Goal: Task Accomplishment & Management: Complete application form

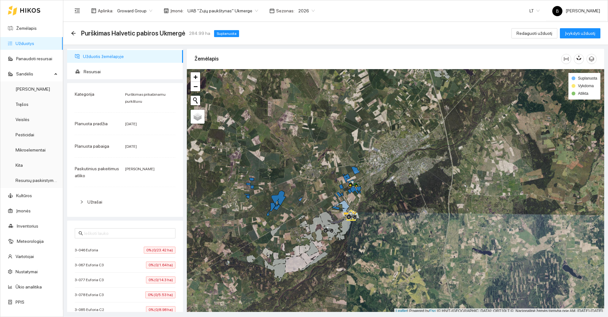
scroll to position [2, 0]
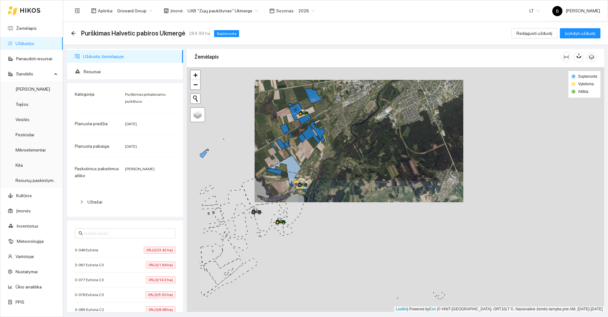
drag, startPoint x: 281, startPoint y: 202, endPoint x: 358, endPoint y: 156, distance: 89.6
click at [358, 156] on div at bounding box center [395, 189] width 417 height 244
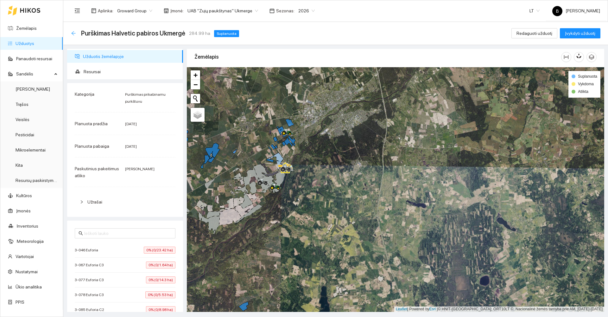
click at [75, 31] on icon "arrow-left" at bounding box center [73, 33] width 5 height 5
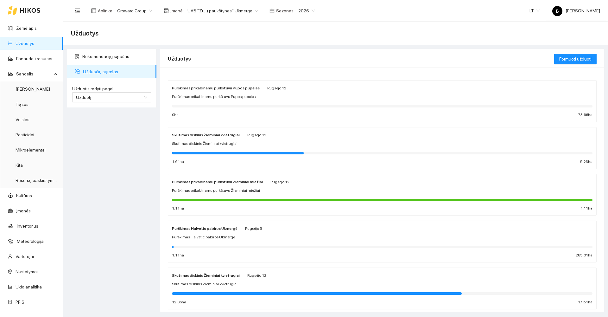
click at [299, 10] on span "2026" at bounding box center [306, 11] width 16 height 10
click at [292, 84] on div "2026" at bounding box center [299, 83] width 16 height 7
click at [572, 59] on span "Formuoti užduotį" at bounding box center [575, 58] width 32 height 7
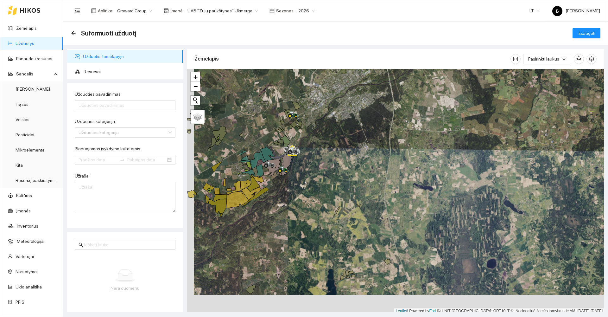
scroll to position [2, 0]
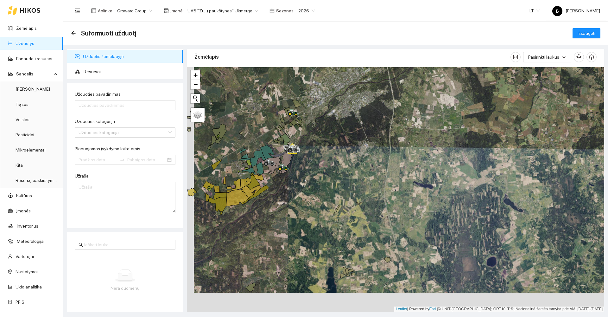
drag, startPoint x: 245, startPoint y: 259, endPoint x: 326, endPoint y: 117, distance: 163.5
click at [326, 117] on div at bounding box center [395, 189] width 417 height 244
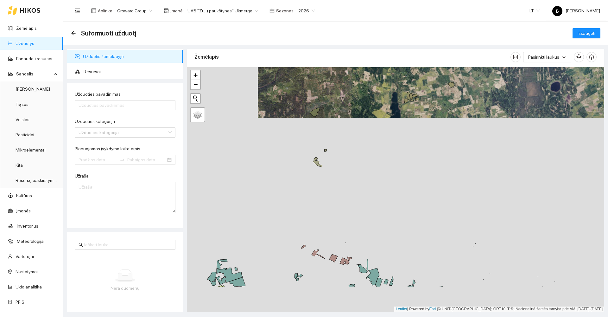
drag, startPoint x: 348, startPoint y: 230, endPoint x: 330, endPoint y: 158, distance: 74.0
click at [333, 160] on div at bounding box center [395, 189] width 417 height 244
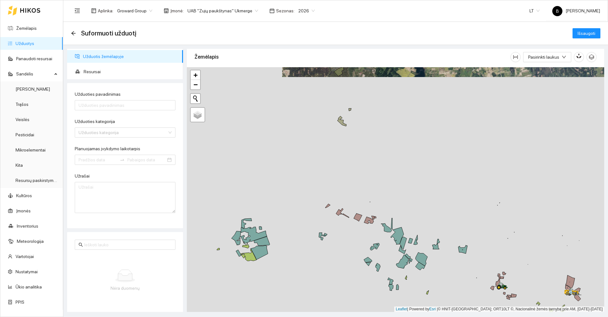
drag, startPoint x: 321, startPoint y: 191, endPoint x: 336, endPoint y: 174, distance: 22.5
click at [337, 174] on div at bounding box center [395, 189] width 417 height 244
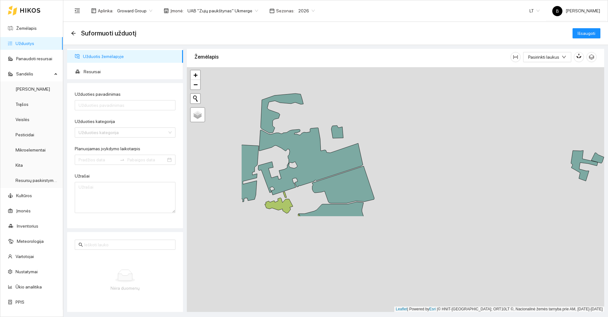
drag, startPoint x: 304, startPoint y: 195, endPoint x: 367, endPoint y: 107, distance: 108.1
click at [368, 105] on div at bounding box center [395, 189] width 417 height 244
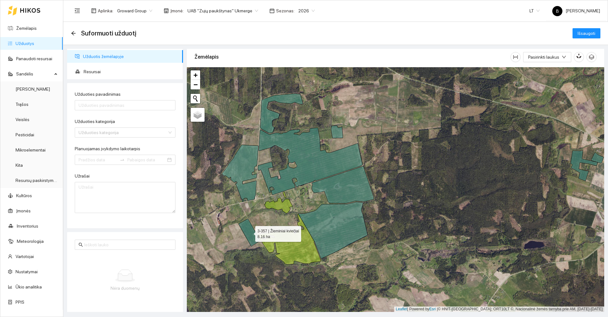
click at [250, 231] on icon at bounding box center [249, 233] width 22 height 28
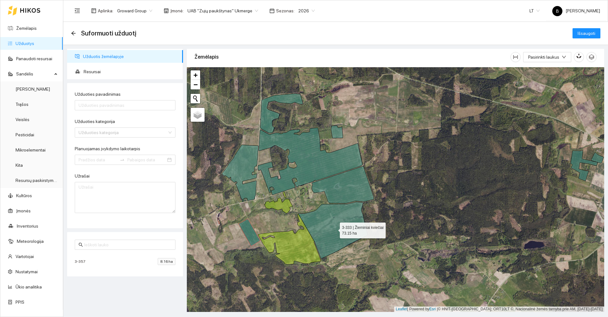
click at [334, 228] on icon at bounding box center [332, 230] width 69 height 57
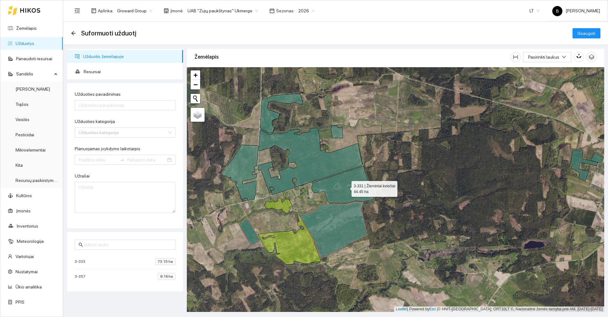
drag, startPoint x: 343, startPoint y: 193, endPoint x: 343, endPoint y: 188, distance: 4.8
click at [343, 193] on icon at bounding box center [343, 184] width 62 height 37
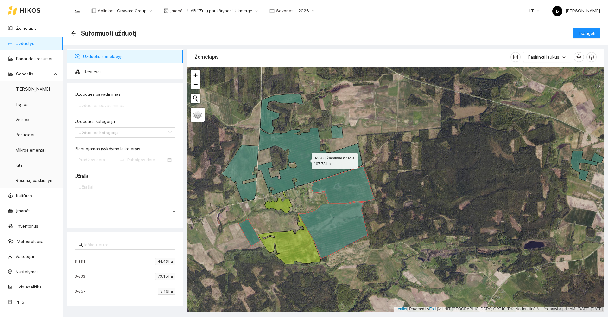
click at [312, 166] on icon at bounding box center [310, 161] width 105 height 67
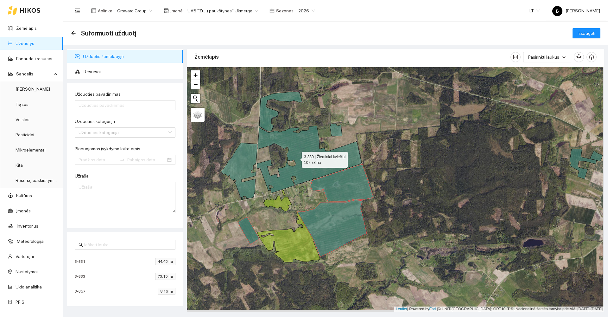
click at [296, 158] on icon at bounding box center [309, 159] width 105 height 67
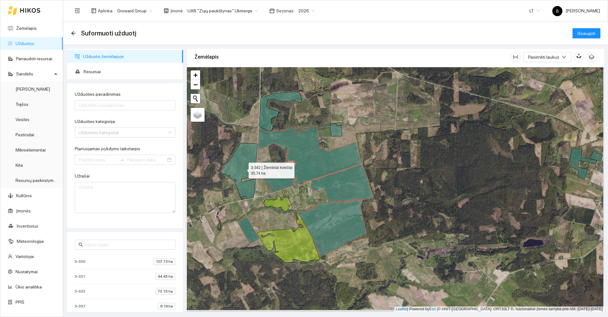
click at [245, 163] on icon at bounding box center [239, 171] width 36 height 57
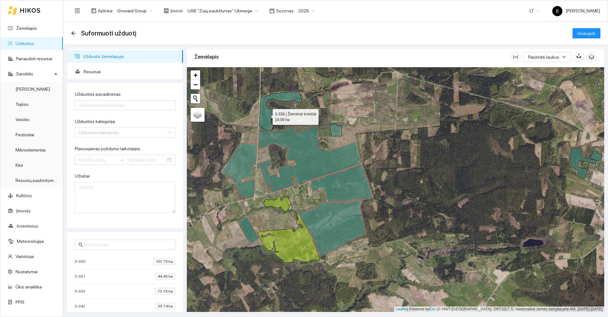
click at [267, 115] on icon at bounding box center [280, 112] width 43 height 40
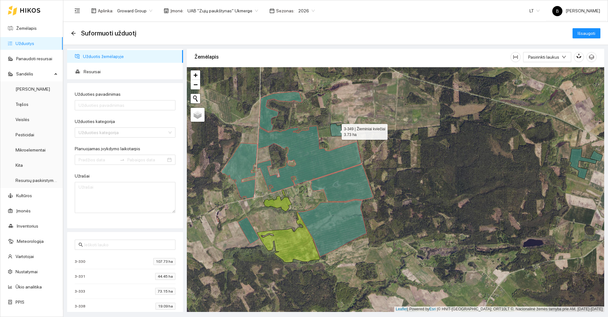
drag, startPoint x: 334, startPoint y: 129, endPoint x: 354, endPoint y: 129, distance: 20.0
click at [334, 129] on icon at bounding box center [336, 130] width 12 height 13
click at [99, 72] on span "Resursai" at bounding box center [131, 71] width 94 height 13
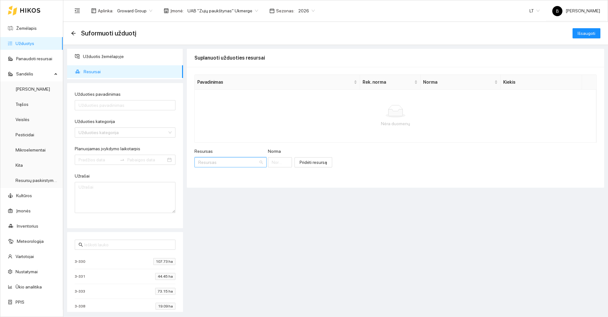
click at [217, 161] on input "Resursas" at bounding box center [228, 162] width 60 height 10
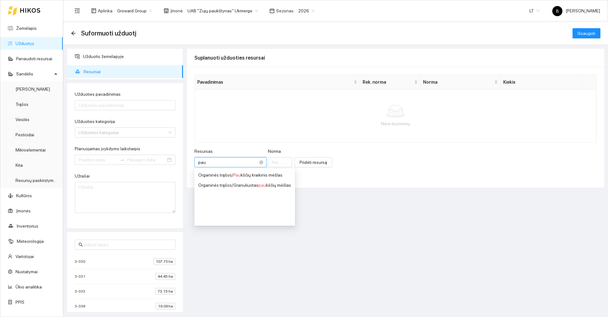
type input "pauk"
click at [258, 175] on div "Organinės trąšos / Pauk ščių kraikinis mėšlas" at bounding box center [244, 174] width 93 height 7
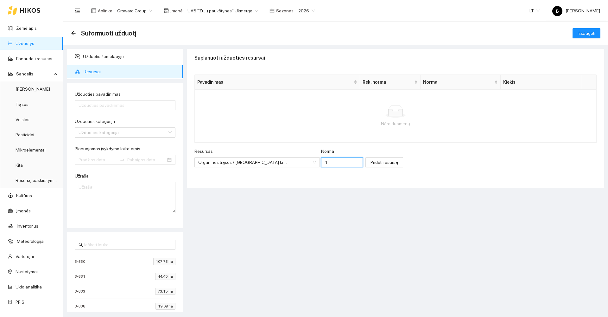
click at [321, 162] on input "1" at bounding box center [342, 162] width 42 height 10
type input "1"
type input "12000"
click at [371, 162] on span "Pridėti resursą" at bounding box center [385, 162] width 28 height 7
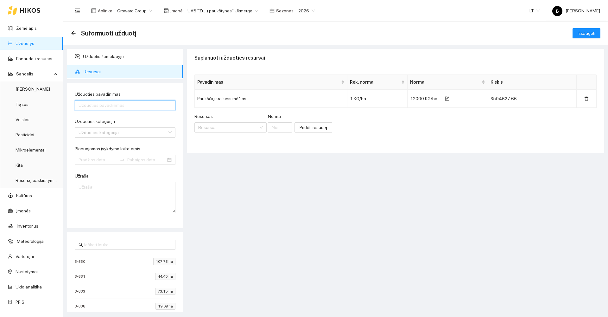
click at [127, 105] on input "Užduoties pavadinimas" at bounding box center [125, 105] width 101 height 10
click at [134, 132] on input "Užduoties kategorija" at bounding box center [123, 133] width 89 height 10
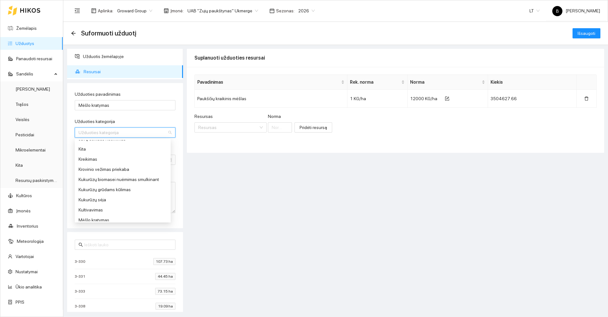
scroll to position [158, 0]
click at [96, 200] on div "Mėšlo kratymas" at bounding box center [123, 199] width 88 height 7
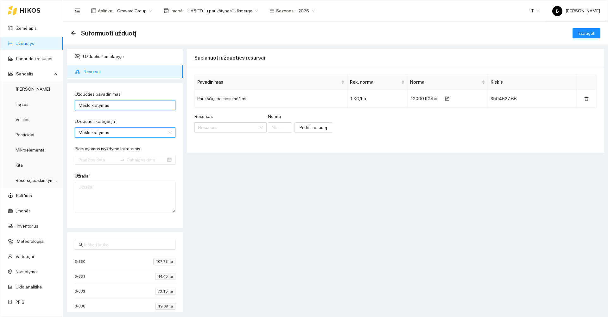
click at [118, 105] on input "Mėšlo kratymas" at bounding box center [125, 105] width 101 height 10
type input "Mėšlo kratymas Keižonys"
click at [98, 159] on input "Planuojamas įvykdymo laikotarpis" at bounding box center [98, 159] width 39 height 7
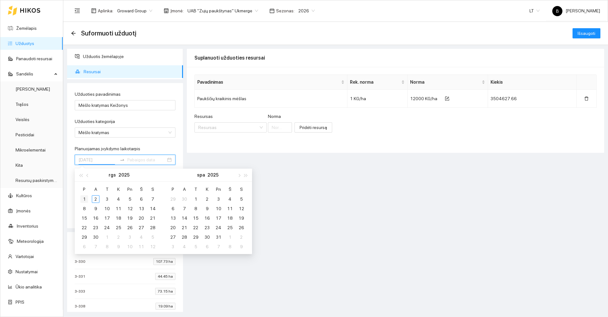
type input "[DATE]"
click at [80, 175] on span "button" at bounding box center [80, 175] width 3 height 3
type input "[DATE]"
click at [246, 176] on span "button" at bounding box center [245, 175] width 3 height 3
click at [88, 176] on span "button" at bounding box center [87, 175] width 3 height 3
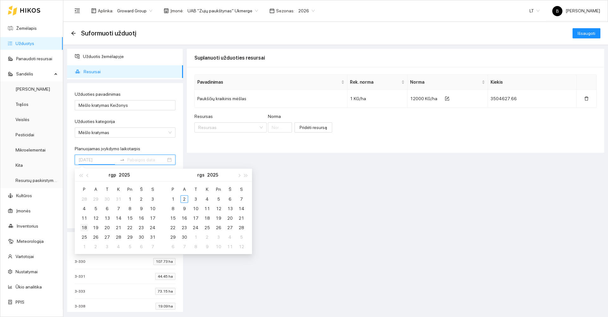
type input "[DATE]"
click at [84, 238] on div "25" at bounding box center [84, 237] width 8 height 8
type input "[DATE]"
click at [118, 236] on div "28" at bounding box center [119, 237] width 8 height 8
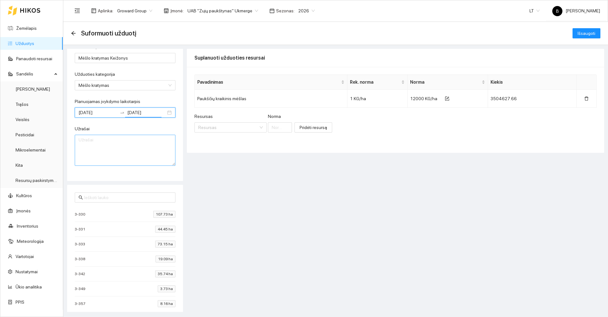
scroll to position [56, 0]
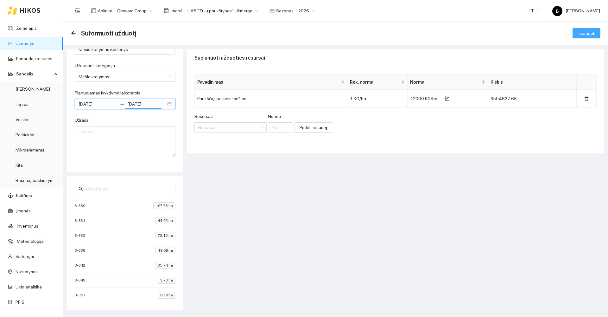
click at [589, 32] on span "Išsaugoti" at bounding box center [587, 33] width 18 height 7
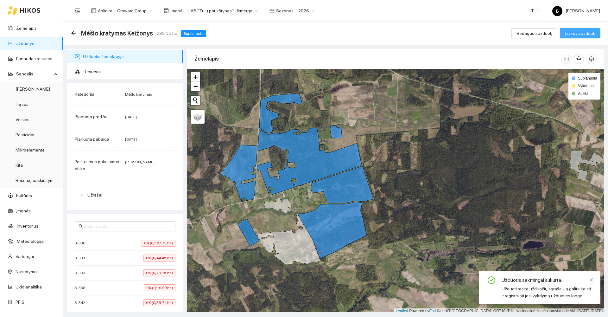
click at [577, 33] on span "Įvykdyti užduotį" at bounding box center [580, 33] width 30 height 7
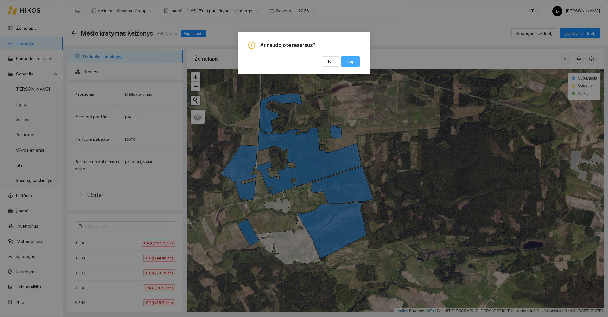
click at [349, 62] on span "Taip" at bounding box center [350, 61] width 8 height 7
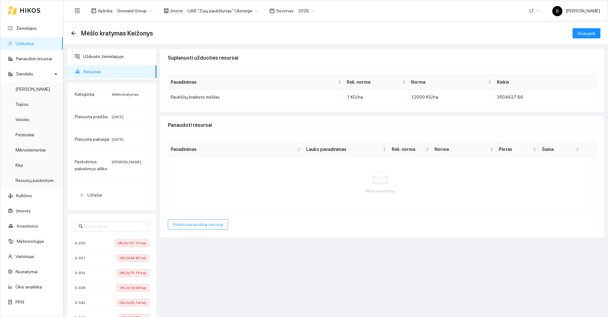
click at [189, 225] on span "Pridėti panaudotą resursą" at bounding box center [198, 224] width 50 height 7
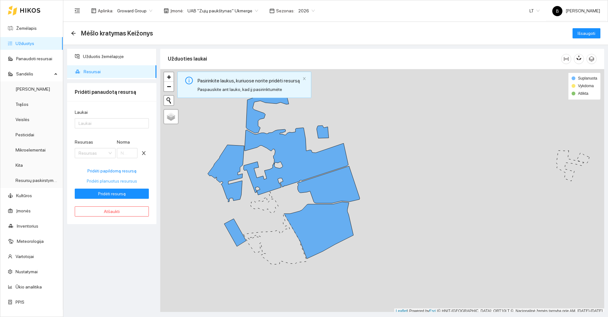
click at [112, 180] on span "Pridėti planuotus resursus" at bounding box center [112, 180] width 50 height 7
type input "12000"
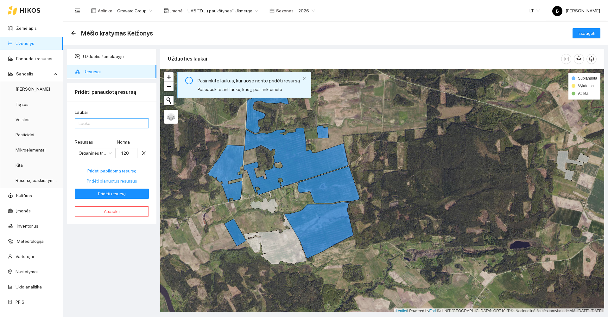
click at [92, 124] on div at bounding box center [108, 123] width 65 height 8
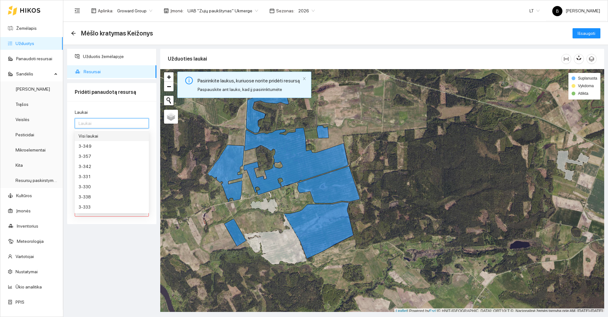
click at [98, 138] on div "Visi laukai" at bounding box center [112, 135] width 67 height 7
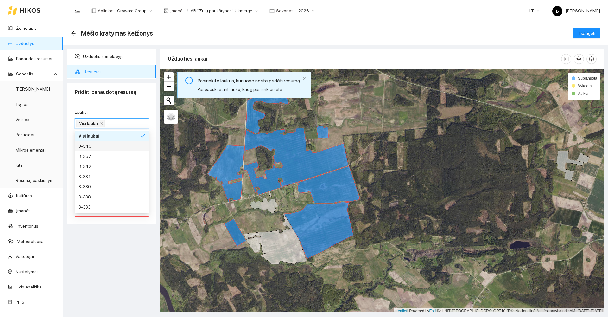
click at [179, 173] on div at bounding box center [382, 191] width 444 height 244
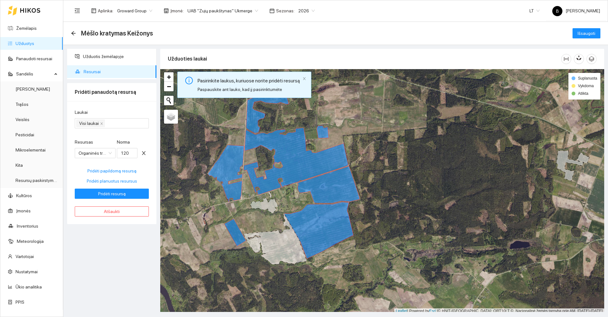
scroll to position [2, 0]
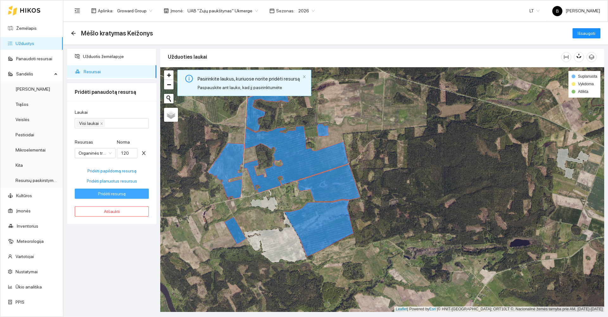
click at [101, 194] on span "Pridėti resursą" at bounding box center [112, 193] width 28 height 7
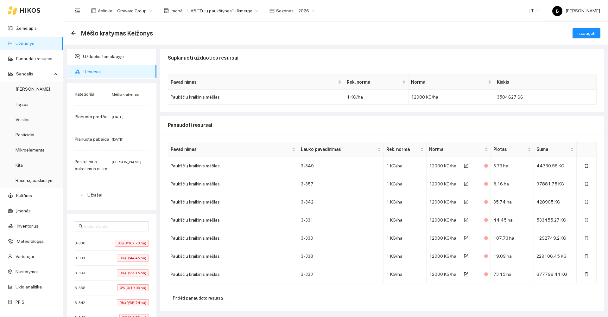
scroll to position [0, 0]
click at [584, 33] on span "Išsaugoti" at bounding box center [587, 33] width 18 height 7
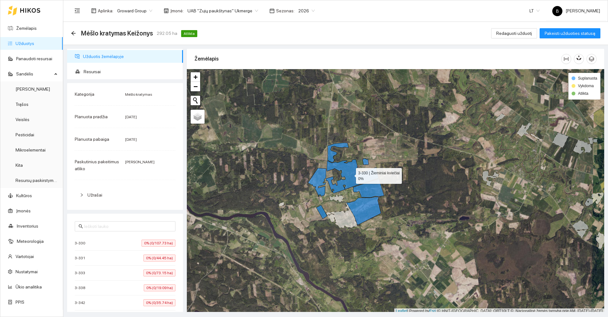
click at [350, 174] on icon at bounding box center [352, 176] width 52 height 34
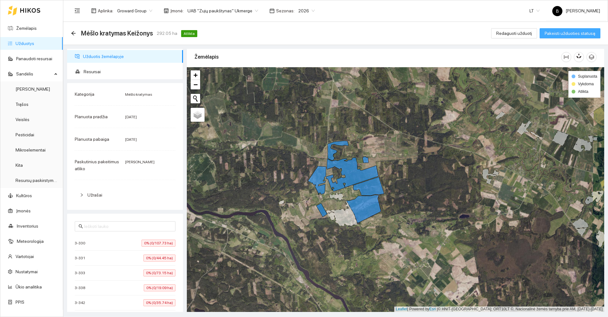
click at [567, 34] on span "Pakeisti užduoties statusą" at bounding box center [570, 33] width 51 height 7
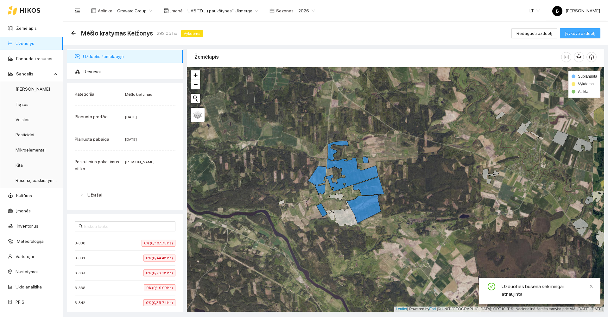
click at [581, 35] on span "Įvykdyti užduotį" at bounding box center [580, 33] width 30 height 7
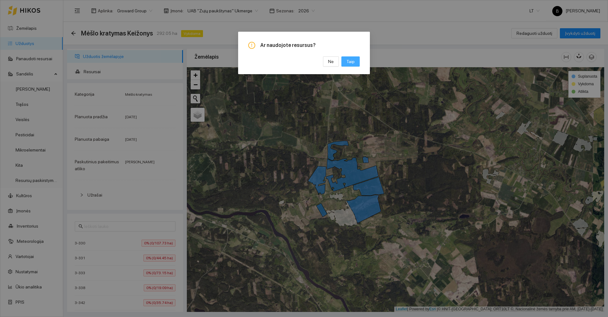
click at [357, 63] on button "Taip" at bounding box center [350, 61] width 18 height 10
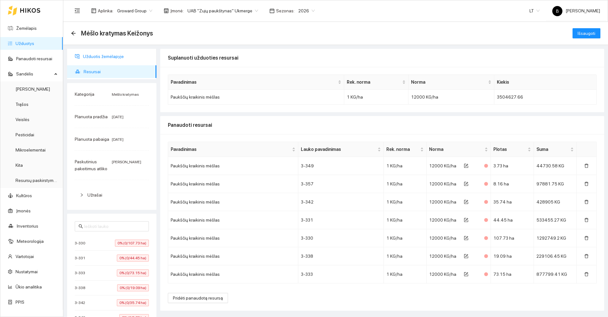
click at [101, 56] on span "Užduotis žemėlapyje" at bounding box center [117, 56] width 68 height 13
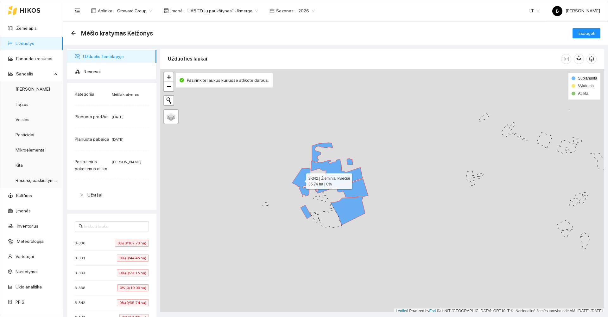
click at [301, 180] on icon at bounding box center [301, 182] width 18 height 29
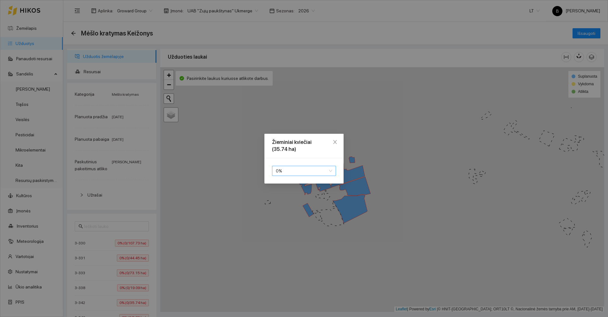
click at [295, 168] on span "0 %" at bounding box center [304, 171] width 56 height 10
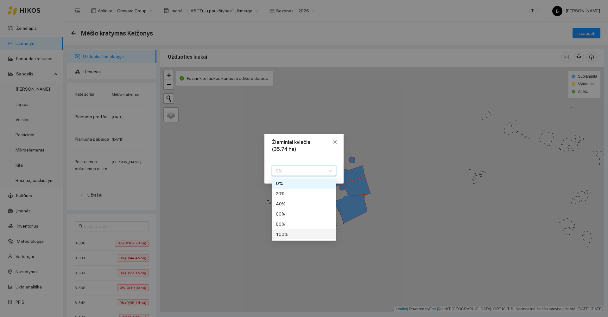
click at [293, 234] on div "100 %" at bounding box center [304, 234] width 56 height 7
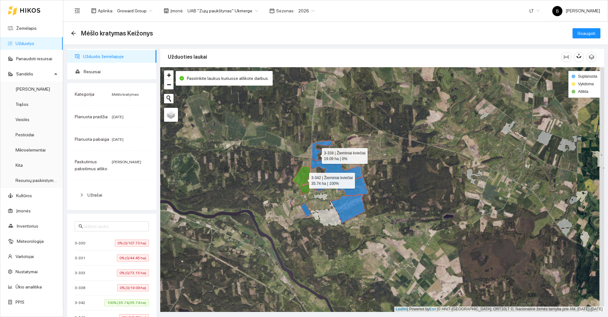
click at [316, 154] on icon at bounding box center [322, 151] width 21 height 20
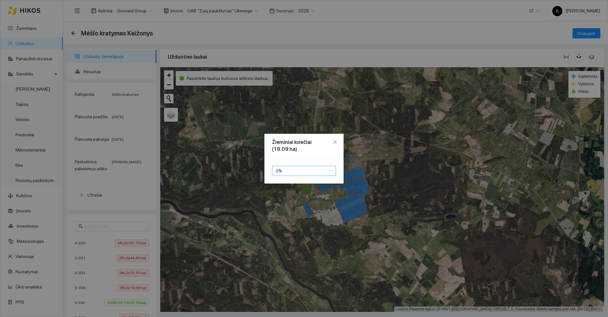
click at [299, 174] on span "0 %" at bounding box center [304, 171] width 56 height 10
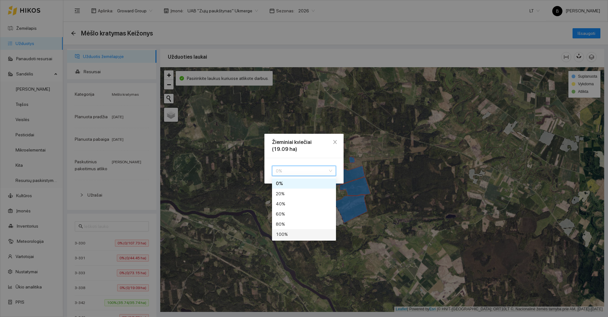
click at [286, 235] on div "100 %" at bounding box center [304, 234] width 56 height 7
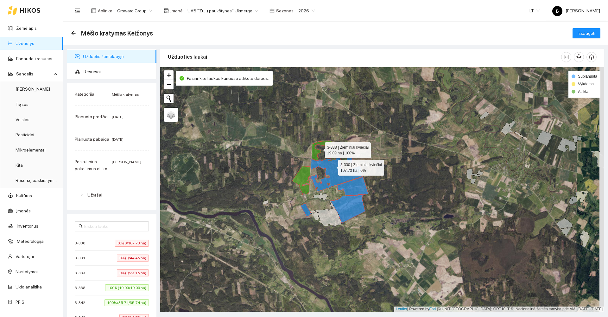
click at [333, 166] on icon at bounding box center [336, 174] width 52 height 34
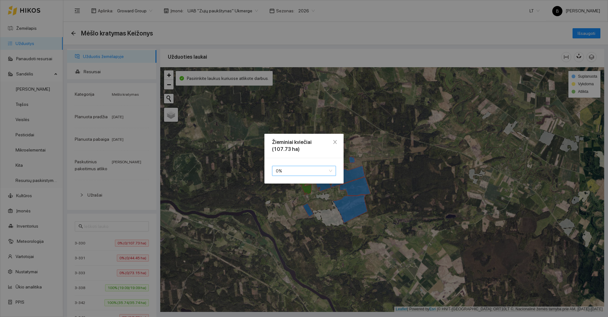
click at [298, 170] on span "0 %" at bounding box center [304, 171] width 56 height 10
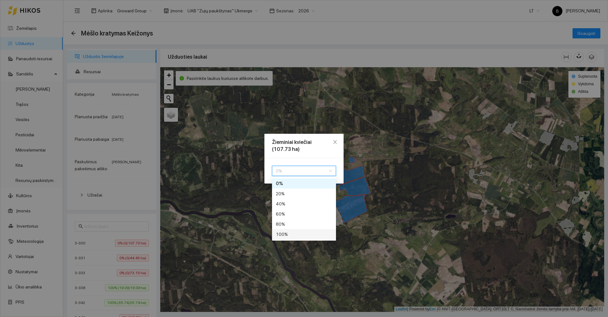
click at [291, 233] on div "100 %" at bounding box center [304, 234] width 56 height 7
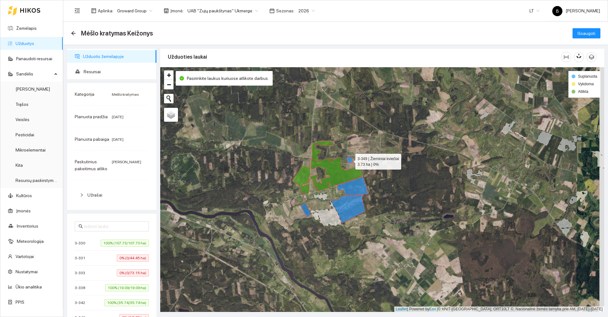
click at [349, 161] on icon at bounding box center [350, 159] width 6 height 6
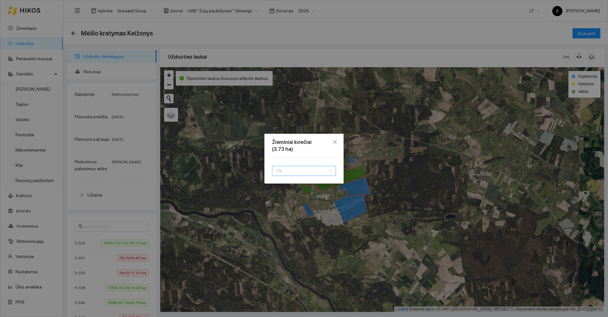
click at [299, 173] on span "0 %" at bounding box center [304, 171] width 56 height 10
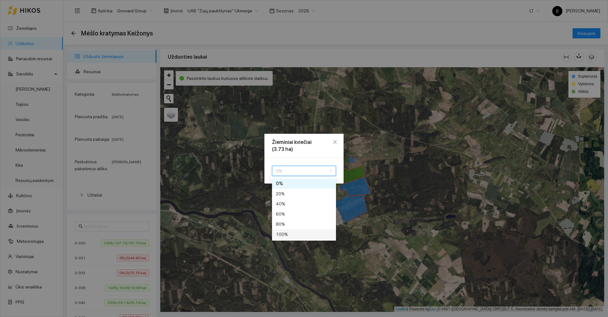
click at [290, 236] on div "100 %" at bounding box center [304, 234] width 56 height 7
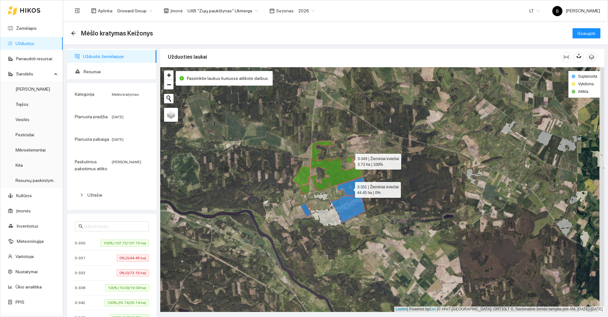
click at [349, 188] on icon at bounding box center [352, 186] width 31 height 19
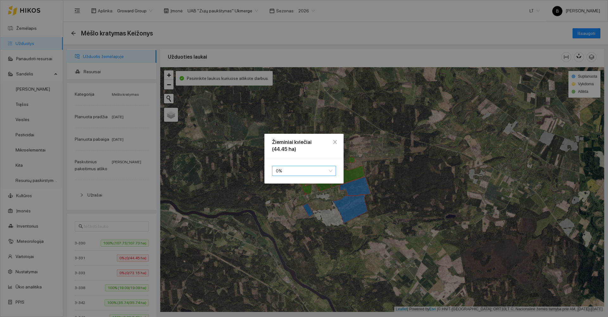
click at [296, 174] on span "0 %" at bounding box center [304, 171] width 56 height 10
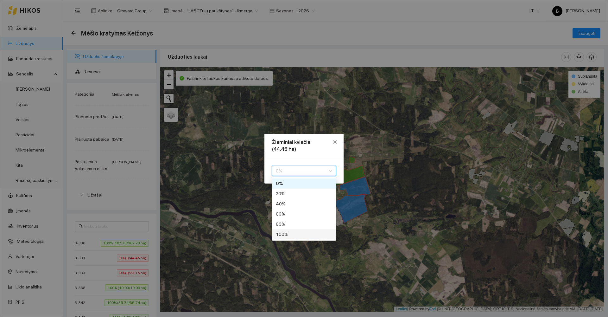
click at [299, 234] on div "100 %" at bounding box center [304, 234] width 56 height 7
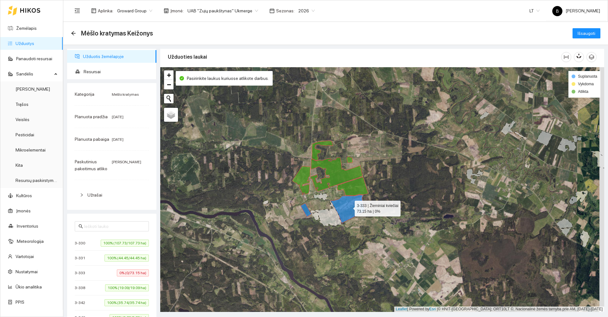
click at [352, 209] on icon at bounding box center [348, 209] width 35 height 28
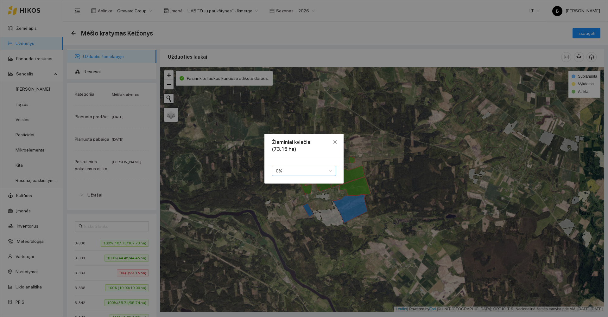
click at [296, 174] on span "0 %" at bounding box center [304, 171] width 56 height 10
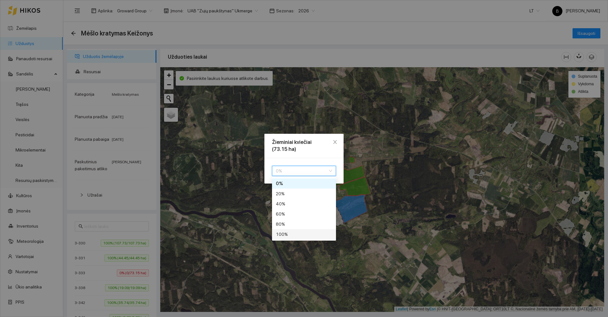
click at [294, 234] on div "100 %" at bounding box center [304, 234] width 56 height 7
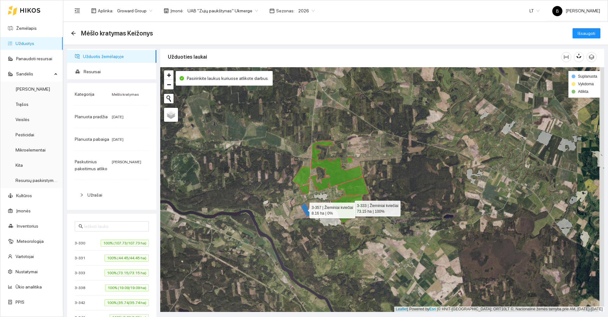
click at [304, 209] on icon at bounding box center [306, 210] width 11 height 14
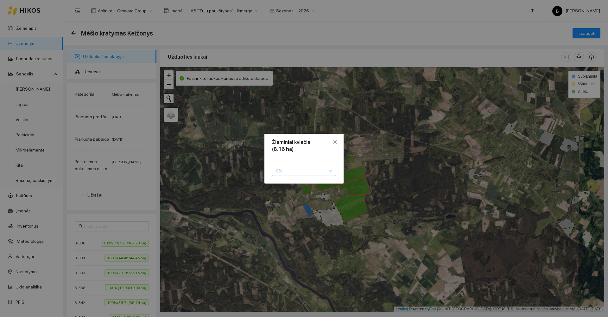
click at [298, 169] on span "0 %" at bounding box center [304, 171] width 56 height 10
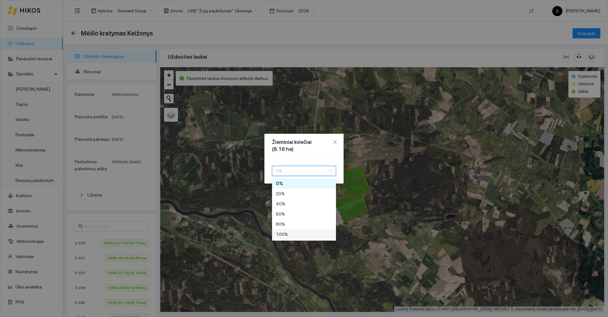
click at [288, 235] on div "100 %" at bounding box center [304, 234] width 56 height 7
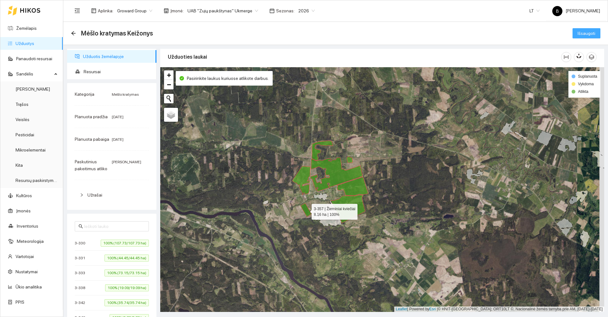
click at [582, 35] on span "Išsaugoti" at bounding box center [587, 33] width 18 height 7
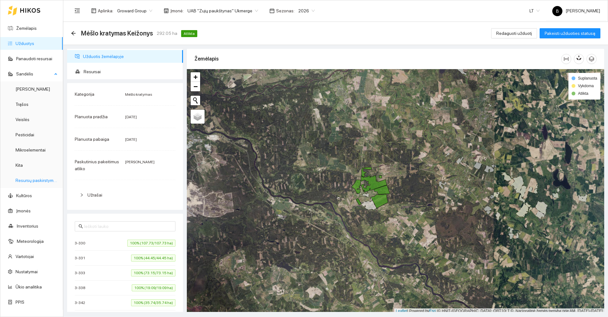
click at [29, 180] on link "Resursų paskirstymas" at bounding box center [37, 180] width 43 height 5
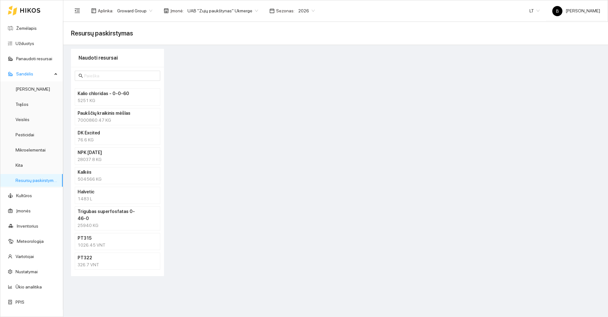
click at [115, 117] on div "7000860.47 KG" at bounding box center [118, 120] width 80 height 7
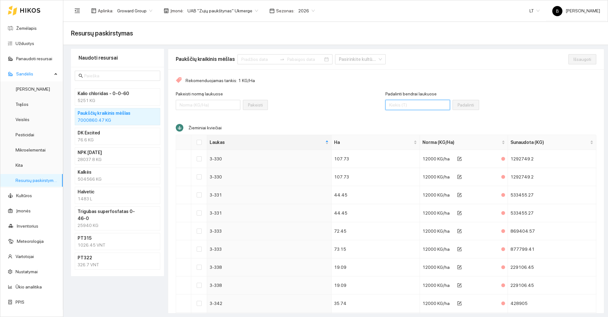
click at [410, 107] on input "Padalinti bendrai laukuose" at bounding box center [417, 105] width 65 height 10
type input "4341360"
click at [199, 143] on input "Select all" at bounding box center [199, 142] width 5 height 5
checkbox input "true"
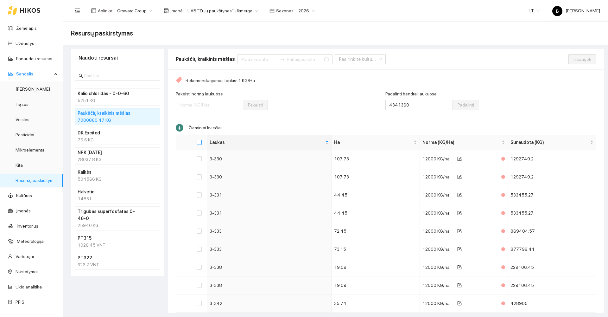
checkbox input "true"
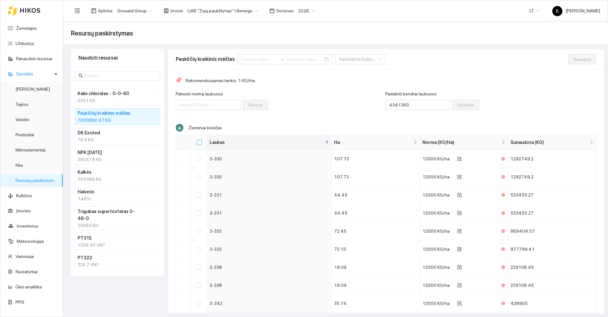
checkbox input "true"
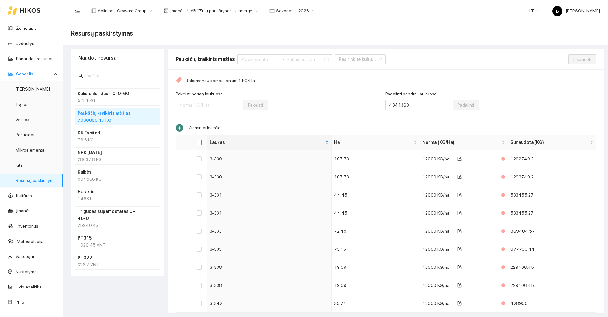
checkbox input "true"
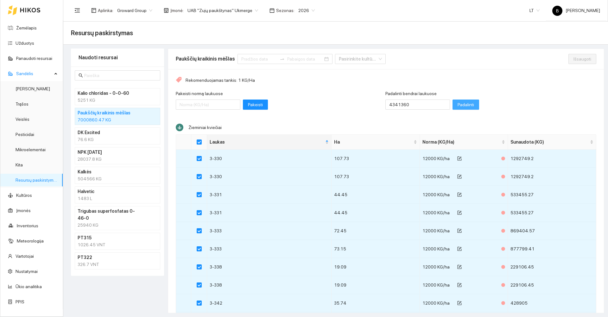
click at [458, 103] on span "Padalinti" at bounding box center [466, 104] width 16 height 7
click at [573, 58] on span "Išsaugoti" at bounding box center [582, 58] width 18 height 7
checkbox input "false"
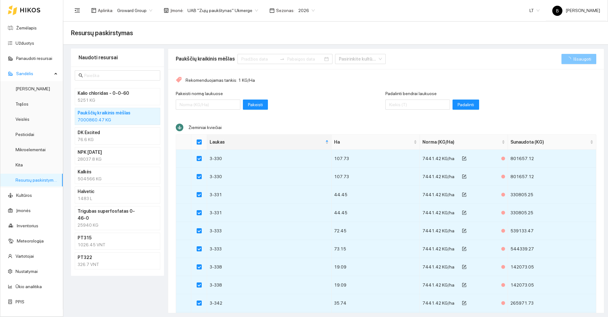
checkbox input "false"
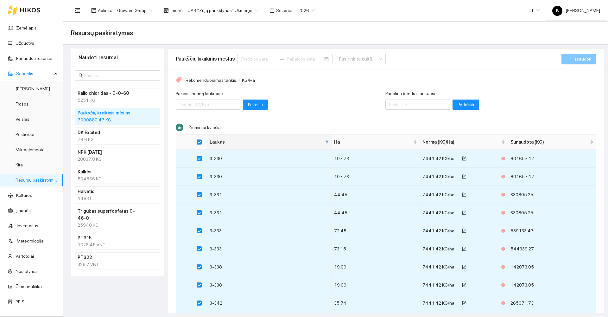
checkbox input "false"
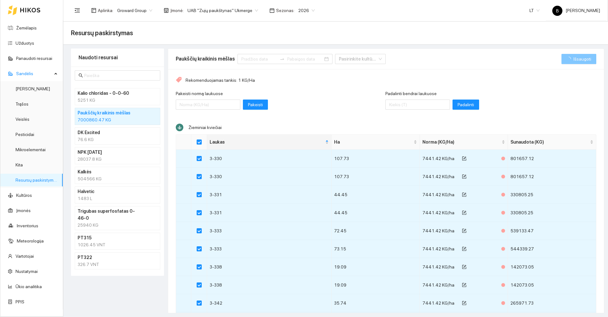
checkbox input "false"
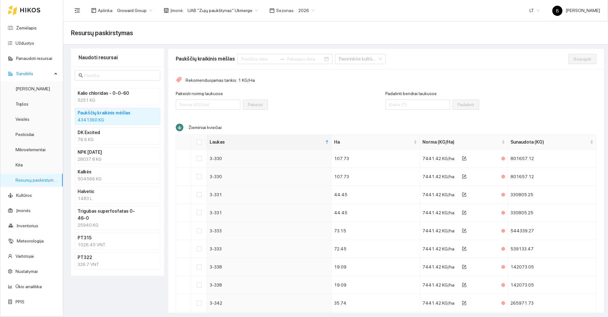
click at [304, 10] on span "2026" at bounding box center [306, 11] width 16 height 10
click at [301, 73] on div "2025" at bounding box center [299, 73] width 16 height 7
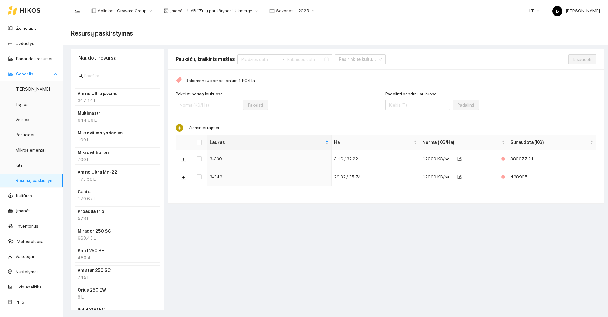
click at [29, 183] on link "Resursų paskirstymas" at bounding box center [37, 180] width 43 height 5
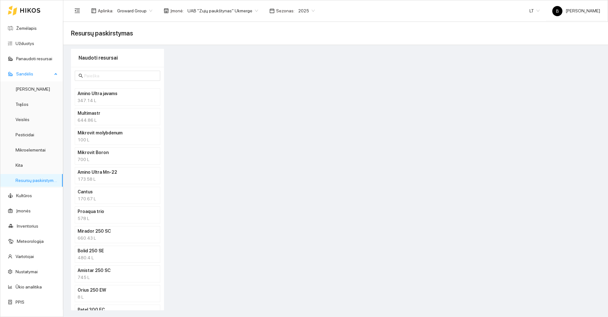
click at [30, 180] on link "Resursų paskirstymas" at bounding box center [37, 180] width 43 height 5
click at [20, 58] on link "Panaudoti resursai" at bounding box center [34, 58] width 36 height 5
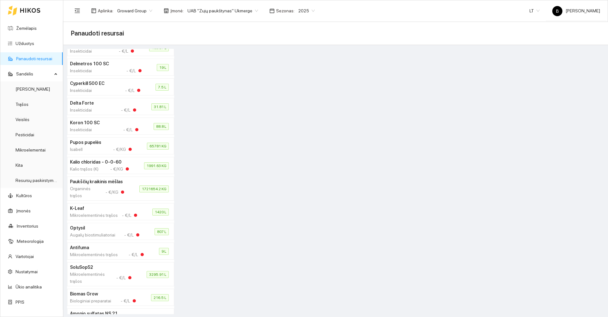
scroll to position [538, 0]
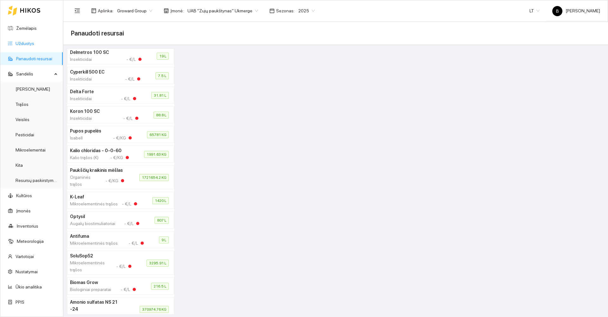
click at [26, 44] on link "Užduotys" at bounding box center [25, 43] width 19 height 5
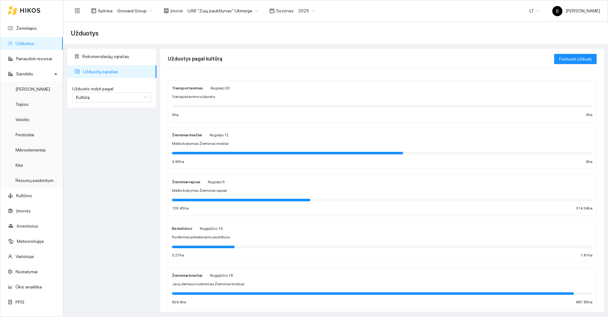
click at [192, 194] on div "Žieminiai rapsai Rugsėjo 5 Mėšlo kratymas Žieminiai rapsai 103.45 ha 314.34 ha" at bounding box center [382, 195] width 421 height 34
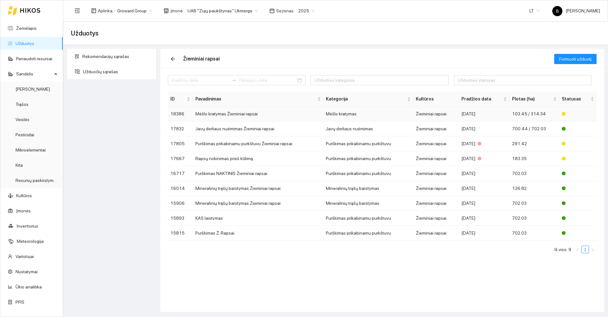
click at [218, 115] on td "Mėšlo kratymas Žieminiai rapsai" at bounding box center [258, 113] width 130 height 15
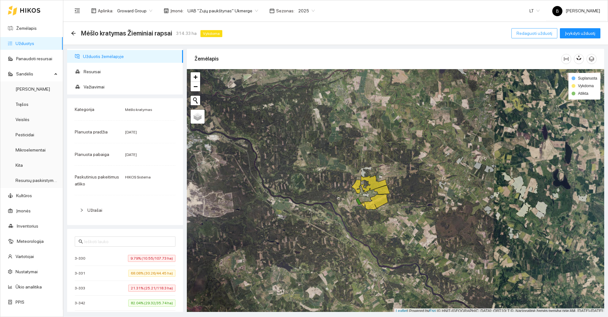
click at [529, 34] on span "Redaguoti užduotį" at bounding box center [534, 33] width 36 height 7
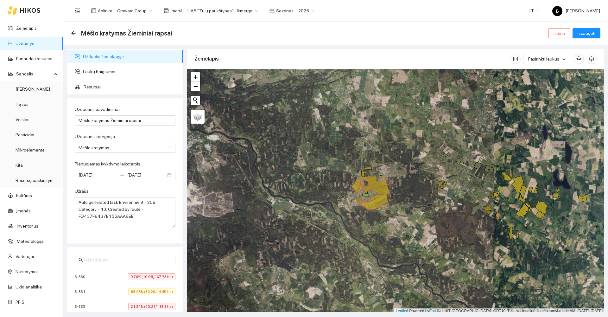
click at [557, 33] on span "Ištrinti" at bounding box center [559, 33] width 11 height 7
click at [558, 61] on span "Taip" at bounding box center [561, 63] width 8 height 7
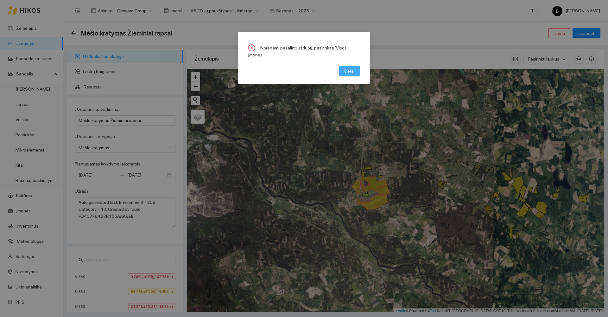
click at [346, 67] on span "Gerai" at bounding box center [349, 70] width 10 height 7
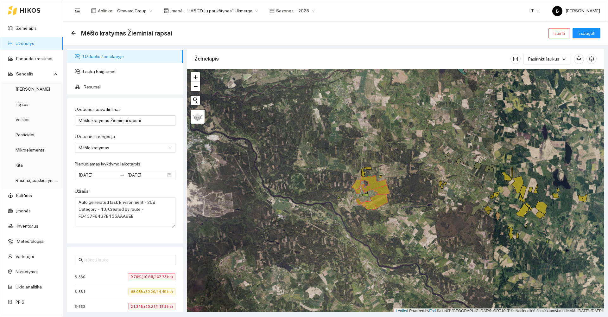
click at [238, 11] on span "UAB "Zujų paukštynas" Ukmerge" at bounding box center [222, 11] width 71 height 10
click at [197, 24] on div "Visos" at bounding box center [219, 23] width 69 height 7
click at [556, 32] on span "Ištrinti" at bounding box center [559, 33] width 11 height 7
click at [559, 62] on span "Taip" at bounding box center [561, 63] width 8 height 7
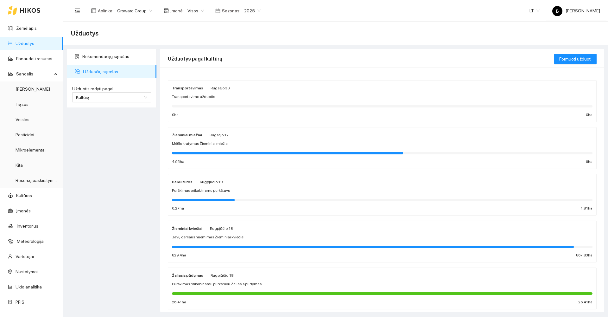
click at [243, 145] on div "Mėšlo kratymas Žieminiai miežiai" at bounding box center [382, 144] width 421 height 6
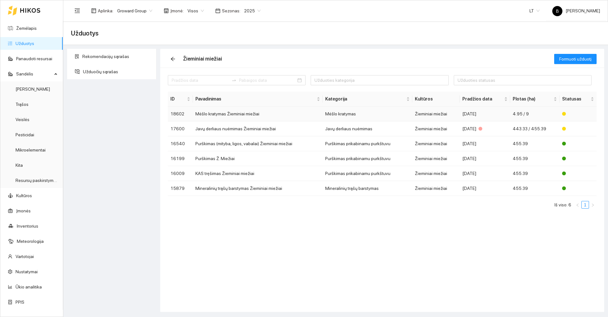
click at [225, 113] on td "Mėšlo kratymas Žieminiai miežiai" at bounding box center [258, 113] width 130 height 15
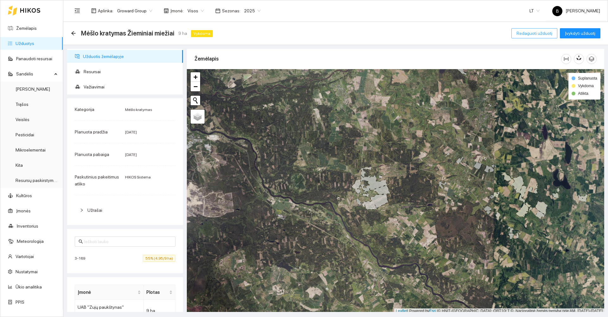
click at [537, 34] on span "Redaguoti užduotį" at bounding box center [534, 33] width 36 height 7
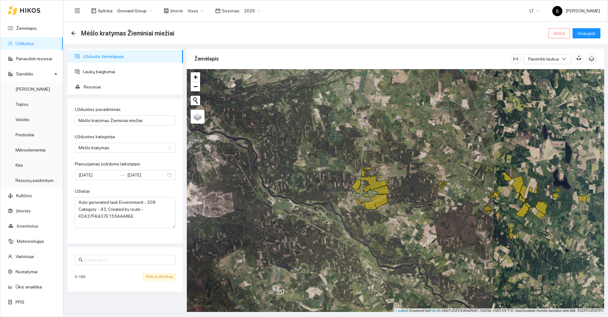
click at [561, 34] on span "Ištrinti" at bounding box center [559, 33] width 11 height 7
click at [560, 63] on span "Taip" at bounding box center [561, 63] width 8 height 7
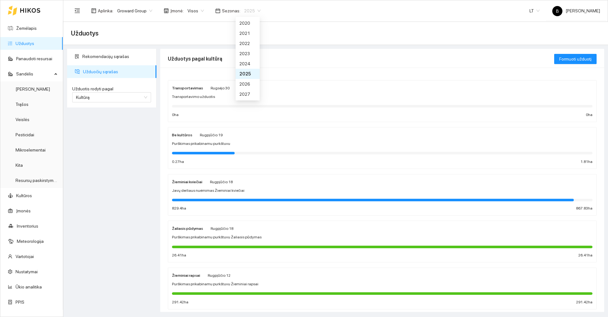
click at [247, 10] on span "2025" at bounding box center [252, 11] width 16 height 10
click at [248, 84] on div "2026" at bounding box center [247, 83] width 16 height 7
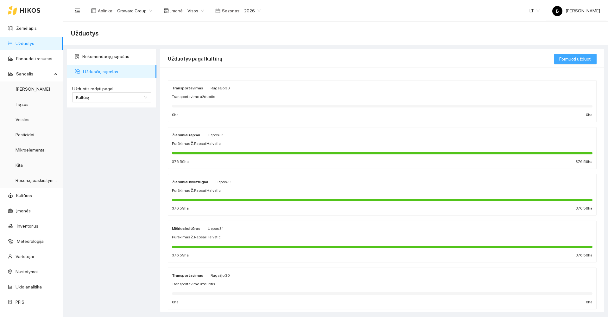
click at [572, 55] on span "Formuoti užduotį" at bounding box center [575, 58] width 32 height 7
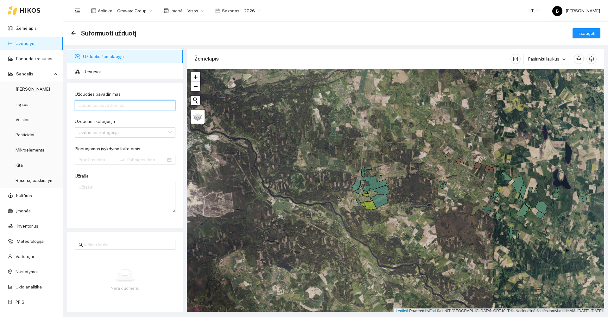
click at [124, 104] on input "Užduoties pavadinimas" at bounding box center [125, 105] width 101 height 10
type input "Mėšlo kratymas Vileikiškiai"
click at [156, 117] on form "Užduoties pavadinimas Mėšlo kratymas Vileikiškiai Užduoties kategorija Užduotie…" at bounding box center [125, 152] width 101 height 122
click at [138, 132] on input "Užduoties kategorija" at bounding box center [123, 133] width 89 height 10
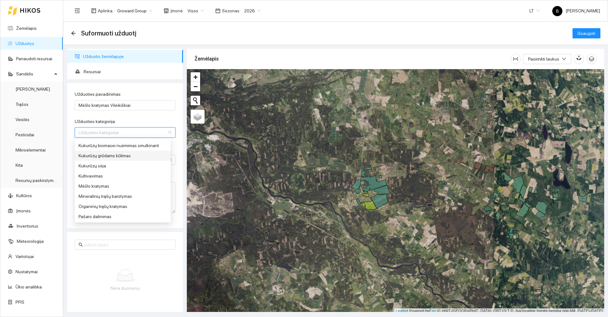
scroll to position [190, 0]
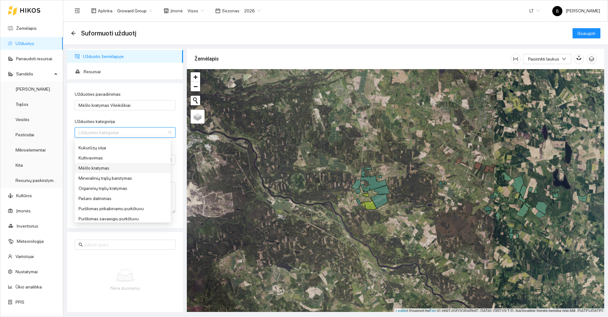
click at [105, 165] on div "Mėšlo kratymas" at bounding box center [123, 167] width 88 height 7
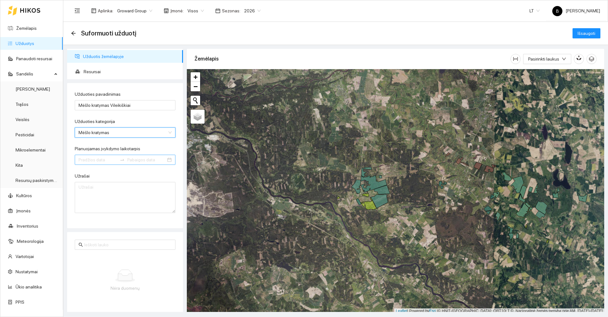
click at [97, 157] on input "Planuojamas įvykdymo laikotarpis" at bounding box center [98, 159] width 39 height 7
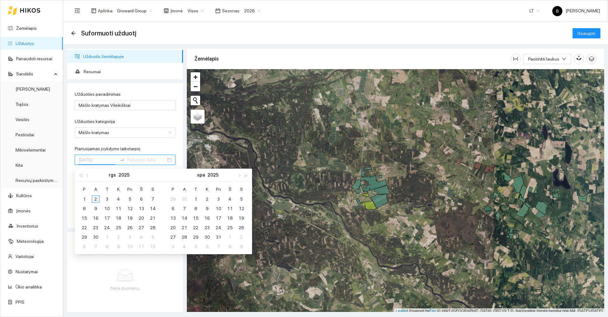
type input "[DATE]"
click at [96, 200] on div "2" at bounding box center [96, 199] width 8 height 8
type input "[DATE]"
click at [107, 200] on div "3" at bounding box center [107, 199] width 8 height 8
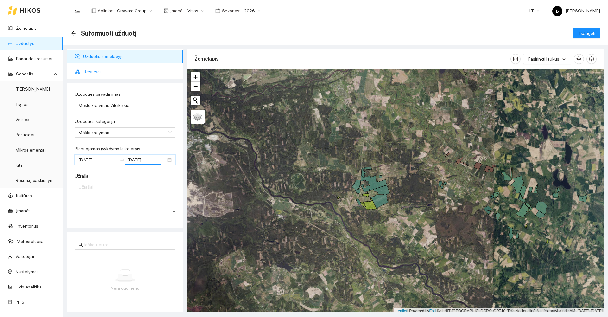
click at [89, 69] on span "Resursai" at bounding box center [131, 71] width 94 height 13
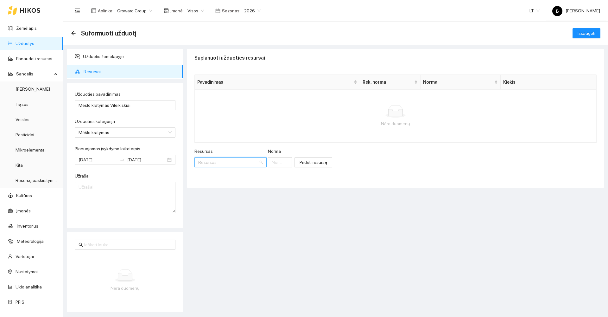
click at [225, 159] on input "Resursas" at bounding box center [228, 162] width 60 height 10
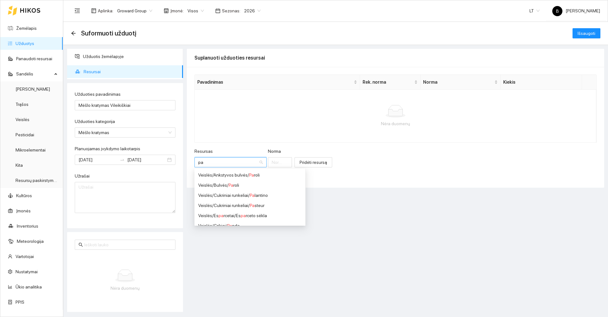
type input "pau"
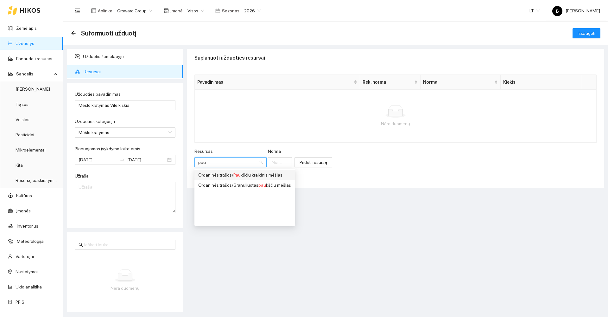
click at [249, 175] on div "Organinės trąšos / Pau kščių kraikinis mėšlas" at bounding box center [244, 174] width 93 height 7
type input "1"
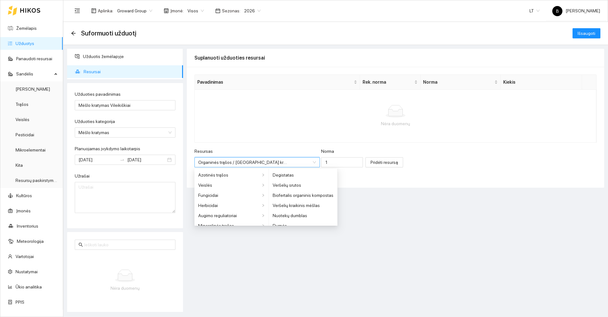
scroll to position [157, 0]
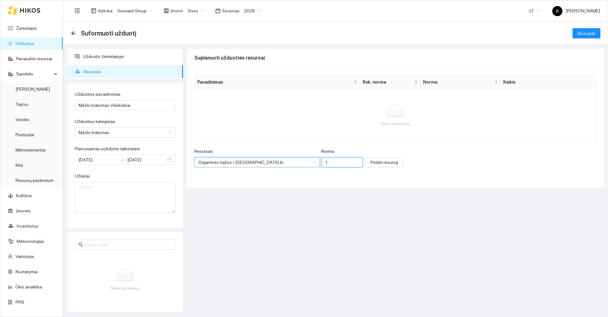
click at [324, 162] on input "1" at bounding box center [342, 162] width 42 height 10
type input "12000"
click at [371, 165] on span "Pridėti resursą" at bounding box center [385, 162] width 28 height 7
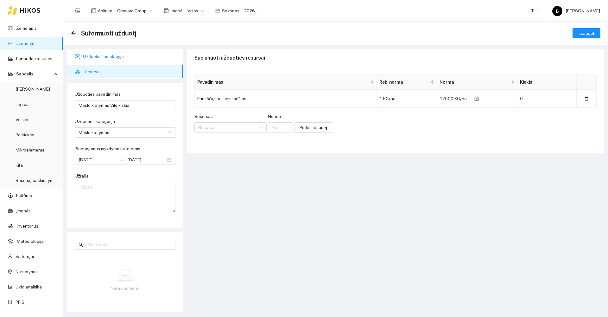
click at [108, 56] on span "Užduotis žemėlapyje" at bounding box center [130, 56] width 95 height 13
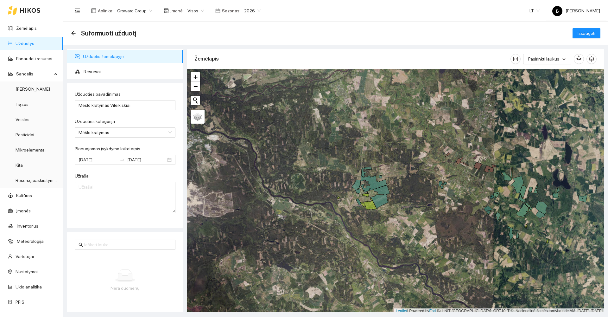
scroll to position [2, 0]
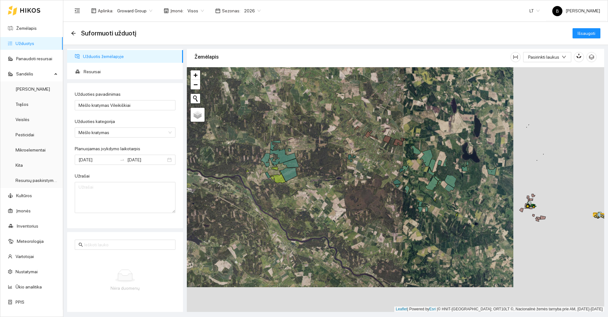
drag, startPoint x: 384, startPoint y: 191, endPoint x: 213, endPoint y: 146, distance: 177.0
click at [213, 146] on div at bounding box center [395, 189] width 417 height 244
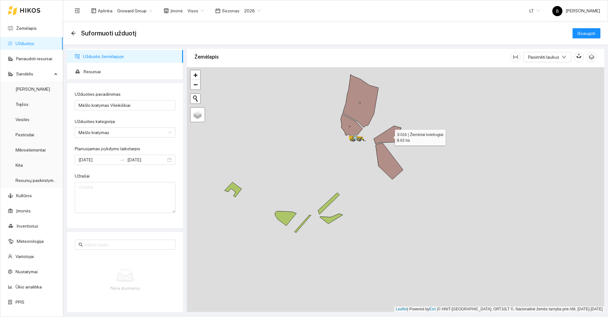
click at [388, 138] on icon at bounding box center [388, 135] width 28 height 18
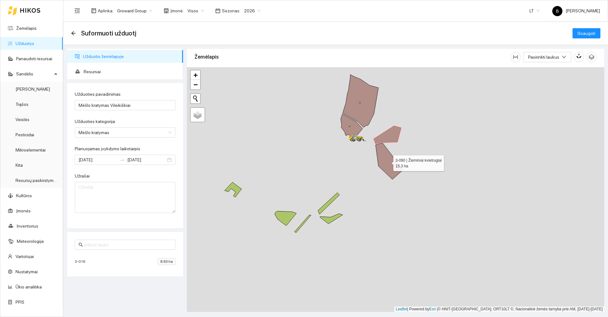
click at [386, 161] on icon at bounding box center [390, 161] width 28 height 36
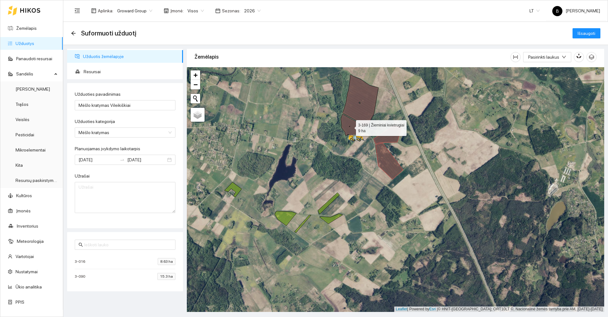
click at [345, 122] on icon at bounding box center [352, 126] width 22 height 24
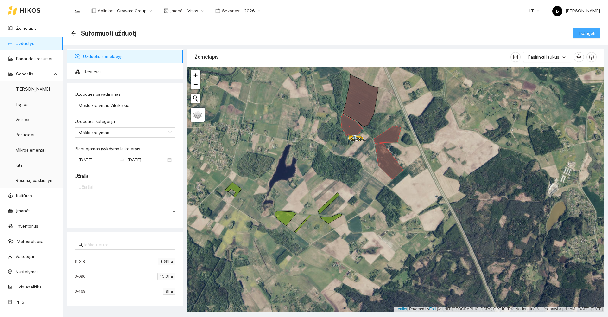
click at [582, 35] on span "Išsaugoti" at bounding box center [587, 33] width 18 height 7
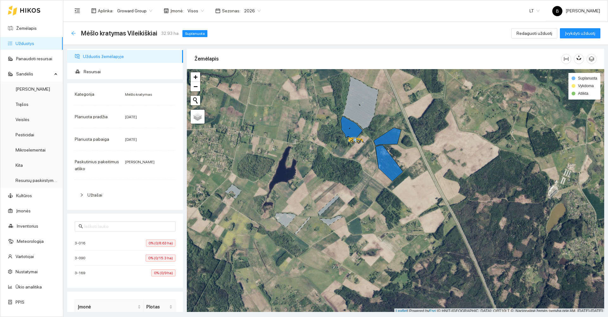
click at [73, 35] on icon "arrow-left" at bounding box center [73, 33] width 5 height 5
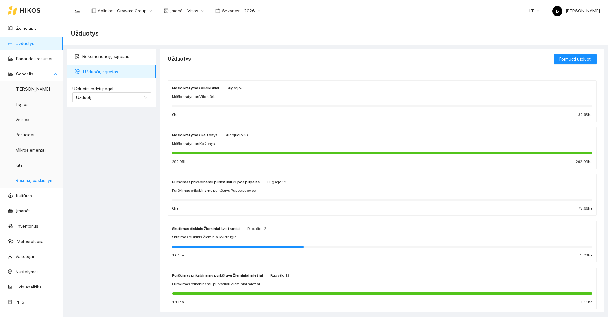
click at [24, 180] on link "Resursų paskirstymas" at bounding box center [37, 180] width 43 height 5
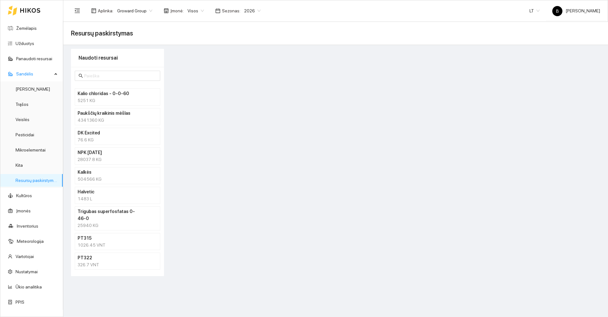
click at [117, 118] on div "4341360 KG" at bounding box center [118, 120] width 80 height 7
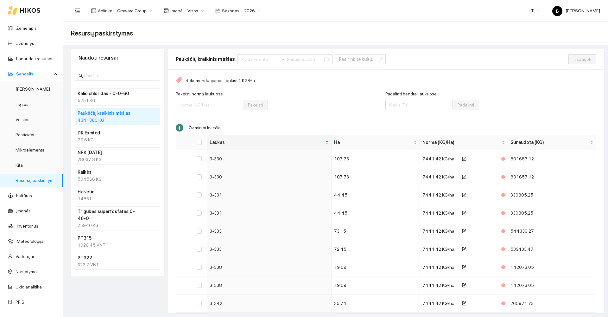
click at [117, 120] on div "4341360 KG" at bounding box center [118, 120] width 80 height 7
click at [391, 105] on input "Padalinti bendrai laukuose" at bounding box center [417, 105] width 65 height 10
type input "4341360"
click at [200, 141] on input "Select all" at bounding box center [199, 142] width 5 height 5
checkbox input "true"
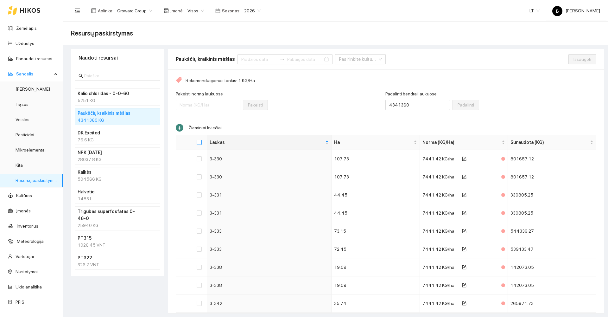
checkbox input "true"
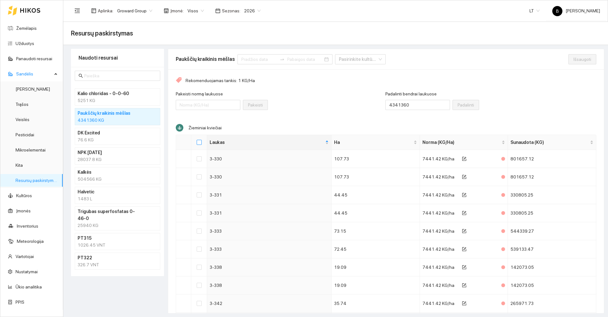
checkbox input "true"
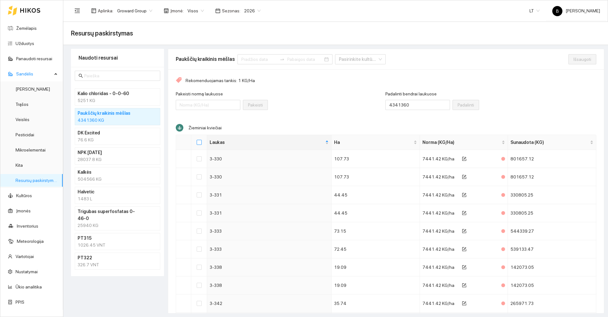
checkbox input "true"
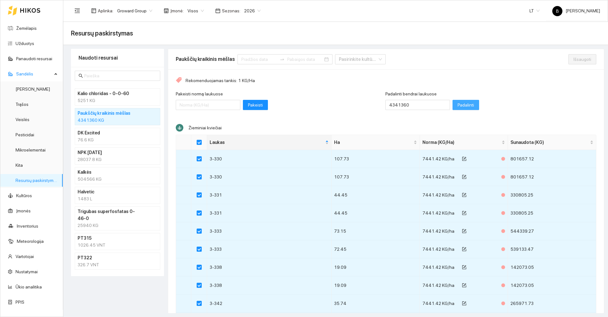
click at [458, 103] on span "Padalinti" at bounding box center [466, 104] width 16 height 7
click at [574, 58] on span "Išsaugoti" at bounding box center [582, 59] width 18 height 7
checkbox input "false"
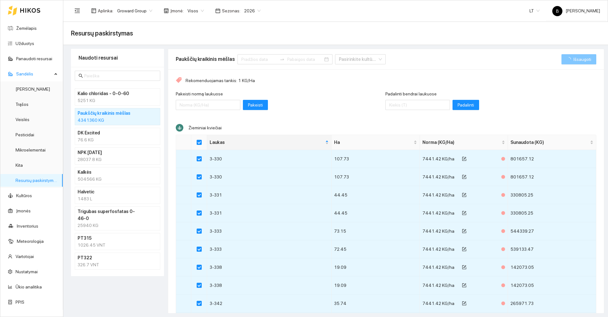
checkbox input "false"
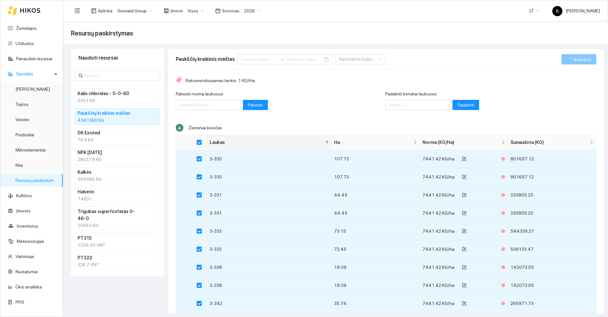
checkbox input "false"
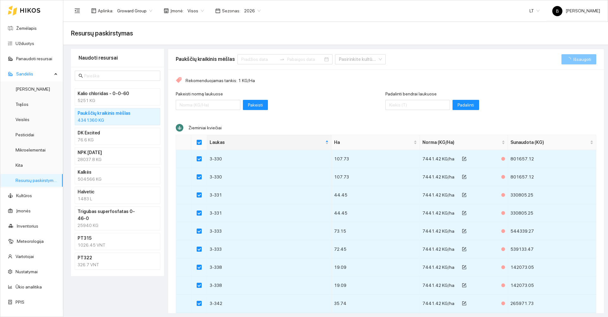
checkbox input "false"
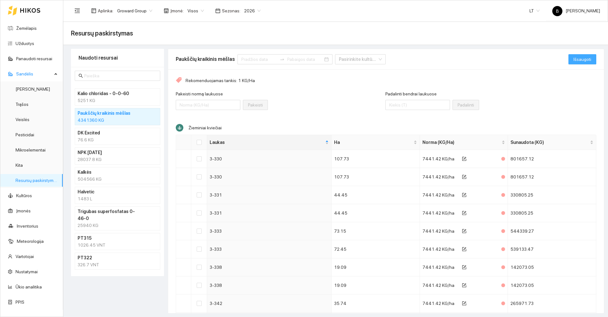
click at [573, 58] on span "Išsaugoti" at bounding box center [582, 59] width 18 height 7
click at [29, 43] on link "Užduotys" at bounding box center [25, 43] width 19 height 5
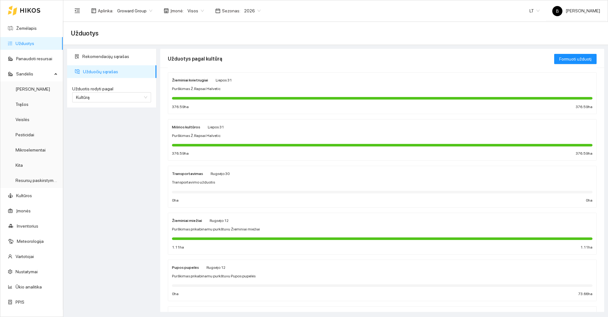
scroll to position [44, 0]
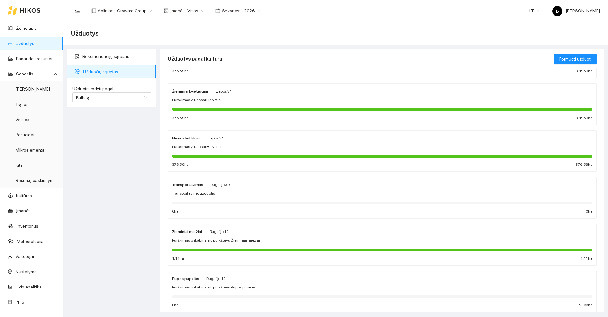
click at [225, 97] on div "Purškimas Ž.Rapsai Halvetic" at bounding box center [382, 100] width 421 height 6
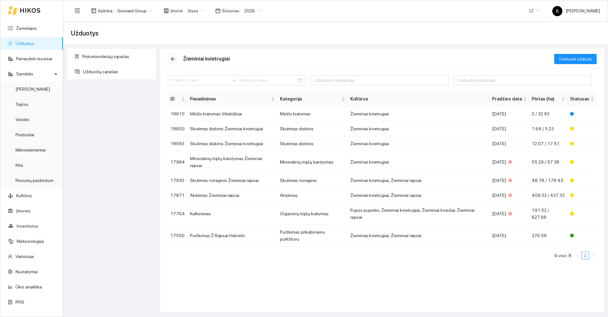
click at [170, 59] on span "arrow-left" at bounding box center [173, 58] width 10 height 5
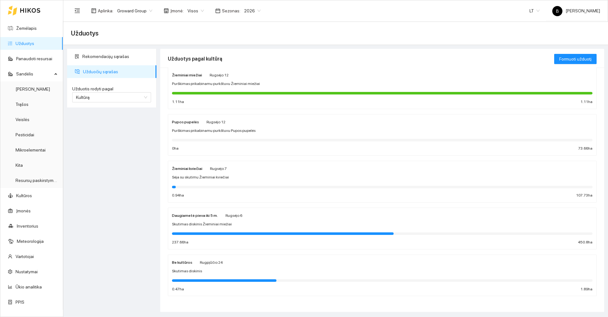
scroll to position [202, 0]
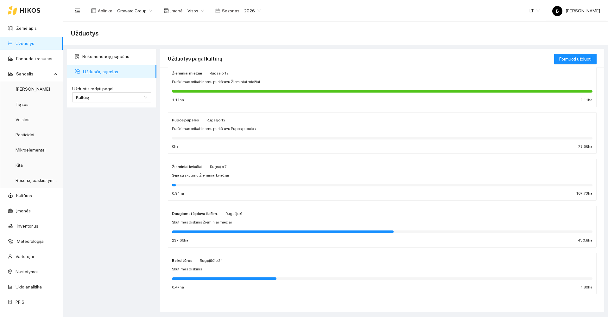
click at [214, 176] on span "Sėja su skutimu Žieminiai kviečiai" at bounding box center [200, 175] width 57 height 6
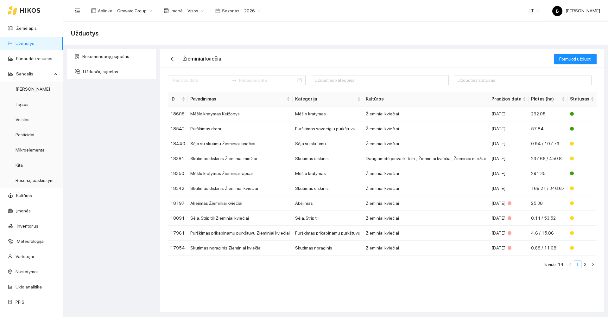
click at [123, 223] on div "Rekomendacijų sąrašas Užduočių sąrašas" at bounding box center [111, 180] width 93 height 263
click at [208, 173] on td "Mėšlo kratymas Žieminiai rapsai" at bounding box center [240, 173] width 105 height 15
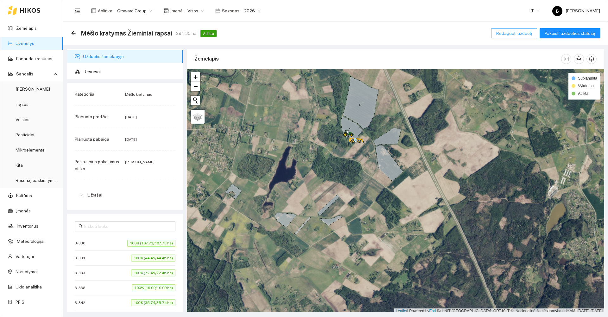
click at [517, 33] on span "Redaguoti užduotį" at bounding box center [514, 33] width 36 height 7
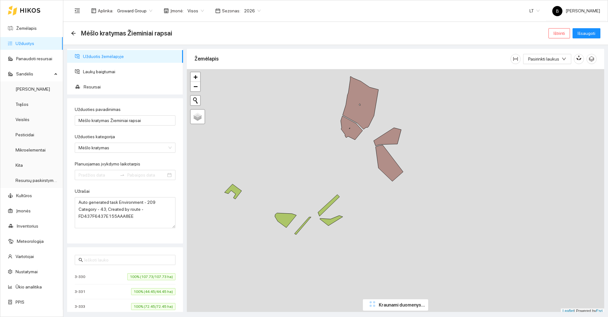
type input "[DATE]"
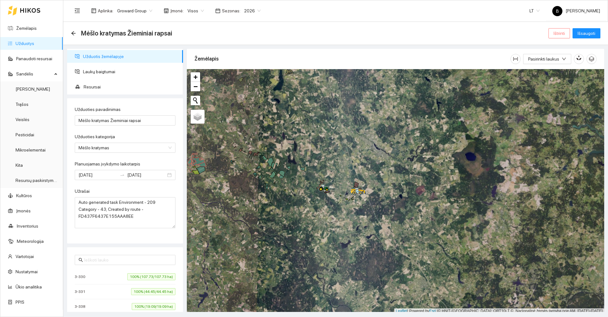
click at [563, 32] on span "Ištrinti" at bounding box center [559, 33] width 11 height 7
click at [562, 64] on span "Taip" at bounding box center [561, 63] width 8 height 7
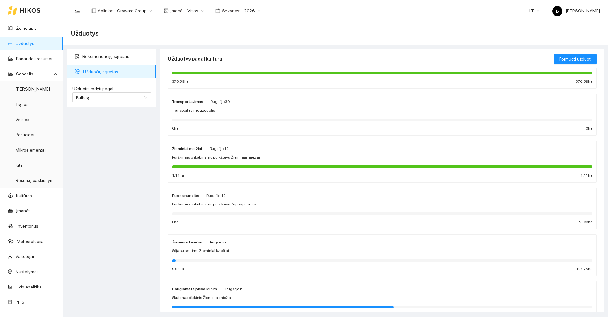
scroll to position [158, 0]
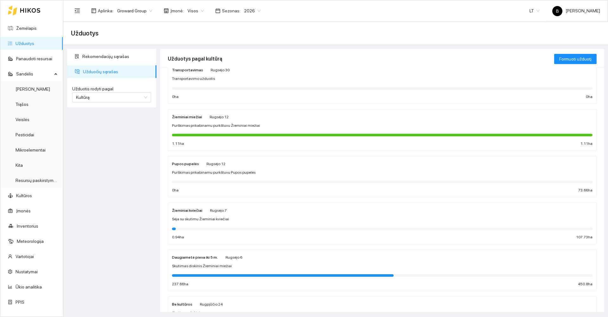
click at [259, 213] on div "Žieminiai kviečiai Rugsėjo 7" at bounding box center [382, 209] width 421 height 7
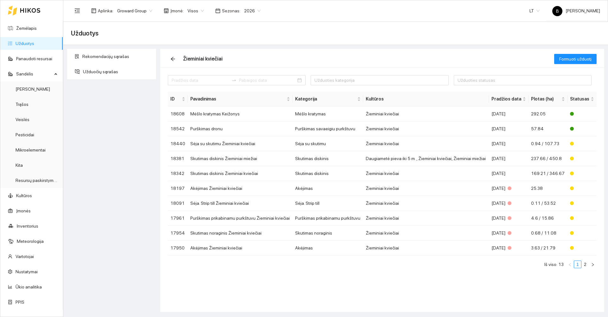
click at [101, 183] on div "Rekomendacijų sąrašas Užduočių sąrašas" at bounding box center [111, 180] width 93 height 263
click at [27, 179] on link "Resursų paskirstymas" at bounding box center [37, 180] width 43 height 5
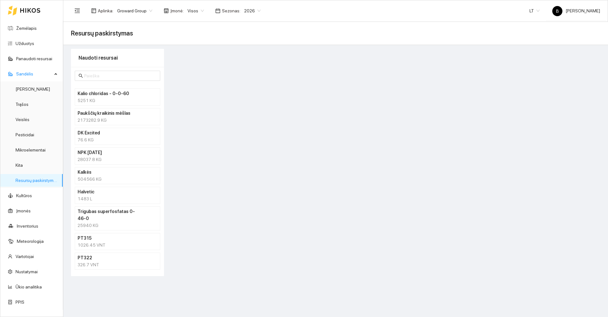
click at [135, 117] on div "2173282.9 KG" at bounding box center [118, 120] width 80 height 7
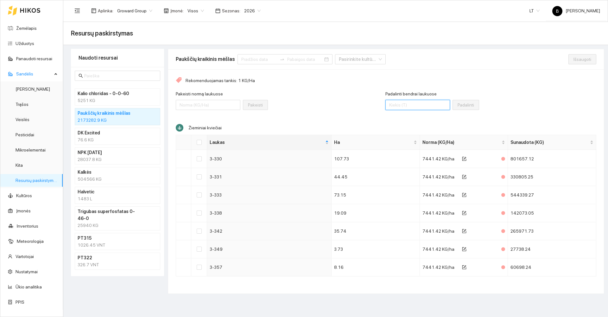
click at [414, 105] on input "Padalinti bendrai laukuose" at bounding box center [417, 105] width 65 height 10
type input "4341360"
click at [199, 142] on input "Select all" at bounding box center [199, 142] width 5 height 5
checkbox input "true"
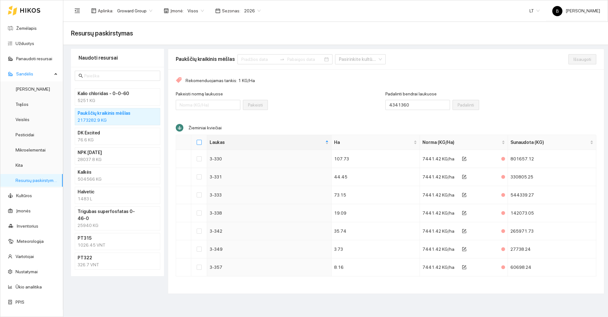
checkbox input "true"
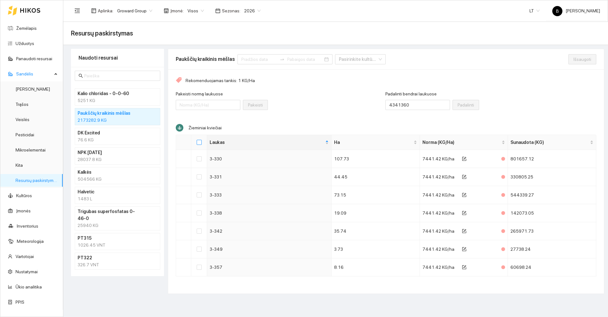
checkbox input "true"
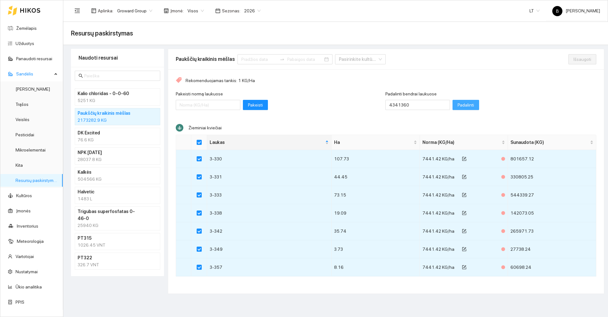
click at [458, 104] on span "Padalinti" at bounding box center [466, 104] width 16 height 7
click at [577, 57] on span "Išsaugoti" at bounding box center [582, 59] width 18 height 7
checkbox input "false"
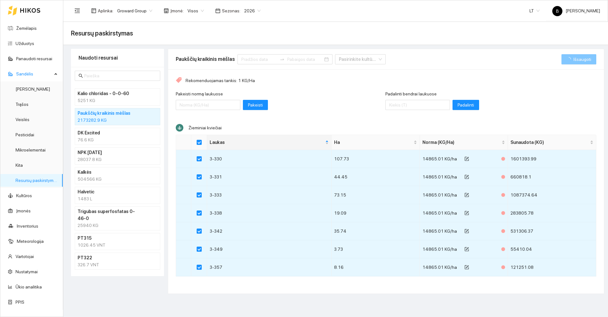
checkbox input "false"
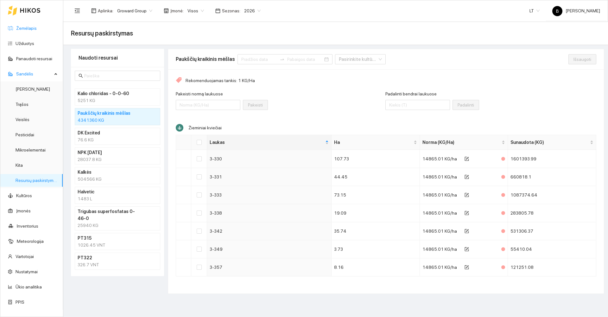
click at [22, 29] on link "Žemėlapis" at bounding box center [26, 28] width 21 height 5
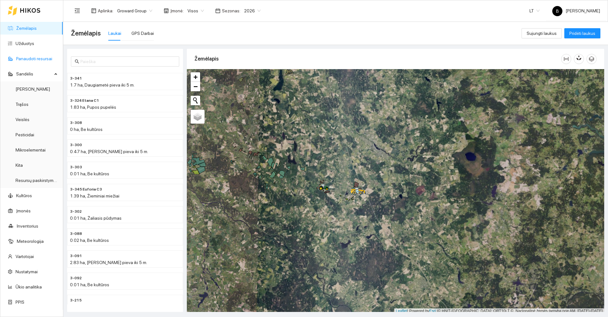
click at [30, 60] on link "Panaudoti resursai" at bounding box center [34, 58] width 36 height 5
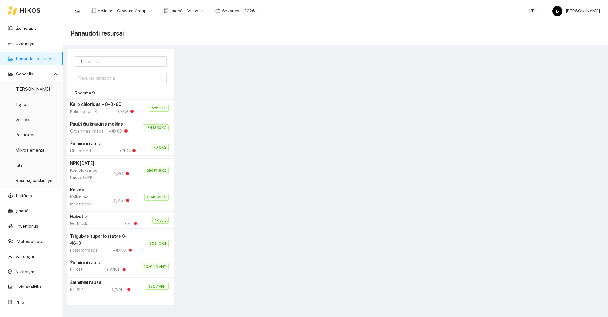
click at [486, 136] on div at bounding box center [391, 177] width 430 height 256
click at [246, 10] on span "2026" at bounding box center [252, 11] width 16 height 10
click at [245, 73] on div "2025" at bounding box center [247, 73] width 16 height 7
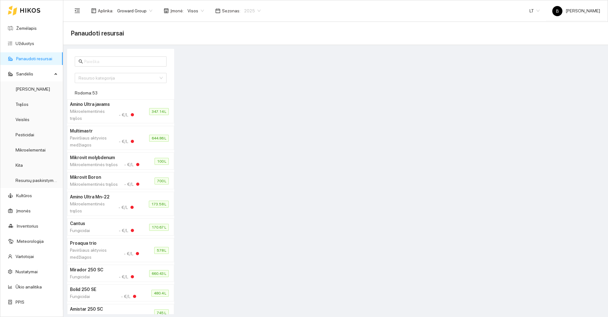
click at [250, 12] on span "2025" at bounding box center [252, 11] width 16 height 10
click at [245, 81] on div "2026" at bounding box center [247, 83] width 16 height 7
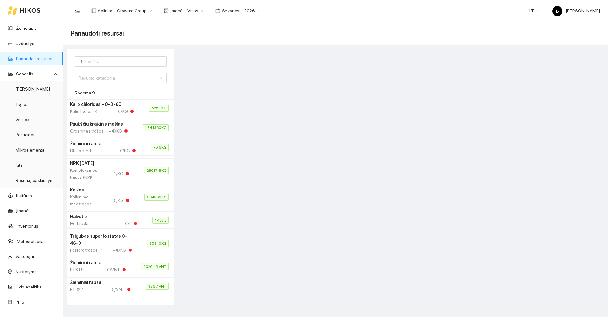
click at [143, 203] on li "Kalkės Kalkinimo medžiagos - €/KG 504566 KG" at bounding box center [120, 197] width 107 height 24
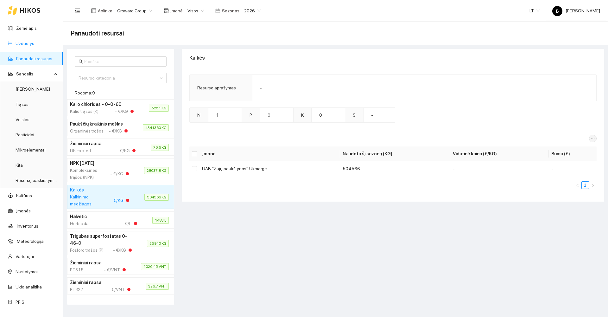
click at [26, 43] on link "Užduotys" at bounding box center [25, 43] width 19 height 5
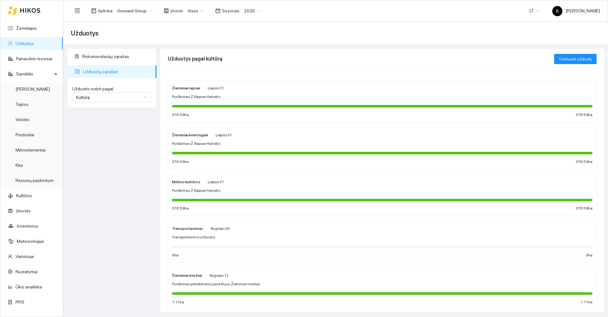
click at [273, 275] on div "Žieminiai miežiai [PERSON_NAME][DATE]" at bounding box center [382, 274] width 421 height 7
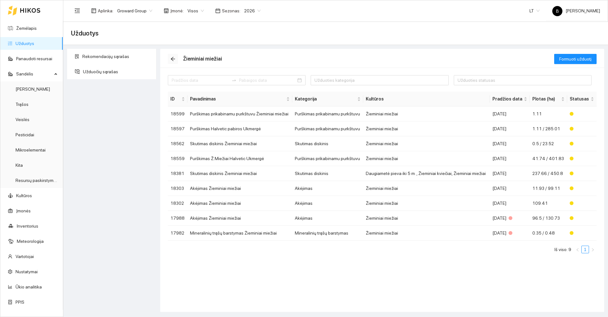
click at [172, 60] on icon "arrow-left" at bounding box center [173, 59] width 4 height 4
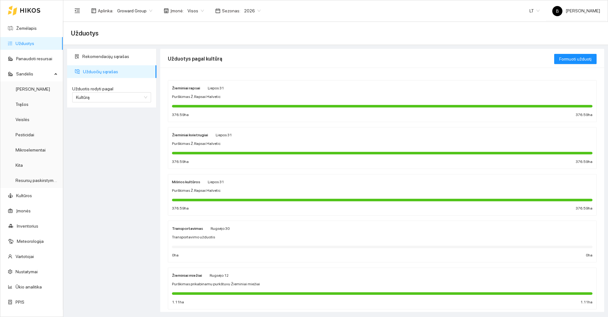
click at [200, 98] on span "Purškimas Ž.Rapsai Halvetic" at bounding box center [196, 97] width 49 height 6
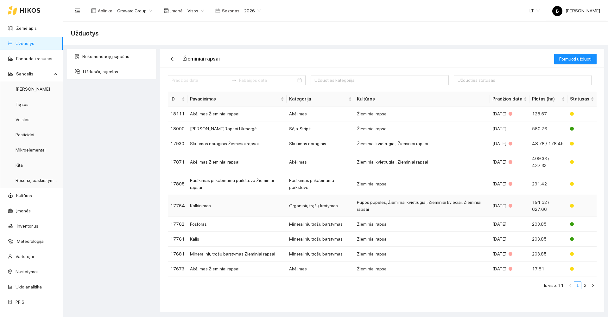
click at [230, 195] on td "Kalkinimas" at bounding box center [236, 206] width 99 height 22
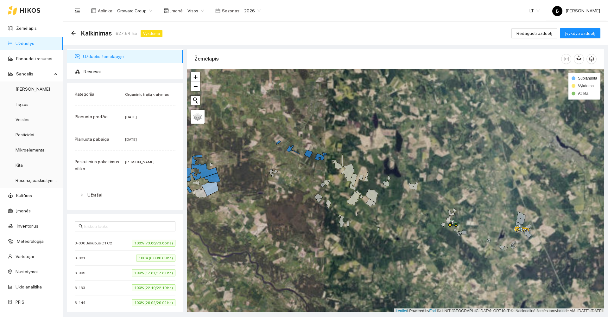
scroll to position [2, 0]
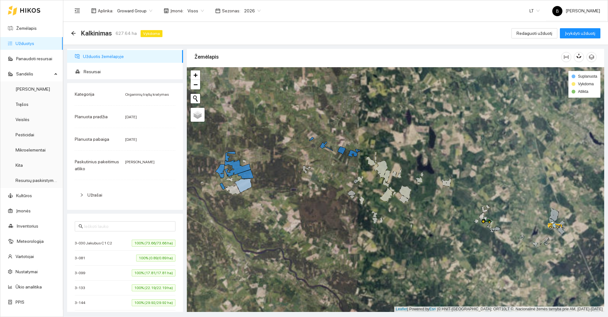
drag, startPoint x: 250, startPoint y: 156, endPoint x: 313, endPoint y: 174, distance: 65.9
click at [313, 174] on div at bounding box center [395, 189] width 417 height 244
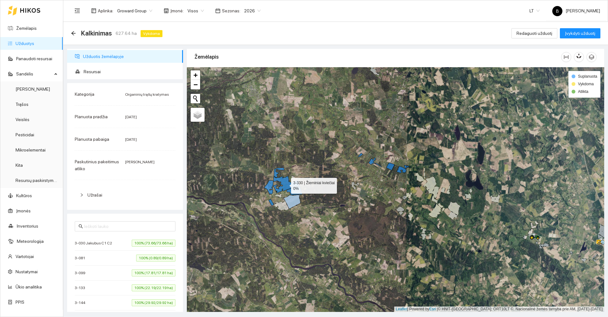
click at [288, 185] on icon at bounding box center [286, 184] width 26 height 17
click at [574, 34] on span "Įvykdyti užduotį" at bounding box center [580, 33] width 30 height 7
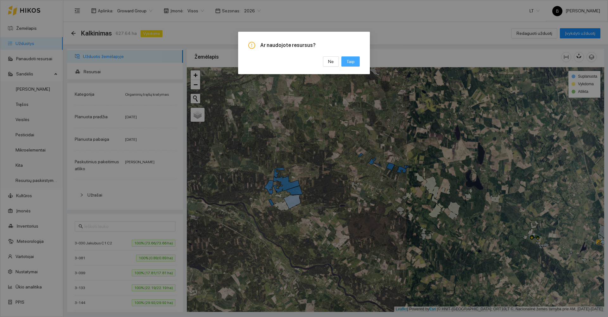
click at [350, 61] on span "Taip" at bounding box center [350, 61] width 8 height 7
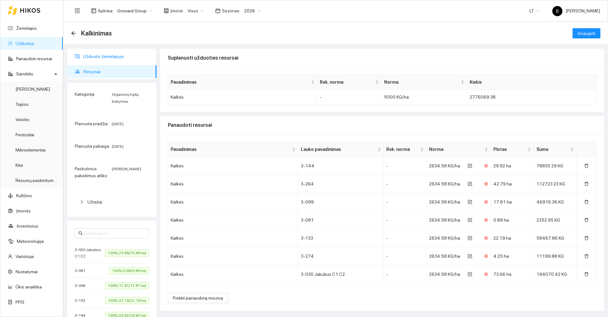
click at [107, 54] on span "Užduotis žemėlapyje" at bounding box center [117, 56] width 68 height 13
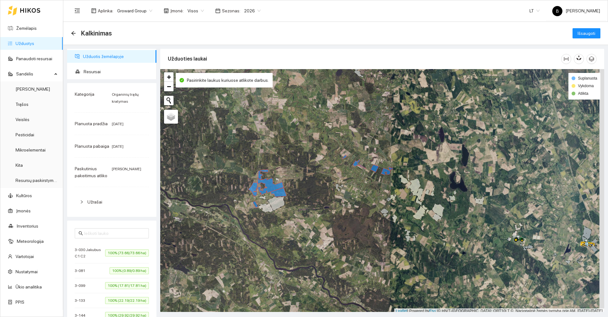
click at [279, 202] on icon at bounding box center [276, 203] width 17 height 14
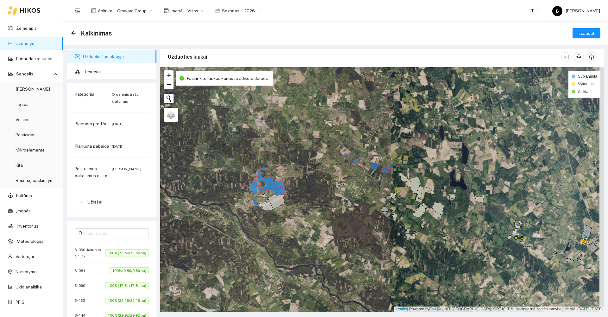
click at [279, 202] on icon at bounding box center [276, 201] width 17 height 14
click at [271, 184] on icon at bounding box center [270, 184] width 26 height 17
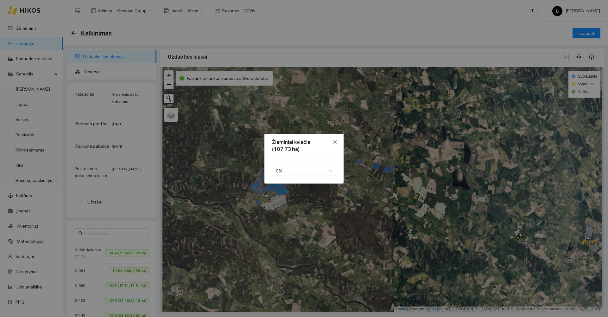
click at [272, 184] on div "Žieminiai kviečiai (107.73 ha) 0 %" at bounding box center [304, 158] width 608 height 317
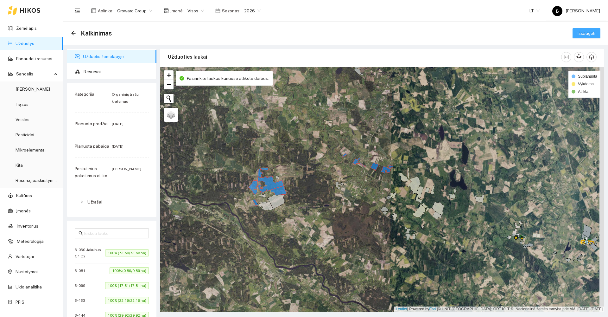
click at [583, 32] on span "Išsaugoti" at bounding box center [587, 33] width 18 height 7
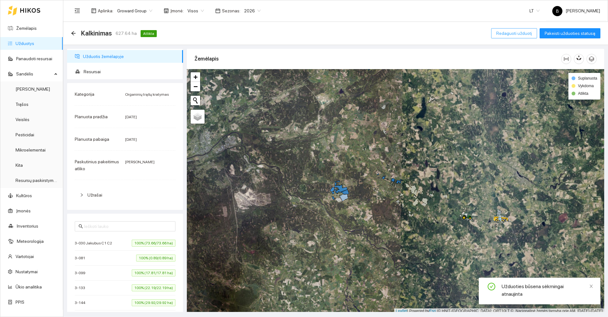
click at [516, 34] on span "Redaguoti užduotį" at bounding box center [514, 33] width 36 height 7
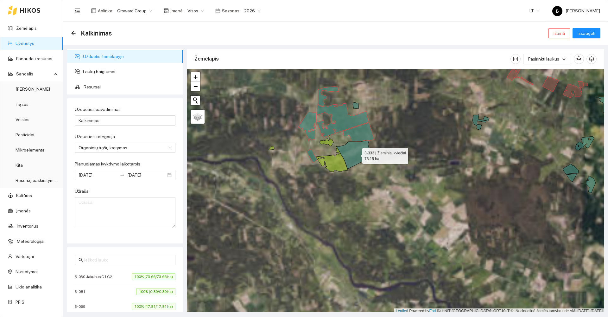
click at [357, 154] on icon at bounding box center [354, 155] width 35 height 28
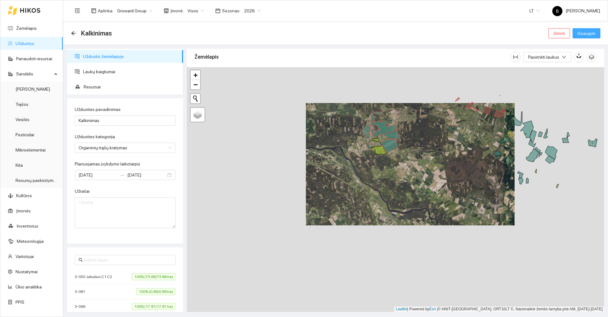
click at [580, 35] on span "Išsaugoti" at bounding box center [587, 33] width 18 height 7
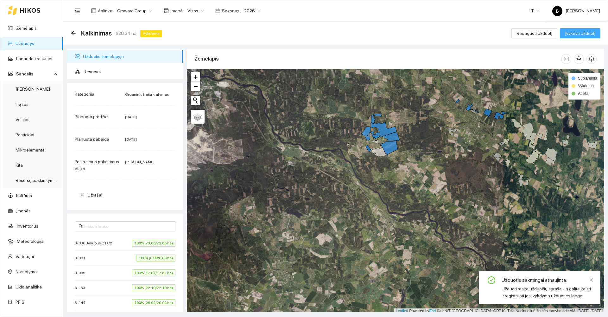
click at [574, 33] on span "Įvykdyti užduotį" at bounding box center [580, 33] width 30 height 7
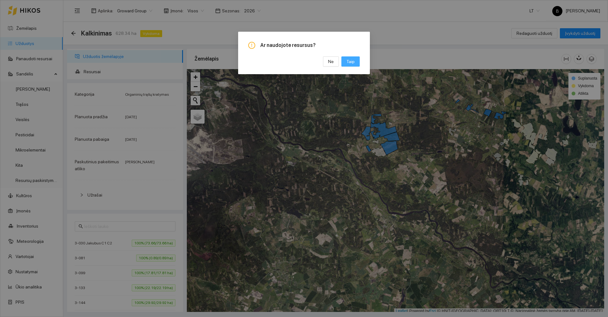
click at [353, 60] on span "Taip" at bounding box center [350, 61] width 8 height 7
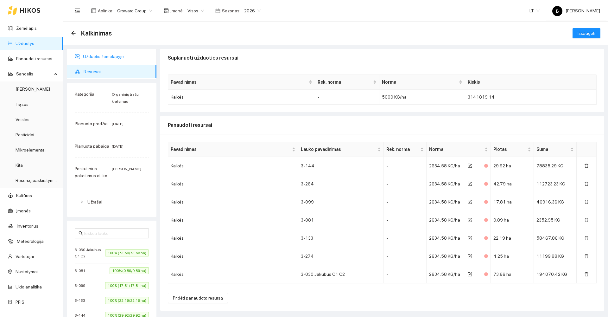
click at [102, 56] on span "Užduotis žemėlapyje" at bounding box center [117, 56] width 68 height 13
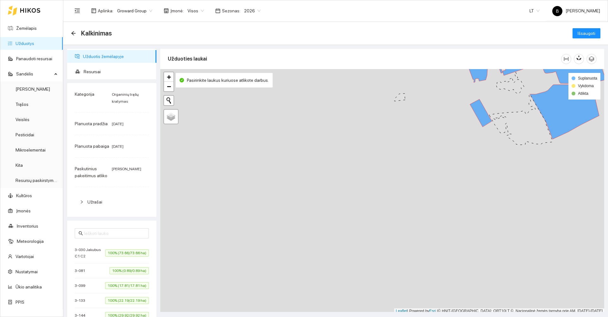
scroll to position [2, 0]
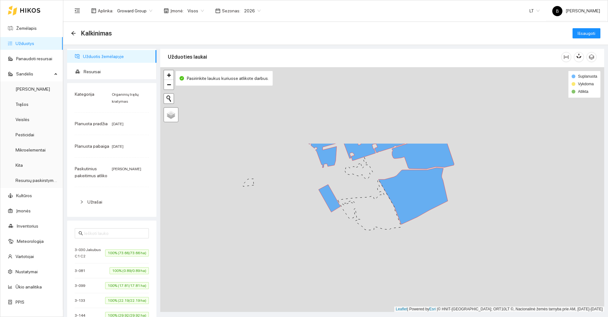
drag, startPoint x: 437, startPoint y: 146, endPoint x: 284, endPoint y: 227, distance: 173.5
click at [275, 242] on div at bounding box center [382, 189] width 444 height 244
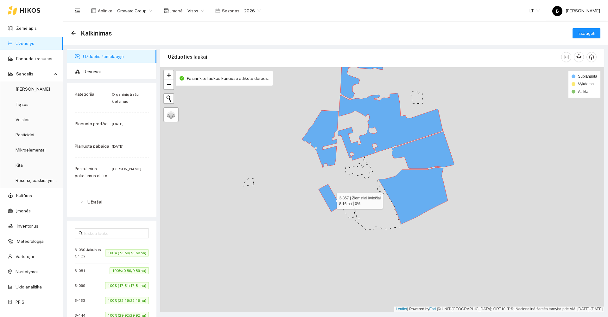
click at [331, 199] on icon at bounding box center [330, 198] width 22 height 28
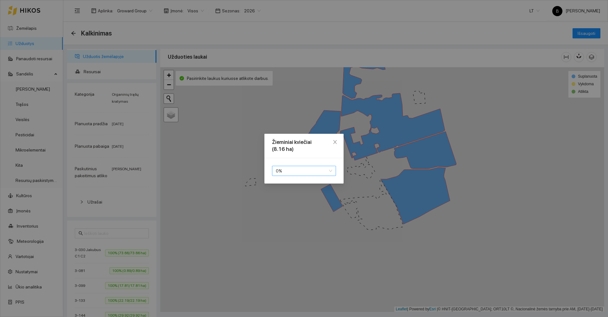
click at [309, 170] on span "0 %" at bounding box center [304, 171] width 56 height 10
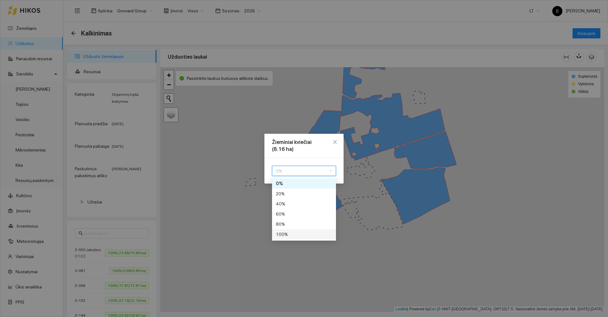
click at [286, 235] on div "100 %" at bounding box center [304, 234] width 56 height 7
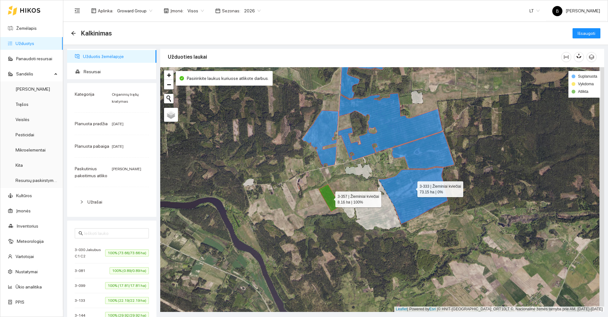
click at [412, 187] on icon at bounding box center [412, 195] width 69 height 57
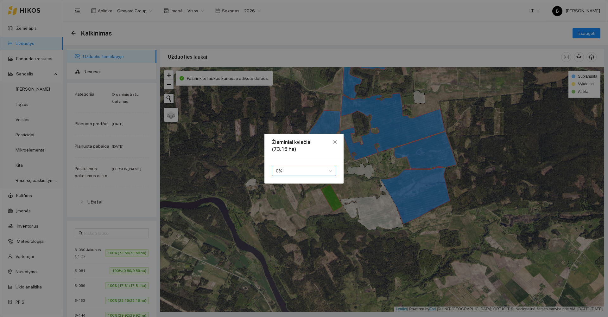
click at [303, 172] on span "0 %" at bounding box center [304, 171] width 56 height 10
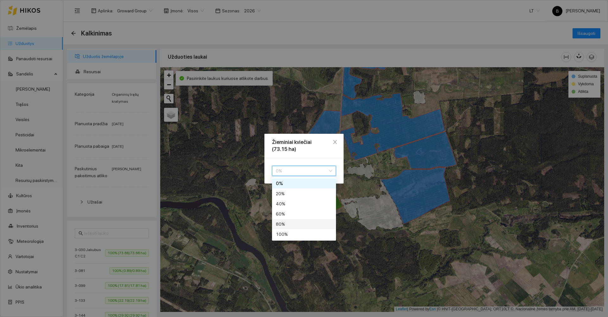
click at [289, 223] on div "80 %" at bounding box center [304, 223] width 56 height 7
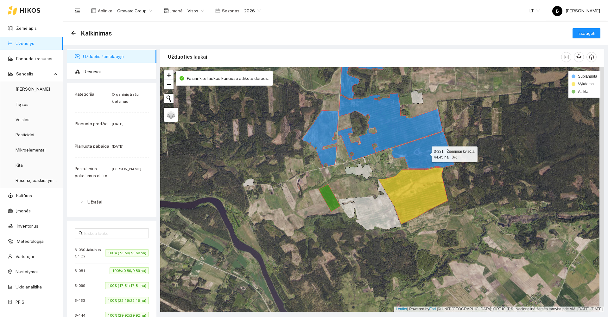
click at [427, 155] on icon at bounding box center [423, 149] width 62 height 37
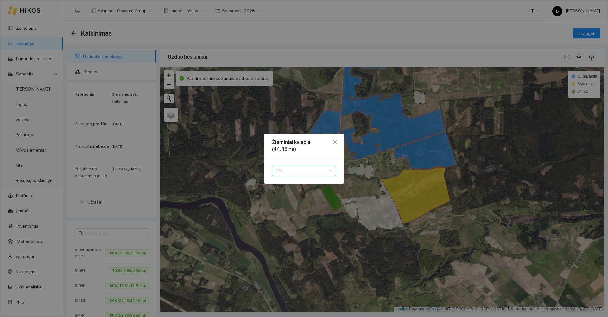
click at [303, 172] on span "0 %" at bounding box center [304, 171] width 56 height 10
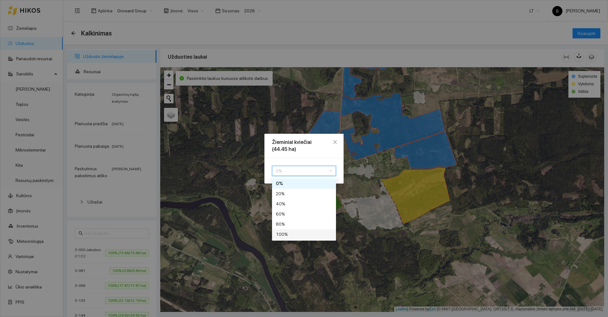
click at [287, 234] on div "100 %" at bounding box center [304, 234] width 56 height 7
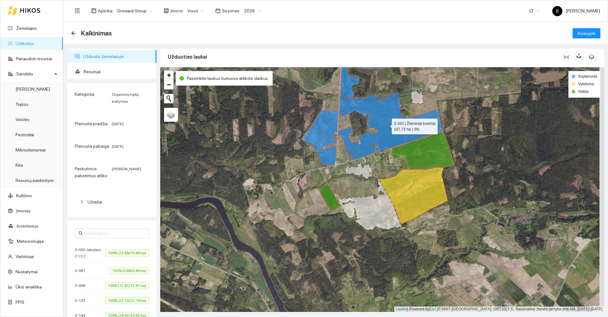
click at [389, 129] on icon at bounding box center [390, 126] width 105 height 67
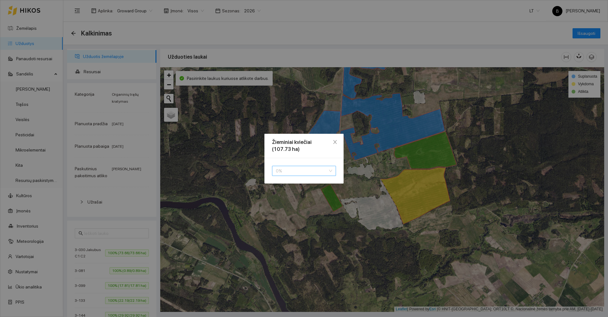
click at [293, 172] on span "0 %" at bounding box center [304, 171] width 56 height 10
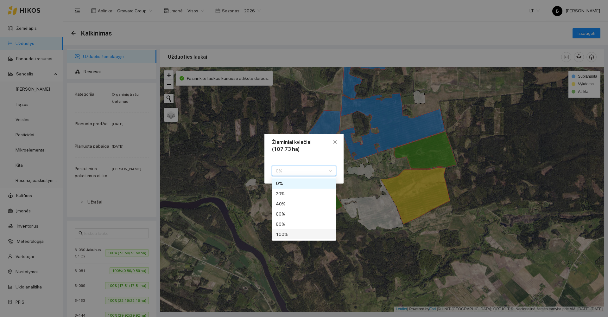
click at [292, 233] on div "100 %" at bounding box center [304, 234] width 56 height 7
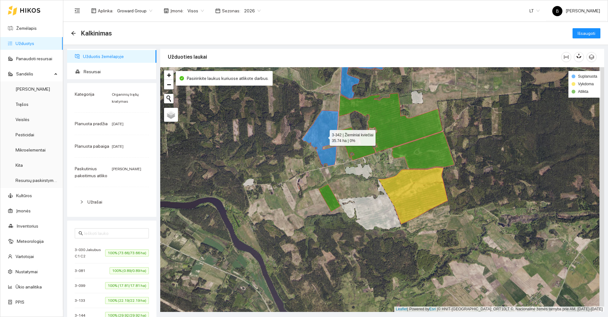
click at [322, 130] on icon at bounding box center [320, 138] width 36 height 57
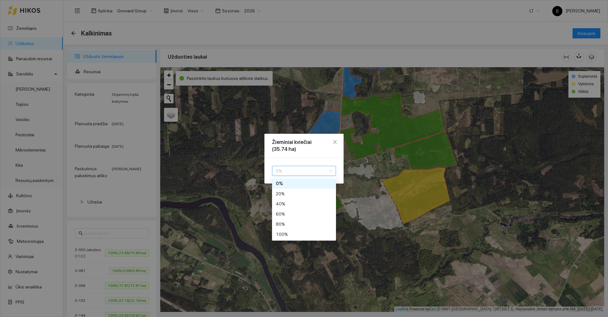
click at [298, 172] on span "0 %" at bounding box center [304, 171] width 56 height 10
click at [294, 235] on div "100 %" at bounding box center [304, 234] width 56 height 7
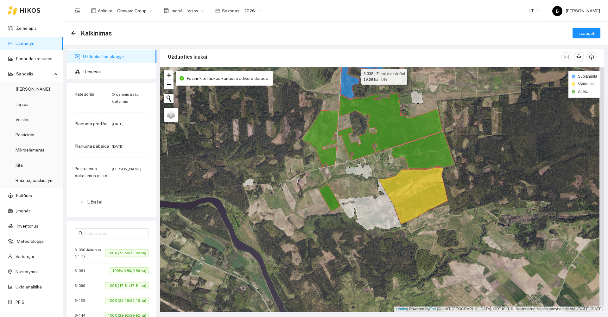
click at [344, 85] on icon at bounding box center [361, 79] width 43 height 40
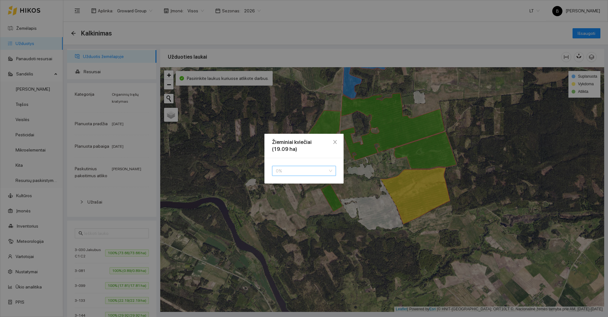
click at [293, 173] on span "0 %" at bounding box center [304, 171] width 56 height 10
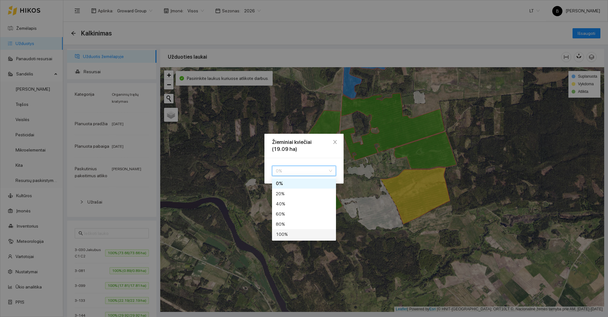
click at [291, 236] on div "100 %" at bounding box center [304, 234] width 56 height 7
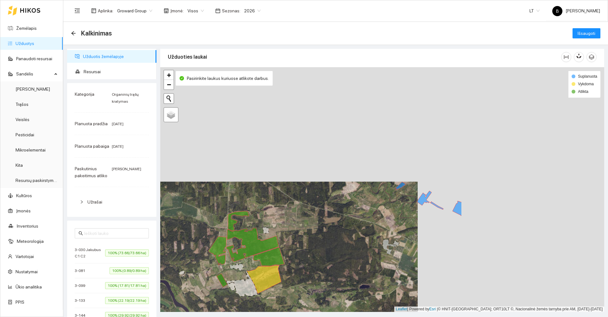
drag, startPoint x: 516, startPoint y: 124, endPoint x: 290, endPoint y: 242, distance: 254.7
click at [290, 242] on div at bounding box center [382, 189] width 444 height 244
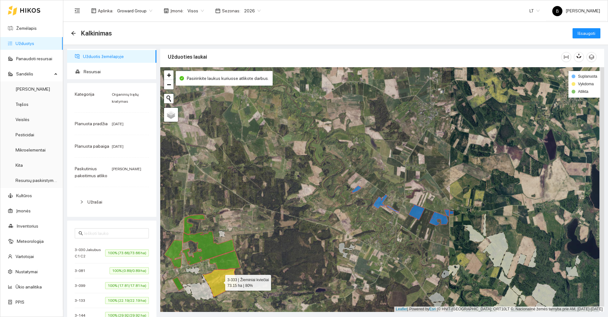
click at [219, 281] on icon at bounding box center [220, 283] width 35 height 28
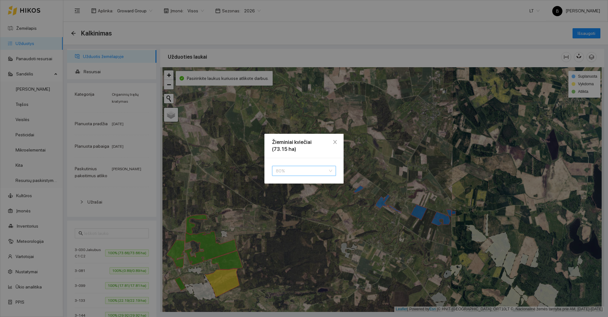
click at [296, 170] on span "80 %" at bounding box center [304, 171] width 56 height 10
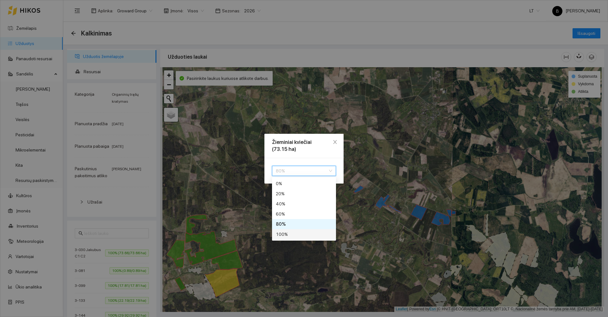
click at [285, 235] on div "100 %" at bounding box center [304, 234] width 56 height 7
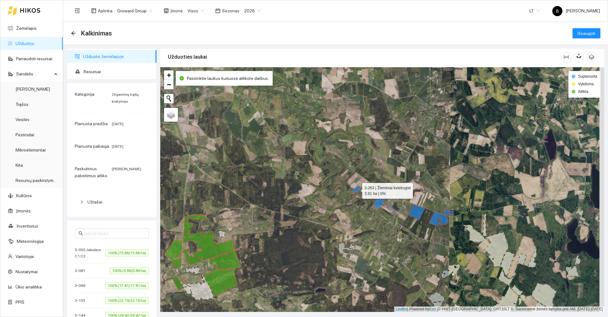
click at [358, 189] on icon at bounding box center [356, 189] width 10 height 8
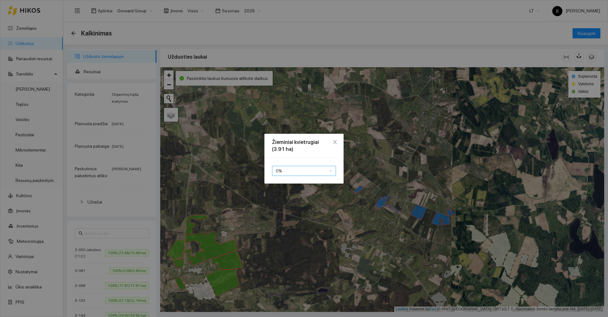
click at [309, 169] on span "0 %" at bounding box center [304, 171] width 56 height 10
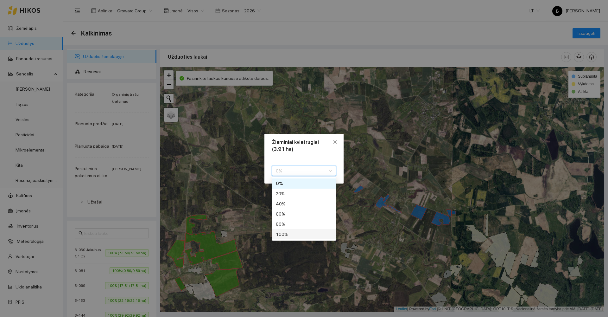
click at [291, 235] on div "100 %" at bounding box center [304, 234] width 56 height 7
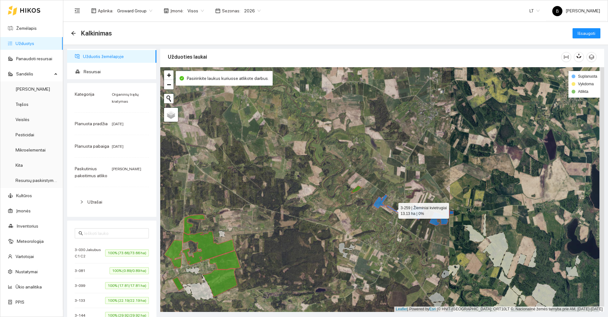
click at [381, 204] on icon at bounding box center [386, 203] width 26 height 19
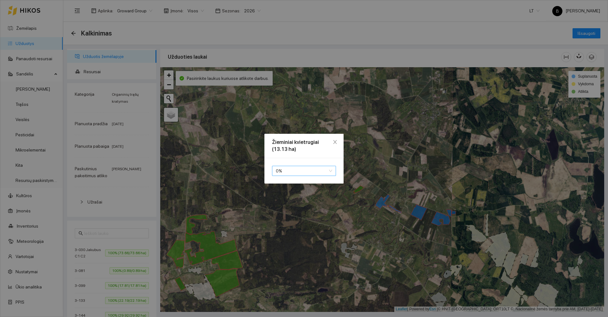
click at [301, 171] on span "0 %" at bounding box center [304, 171] width 56 height 10
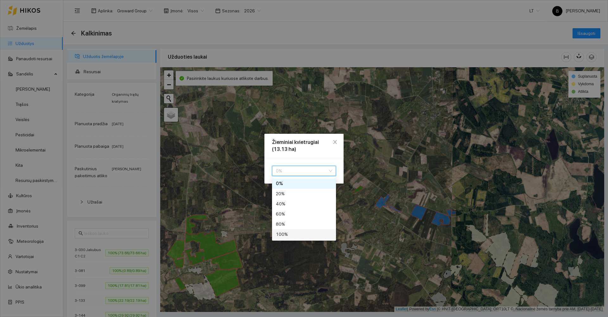
click at [292, 233] on div "100 %" at bounding box center [304, 234] width 56 height 7
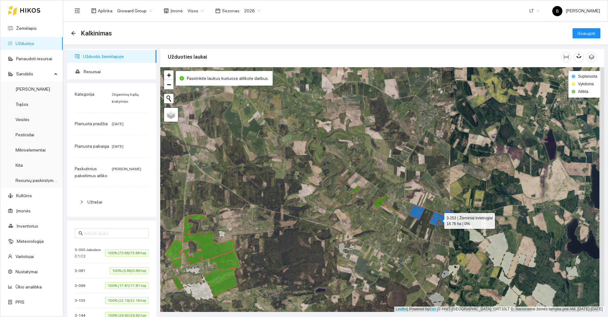
click at [432, 221] on icon at bounding box center [438, 219] width 19 height 14
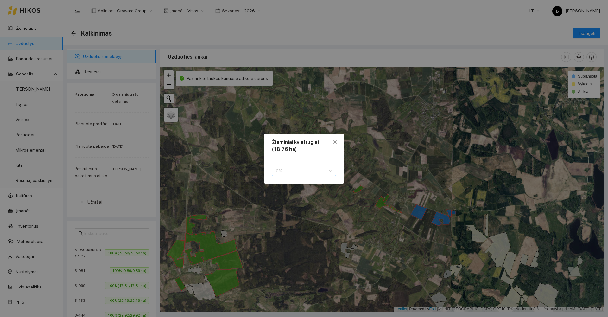
click at [300, 168] on span "0 %" at bounding box center [304, 171] width 56 height 10
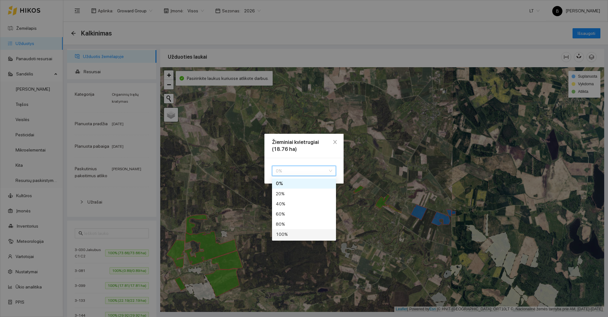
click at [296, 233] on div "100 %" at bounding box center [304, 234] width 56 height 7
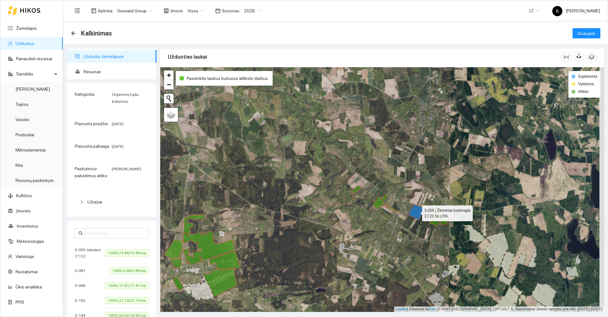
click at [415, 213] on icon at bounding box center [417, 212] width 16 height 16
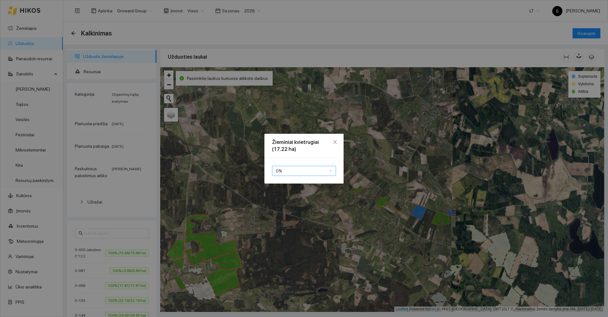
click at [303, 172] on span "0 %" at bounding box center [304, 171] width 56 height 10
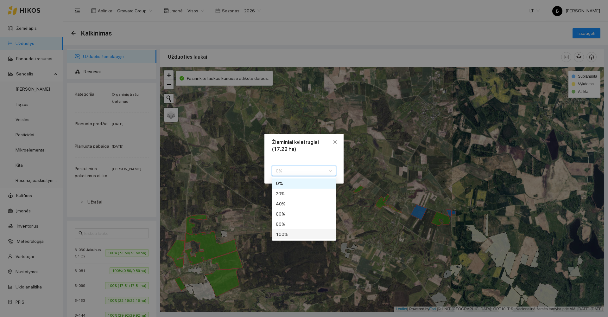
click at [295, 233] on div "100 %" at bounding box center [304, 234] width 56 height 7
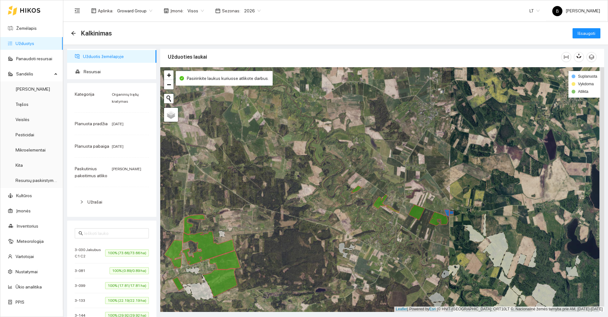
click at [458, 201] on div at bounding box center [382, 189] width 444 height 244
click at [446, 212] on icon at bounding box center [446, 212] width 5 height 7
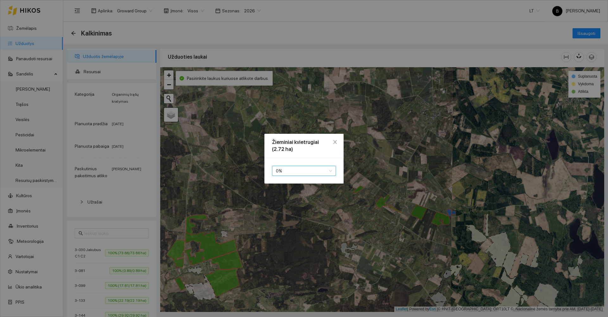
click at [313, 170] on span "0 %" at bounding box center [304, 171] width 56 height 10
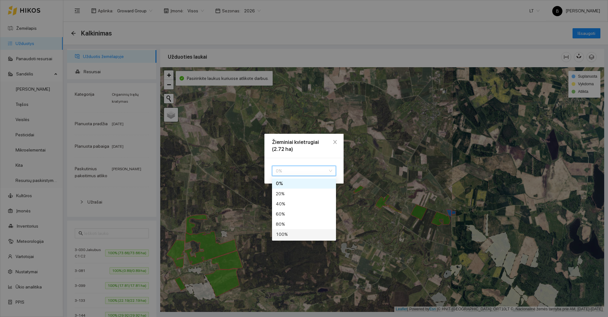
click at [299, 236] on div "100 %" at bounding box center [304, 234] width 56 height 7
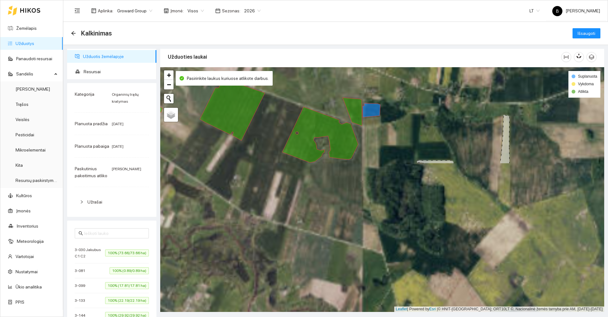
drag, startPoint x: 445, startPoint y: 235, endPoint x: 334, endPoint y: 42, distance: 222.3
click at [334, 42] on main "Kalkinimas Išsaugoti Užduotis žemėlapyje Resursai Kategorija Organinių trąšų kr…" at bounding box center [335, 295] width 545 height 546
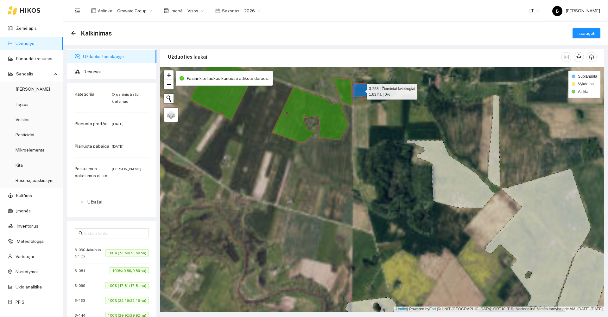
click at [363, 92] on icon at bounding box center [361, 90] width 18 height 14
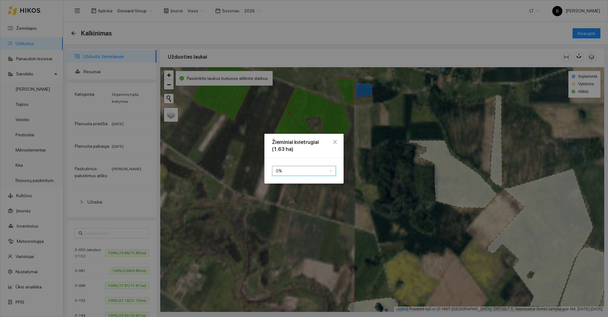
click at [296, 172] on span "0 %" at bounding box center [304, 171] width 56 height 10
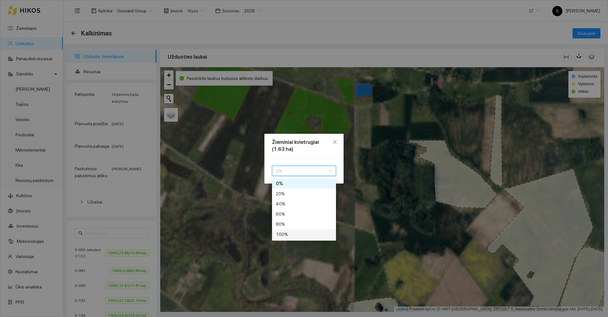
click at [295, 233] on div "100 %" at bounding box center [304, 234] width 56 height 7
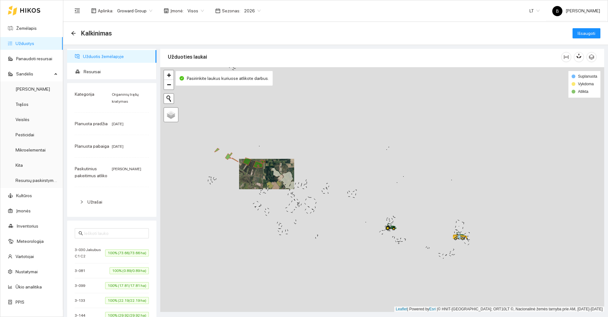
drag, startPoint x: 244, startPoint y: 128, endPoint x: 355, endPoint y: 235, distance: 154.5
click at [356, 239] on div at bounding box center [382, 189] width 444 height 244
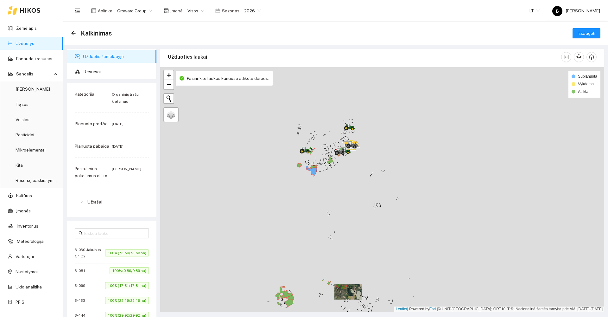
drag, startPoint x: 299, startPoint y: 235, endPoint x: 293, endPoint y: 259, distance: 24.7
click at [293, 259] on div at bounding box center [382, 189] width 444 height 244
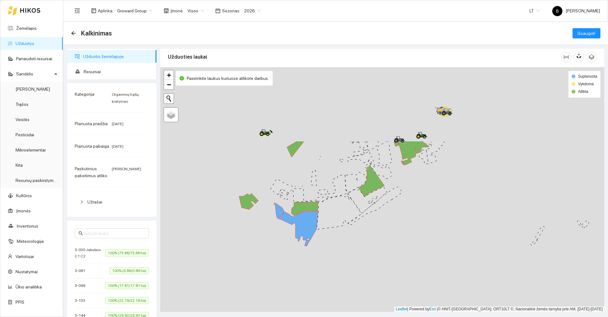
drag, startPoint x: 301, startPoint y: 206, endPoint x: 278, endPoint y: 294, distance: 90.6
click at [278, 294] on div at bounding box center [382, 189] width 444 height 244
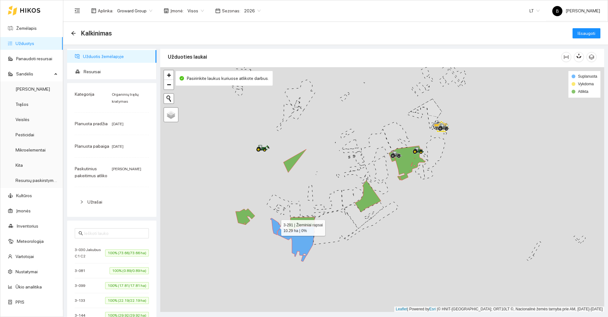
click at [276, 226] on icon at bounding box center [275, 226] width 10 height 17
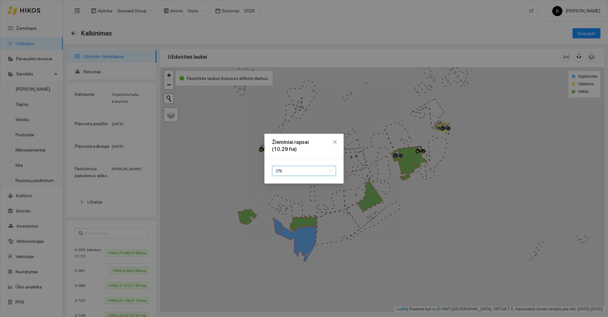
click at [303, 173] on span "0 %" at bounding box center [304, 171] width 56 height 10
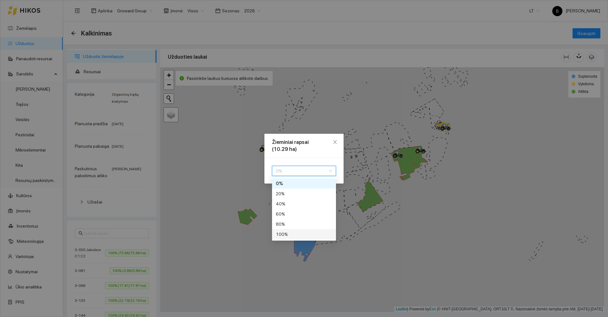
click at [296, 236] on div "100 %" at bounding box center [304, 234] width 56 height 7
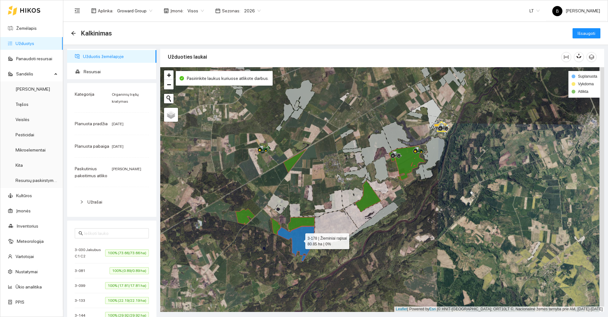
click at [304, 242] on icon at bounding box center [296, 243] width 37 height 35
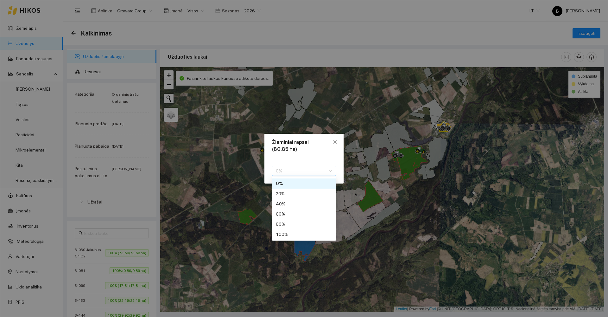
click at [306, 168] on span "0 %" at bounding box center [304, 171] width 56 height 10
click at [288, 235] on div "100 %" at bounding box center [304, 234] width 56 height 7
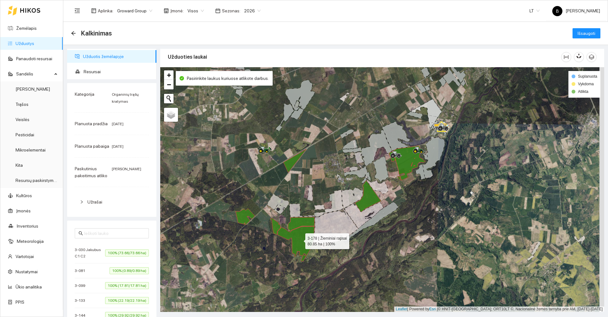
click at [382, 263] on div at bounding box center [382, 189] width 444 height 244
click at [91, 72] on span "Resursai" at bounding box center [118, 71] width 68 height 13
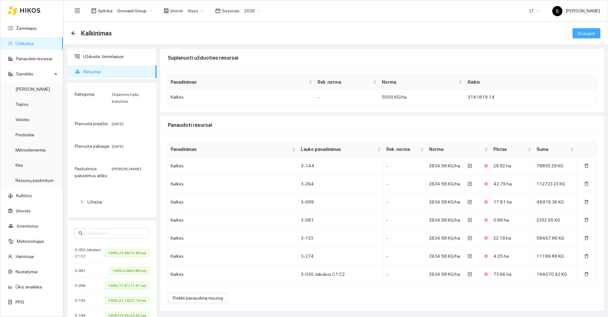
click at [579, 32] on span "Išsaugoti" at bounding box center [587, 33] width 18 height 7
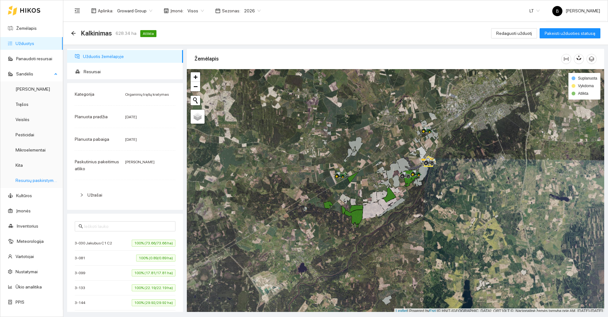
click at [31, 180] on link "Resursų paskirstymas" at bounding box center [37, 180] width 43 height 5
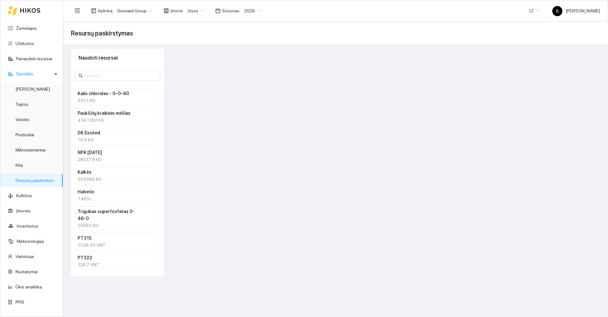
click at [111, 177] on div "504566 KG" at bounding box center [118, 178] width 80 height 7
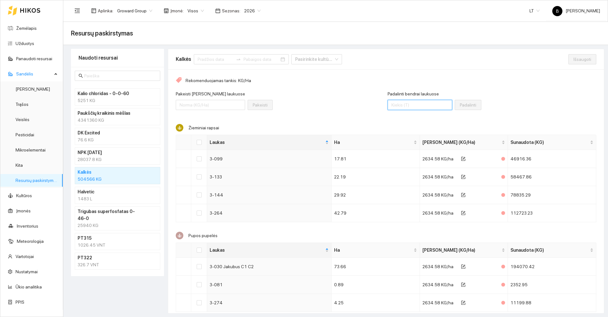
click at [409, 105] on input "Padalinti bendrai laukuose" at bounding box center [417, 105] width 65 height 10
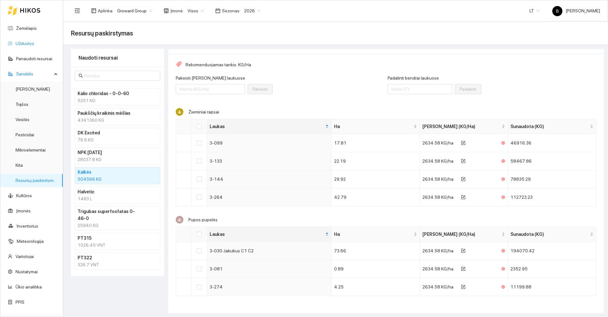
click at [25, 44] on link "Užduotys" at bounding box center [25, 43] width 19 height 5
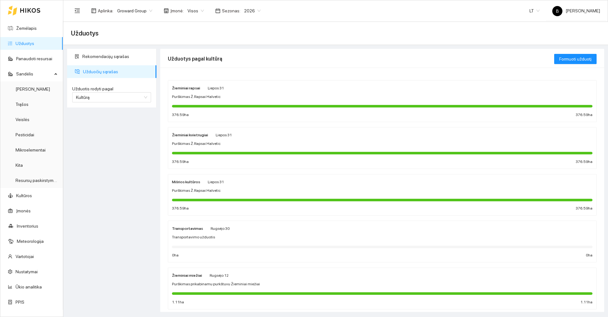
click at [222, 98] on div "Purškimas Ž.Rapsai Halvetic" at bounding box center [382, 97] width 421 height 6
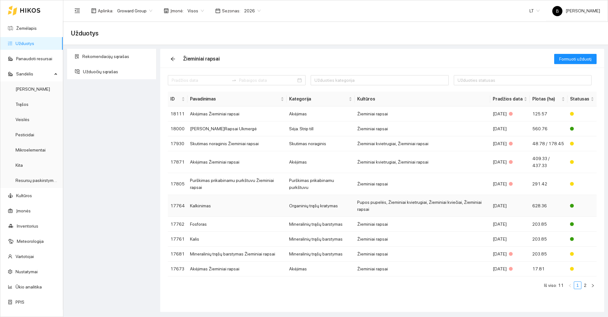
click at [213, 195] on td "Kalkinimas" at bounding box center [236, 206] width 99 height 22
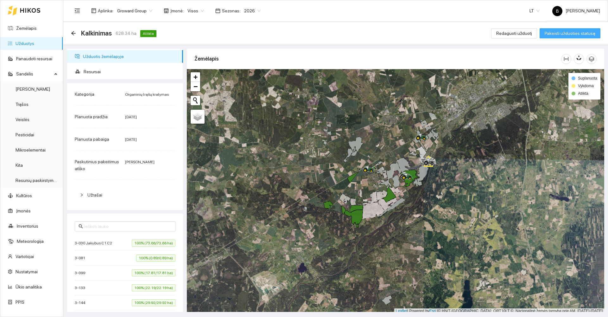
click at [565, 33] on span "Pakeisti užduoties statusą" at bounding box center [570, 33] width 51 height 7
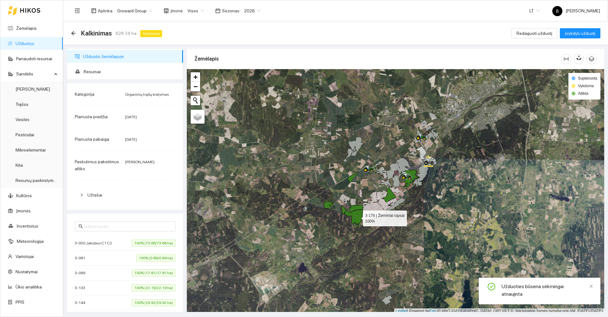
scroll to position [2, 0]
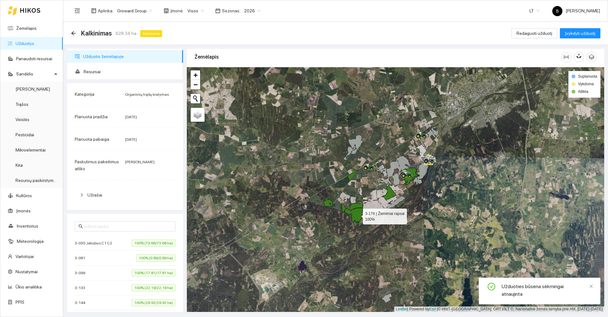
click at [358, 217] on icon at bounding box center [354, 216] width 18 height 17
click at [356, 216] on icon at bounding box center [354, 216] width 18 height 17
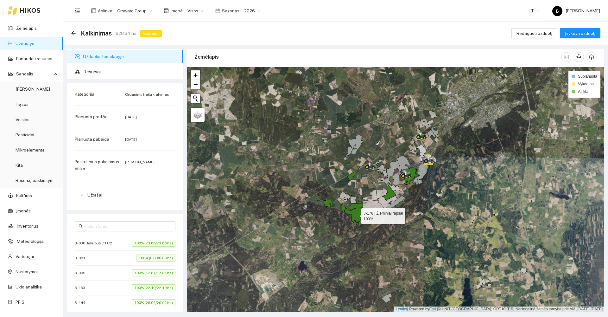
click at [358, 213] on icon at bounding box center [354, 216] width 18 height 17
click at [533, 32] on span "Redaguoti užduotį" at bounding box center [534, 33] width 36 height 7
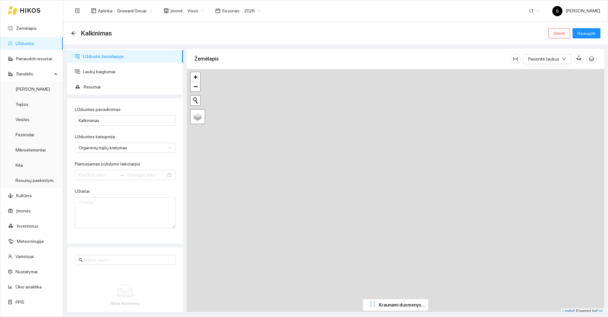
type input "[DATE]"
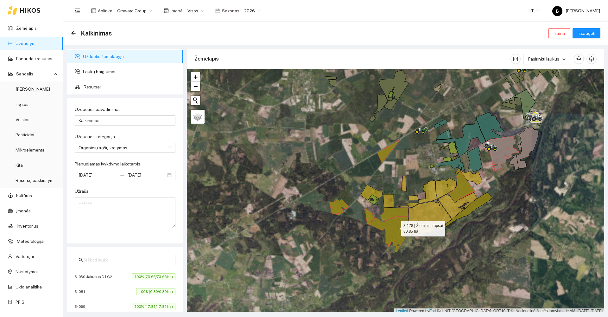
scroll to position [2, 0]
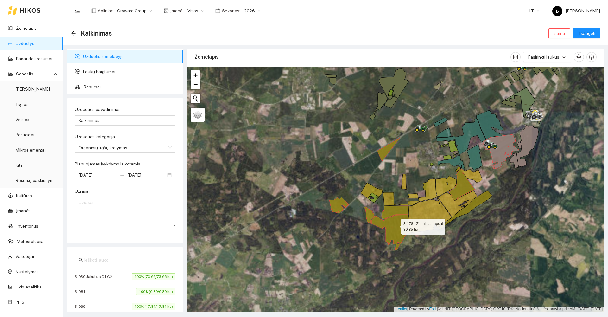
click at [396, 227] on icon at bounding box center [389, 232] width 37 height 35
click at [395, 225] on icon at bounding box center [389, 232] width 37 height 35
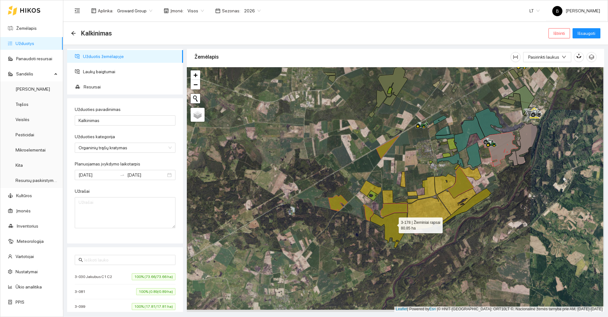
click at [393, 223] on icon at bounding box center [389, 229] width 37 height 35
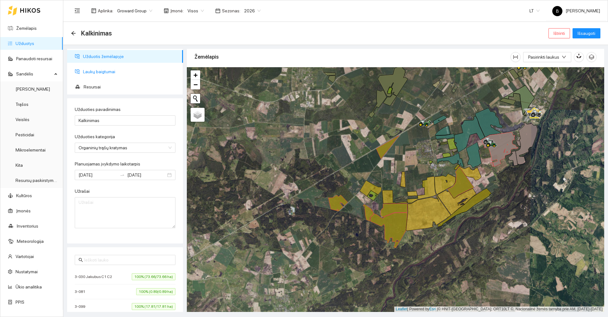
click at [97, 68] on span "Laukų baigtumai" at bounding box center [130, 71] width 95 height 13
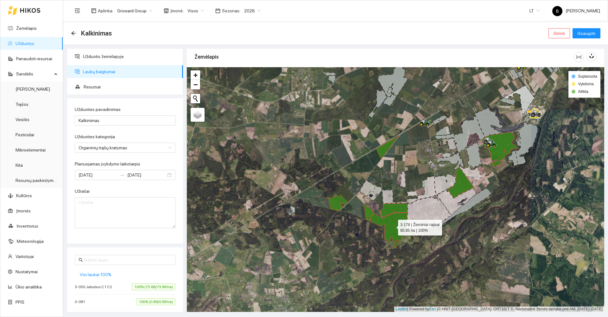
click at [395, 221] on icon at bounding box center [389, 229] width 37 height 35
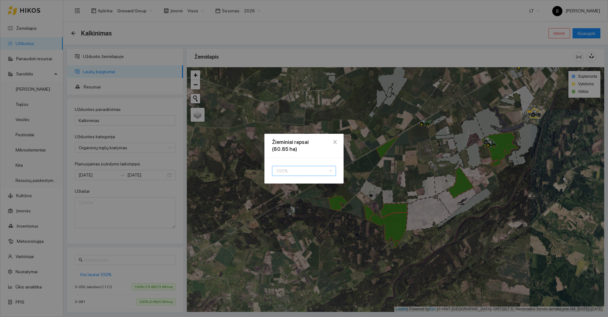
click at [298, 174] on span "100 %" at bounding box center [304, 171] width 56 height 10
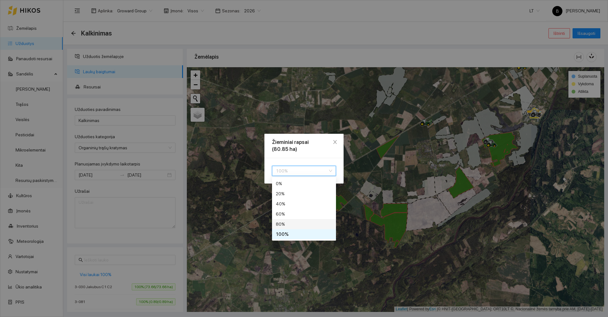
click at [292, 223] on div "80 %" at bounding box center [304, 223] width 56 height 7
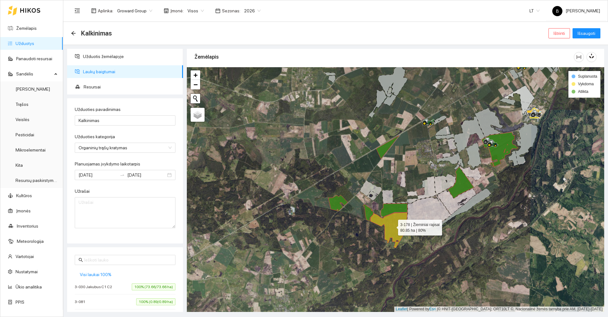
click at [316, 222] on div at bounding box center [395, 189] width 417 height 244
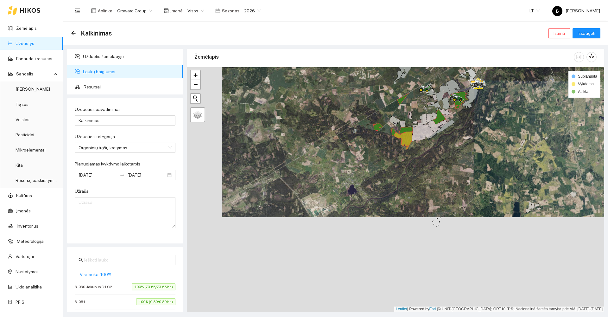
drag, startPoint x: 327, startPoint y: 261, endPoint x: 364, endPoint y: 163, distance: 104.9
click at [364, 163] on div at bounding box center [395, 189] width 417 height 244
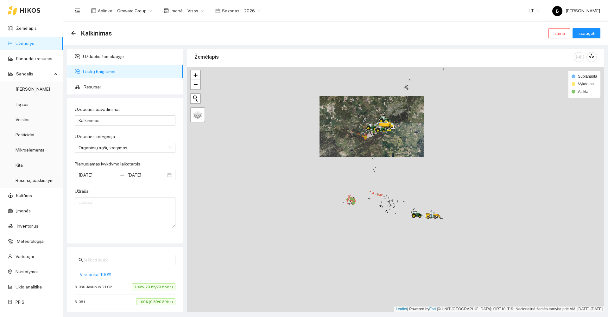
drag, startPoint x: 337, startPoint y: 211, endPoint x: 351, endPoint y: 179, distance: 34.9
click at [352, 179] on div at bounding box center [395, 189] width 417 height 244
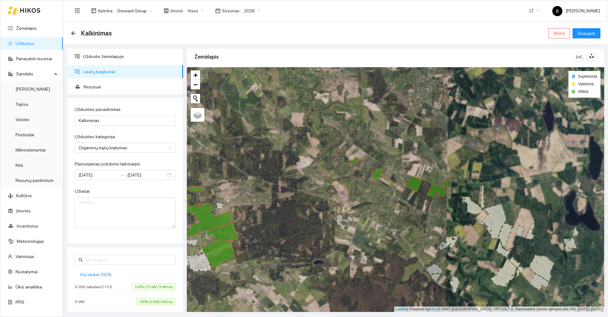
drag, startPoint x: 438, startPoint y: 207, endPoint x: 402, endPoint y: 231, distance: 42.7
click at [401, 233] on div at bounding box center [395, 189] width 417 height 244
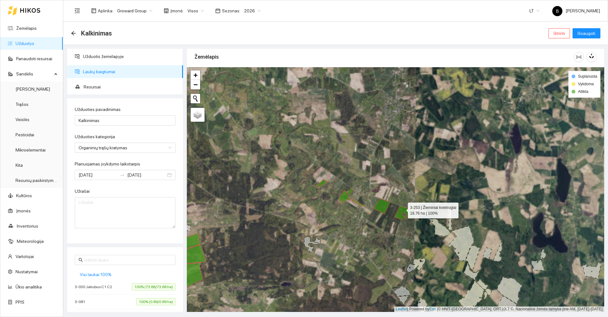
click at [402, 209] on icon at bounding box center [404, 213] width 19 height 14
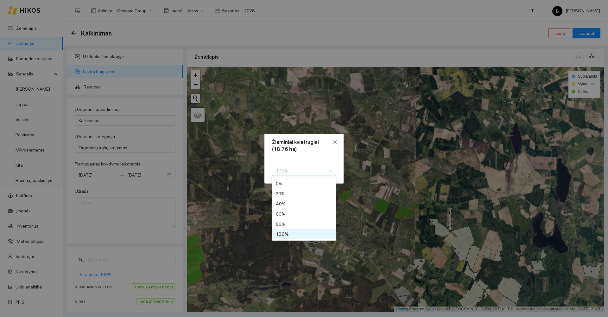
click at [309, 168] on span "100 %" at bounding box center [304, 171] width 56 height 10
click at [291, 221] on div "80 %" at bounding box center [304, 223] width 56 height 7
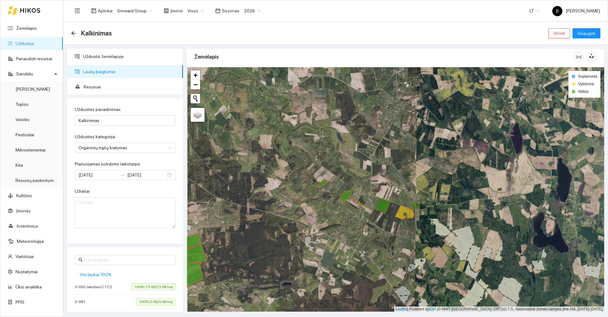
click at [350, 231] on div at bounding box center [395, 189] width 417 height 244
click at [590, 31] on span "Išsaugoti" at bounding box center [587, 33] width 18 height 7
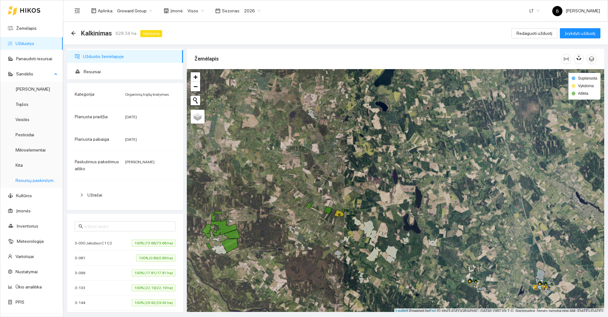
click at [33, 180] on link "Resursų paskirstymas" at bounding box center [37, 180] width 43 height 5
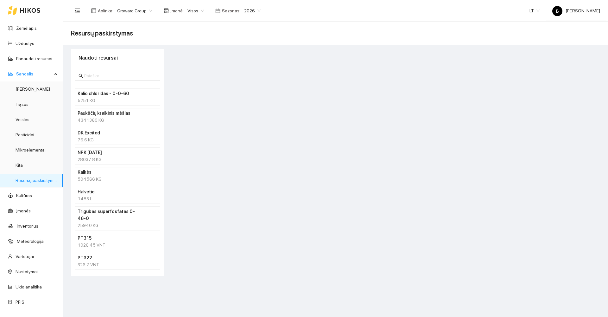
click at [107, 176] on div "504566 KG" at bounding box center [118, 178] width 80 height 7
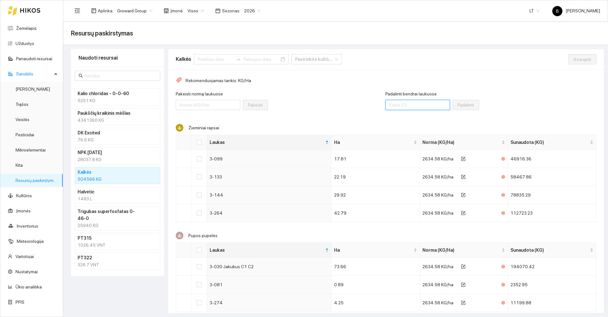
click at [410, 106] on input "Padalinti bendrai laukuose" at bounding box center [417, 105] width 65 height 10
drag, startPoint x: 391, startPoint y: 105, endPoint x: 453, endPoint y: 83, distance: 65.3
click at [391, 105] on input "Padalinti bendrai laukuose" at bounding box center [417, 105] width 65 height 10
type input "2143000"
click at [220, 60] on input at bounding box center [216, 59] width 36 height 7
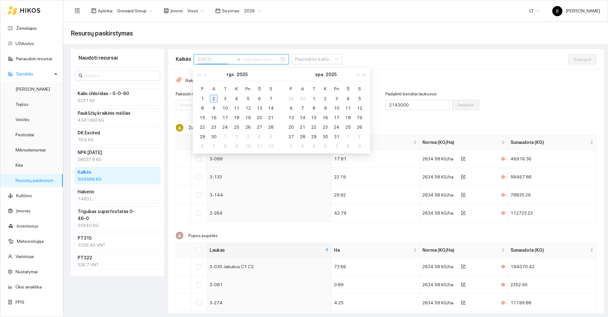
type input "[DATE]"
click at [402, 61] on div "Kalkės Pasirinkite kultūrą" at bounding box center [372, 59] width 393 height 20
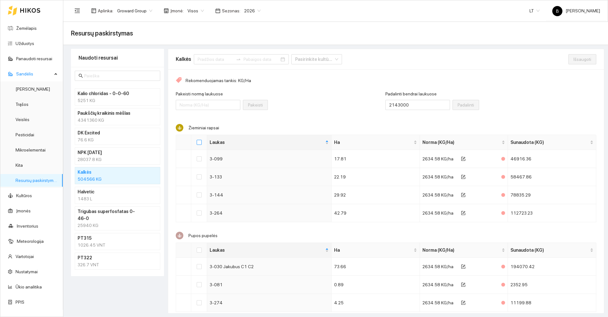
click at [199, 141] on input "Select all" at bounding box center [199, 142] width 5 height 5
checkbox input "true"
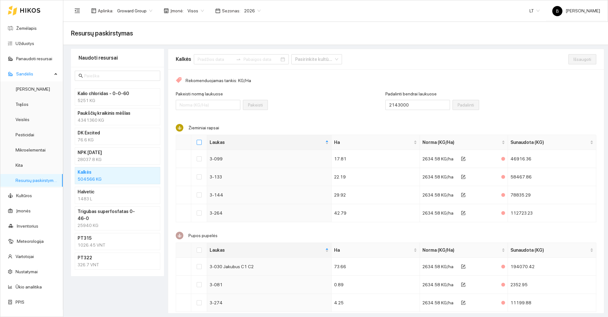
checkbox input "true"
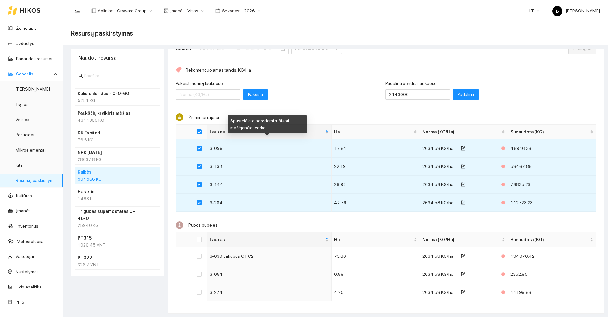
scroll to position [16, 0]
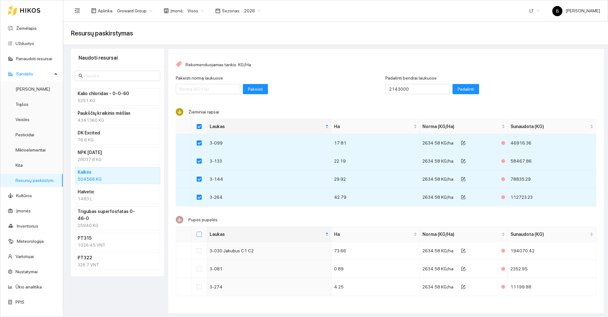
click at [198, 235] on input "Select all" at bounding box center [199, 233] width 5 height 5
checkbox input "true"
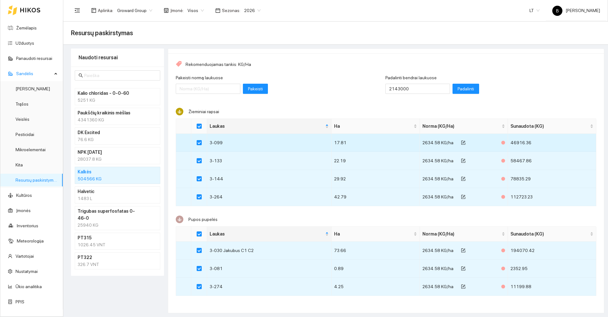
scroll to position [0, 0]
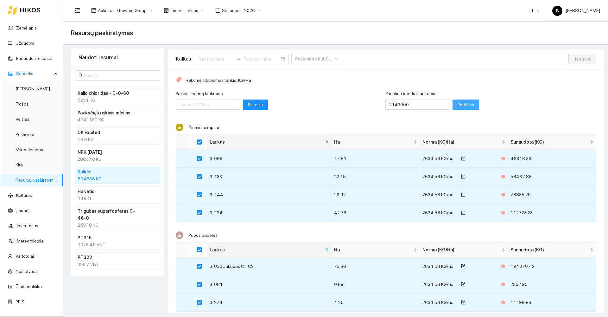
click at [458, 105] on span "Padalinti" at bounding box center [466, 104] width 16 height 7
click at [574, 56] on span "Išsaugoti" at bounding box center [582, 58] width 18 height 7
checkbox input "false"
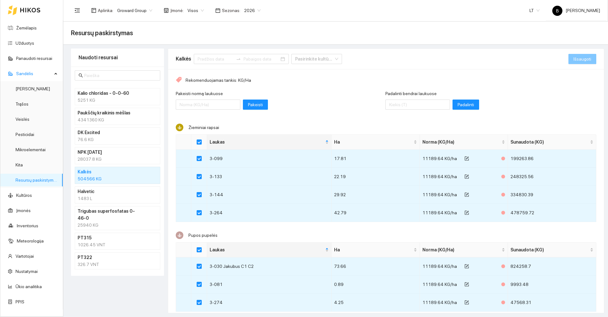
checkbox input "false"
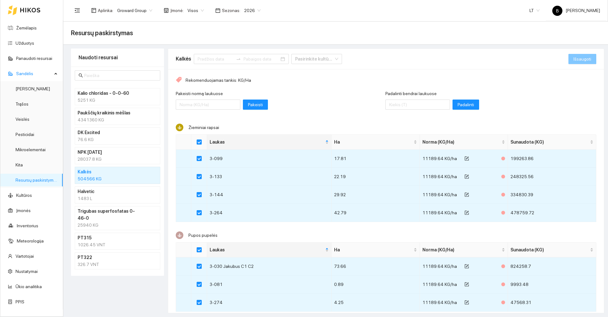
checkbox input "false"
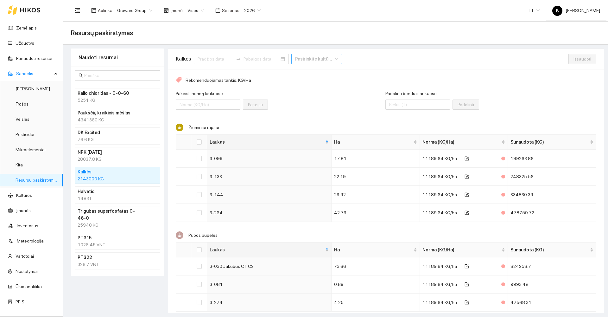
click at [308, 61] on input "search" at bounding box center [314, 59] width 39 height 10
click at [311, 58] on input "search" at bounding box center [314, 59] width 39 height 10
click at [382, 61] on div "Kalkės Pasirinkite kultūrą" at bounding box center [372, 59] width 393 height 20
click at [111, 293] on div "Naudoti resursai Kalio chloridas - 0-0-60 5251 KG Paukščių kraikinis mėšlas 434…" at bounding box center [117, 180] width 93 height 264
click at [24, 29] on link "Žemėlapis" at bounding box center [26, 27] width 21 height 5
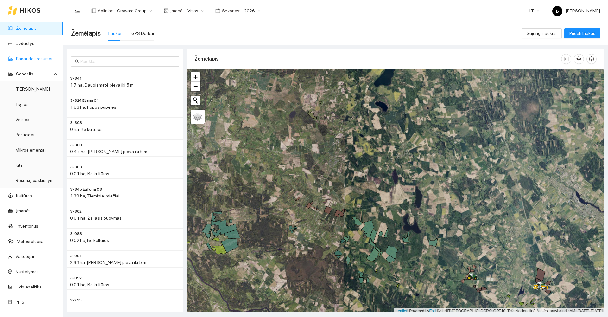
click at [30, 57] on link "Panaudoti resursai" at bounding box center [34, 58] width 36 height 5
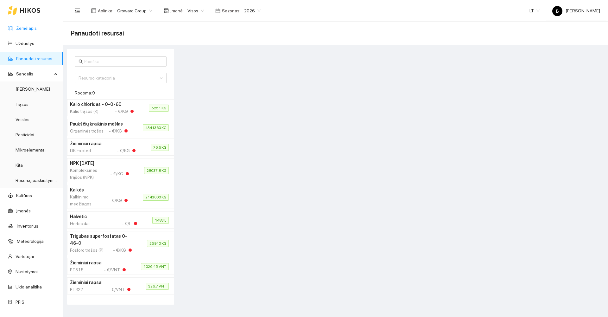
click at [22, 28] on link "Žemėlapis" at bounding box center [26, 28] width 21 height 5
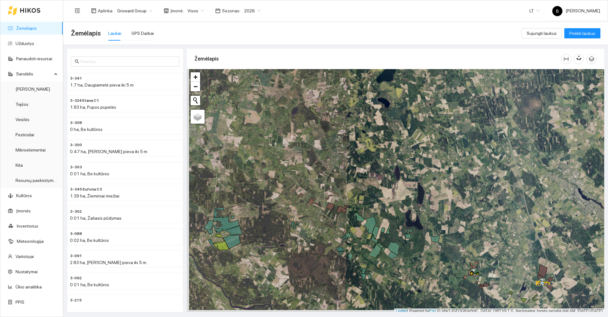
scroll to position [2, 0]
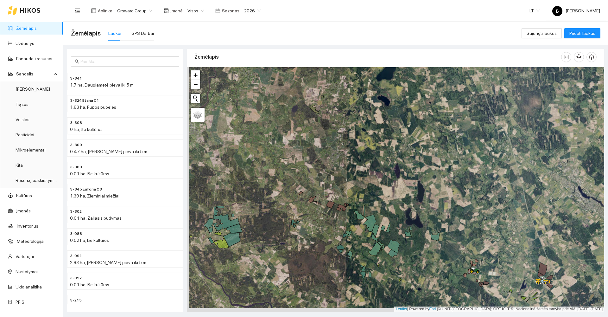
drag, startPoint x: 281, startPoint y: 217, endPoint x: 328, endPoint y: 162, distance: 71.9
click at [328, 162] on div at bounding box center [395, 189] width 417 height 244
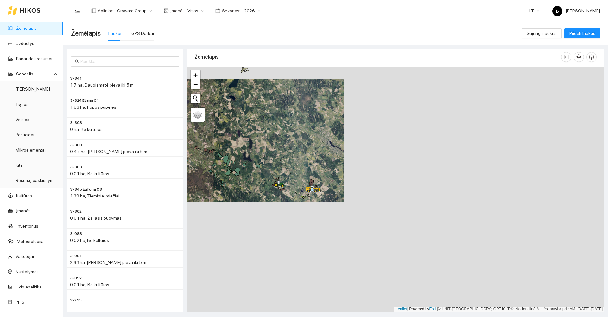
drag, startPoint x: 295, startPoint y: 194, endPoint x: 261, endPoint y: 181, distance: 36.4
click at [261, 181] on div at bounding box center [395, 189] width 417 height 244
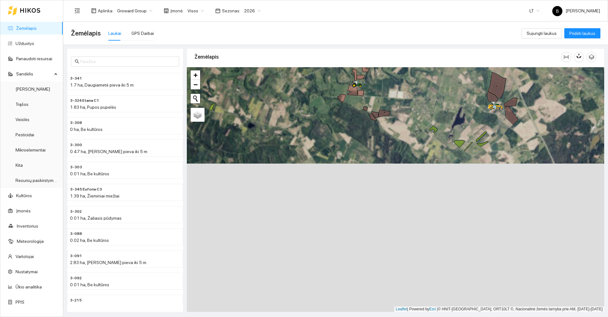
drag, startPoint x: 355, startPoint y: 207, endPoint x: 392, endPoint y: 111, distance: 103.2
click at [393, 117] on div at bounding box center [395, 189] width 417 height 244
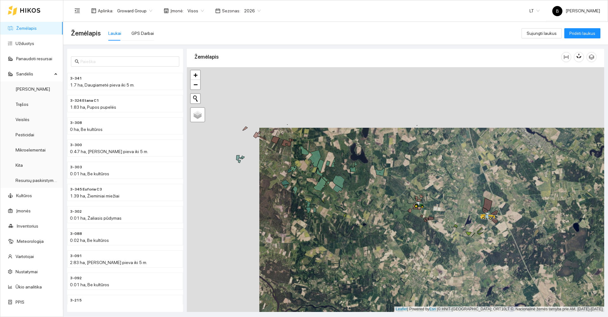
drag, startPoint x: 263, startPoint y: 170, endPoint x: 344, endPoint y: 237, distance: 105.0
click at [344, 237] on div at bounding box center [395, 189] width 417 height 244
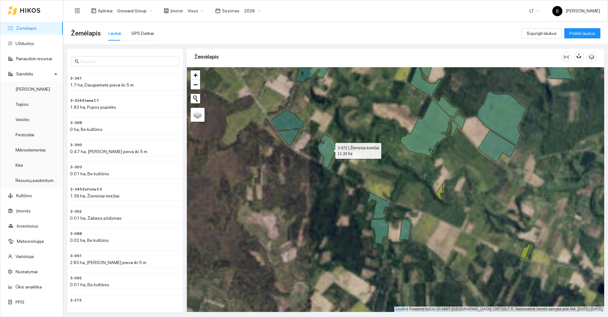
click at [330, 149] on icon at bounding box center [327, 151] width 19 height 34
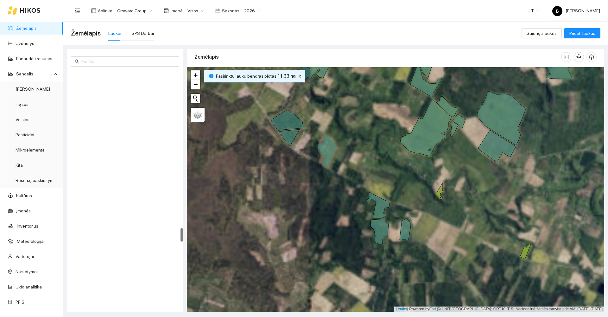
scroll to position [2741, 0]
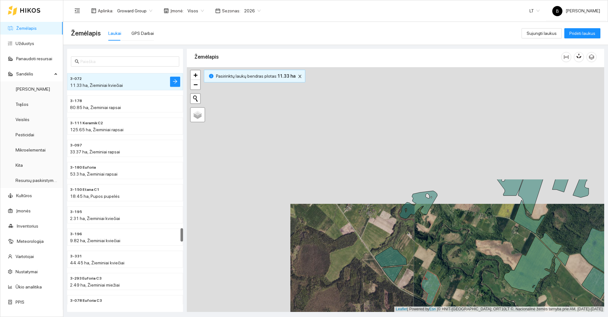
drag, startPoint x: 288, startPoint y: 165, endPoint x: 354, endPoint y: 263, distance: 118.0
click at [390, 299] on div at bounding box center [395, 189] width 417 height 244
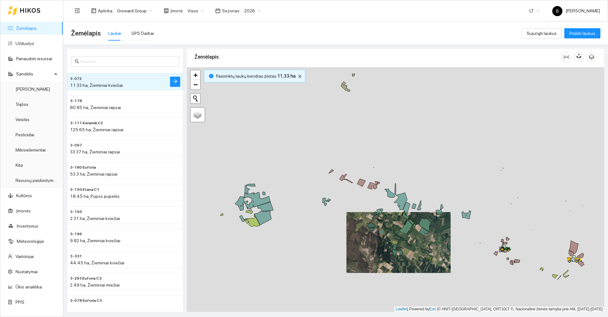
click at [299, 225] on div at bounding box center [395, 189] width 417 height 244
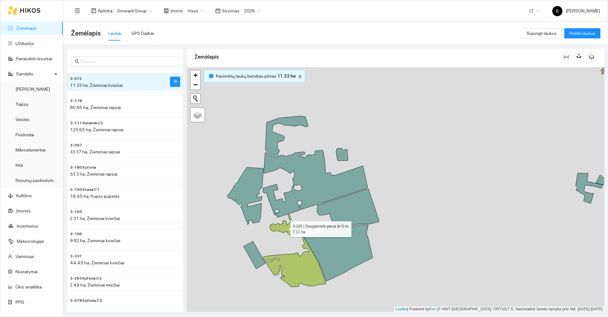
click at [282, 227] on icon at bounding box center [283, 228] width 28 height 16
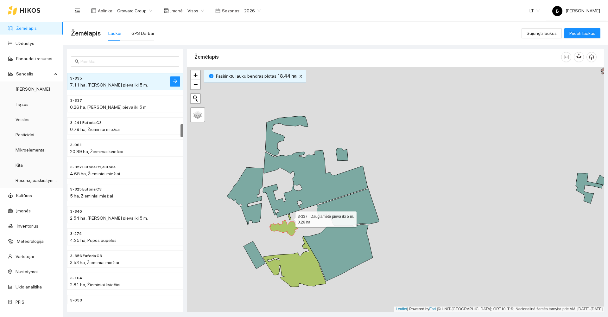
click at [290, 218] on icon at bounding box center [289, 217] width 3 height 6
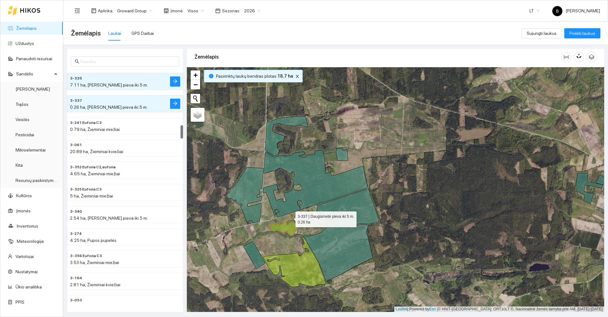
scroll to position [951, 0]
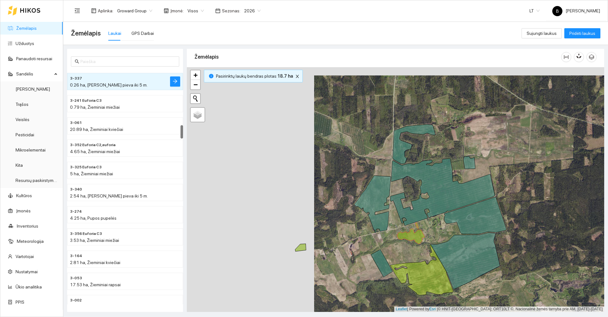
drag, startPoint x: 207, startPoint y: 210, endPoint x: 326, endPoint y: 214, distance: 119.8
click at [342, 211] on div at bounding box center [395, 189] width 417 height 244
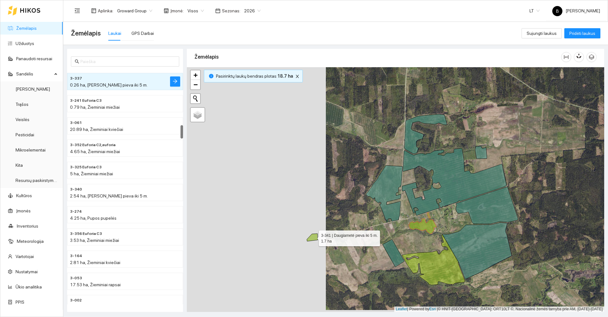
click at [313, 236] on icon at bounding box center [312, 237] width 11 height 8
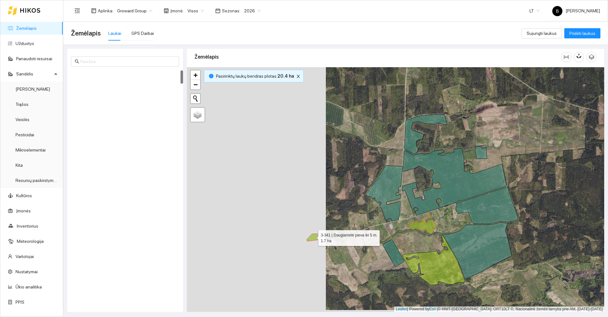
scroll to position [0, 0]
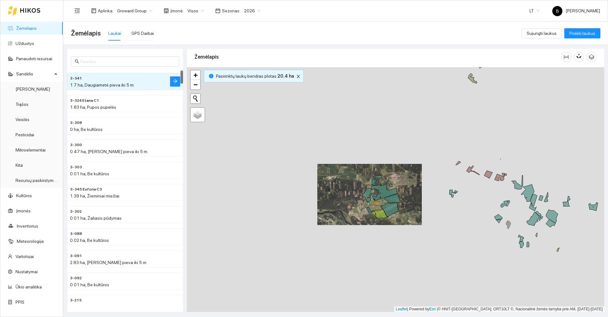
drag, startPoint x: 370, startPoint y: 131, endPoint x: 316, endPoint y: 276, distance: 154.9
click at [317, 277] on div at bounding box center [395, 189] width 417 height 244
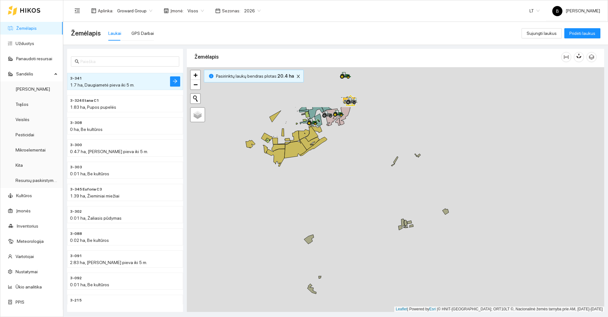
drag, startPoint x: 358, startPoint y: 159, endPoint x: 250, endPoint y: 223, distance: 125.5
click at [250, 223] on div at bounding box center [395, 189] width 417 height 244
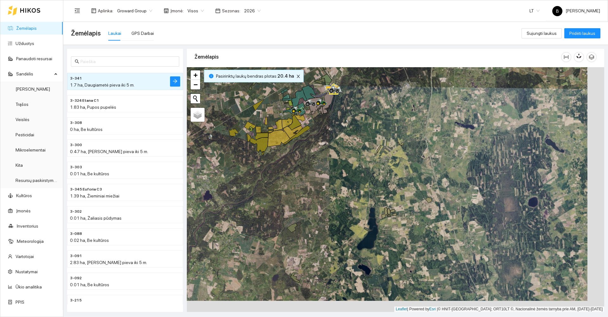
drag, startPoint x: 398, startPoint y: 185, endPoint x: 334, endPoint y: 142, distance: 77.3
click at [337, 143] on div at bounding box center [395, 189] width 417 height 244
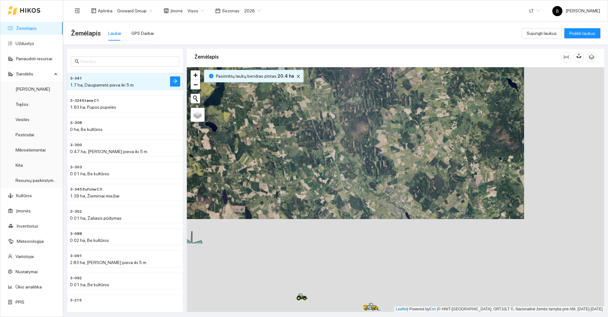
drag, startPoint x: 383, startPoint y: 233, endPoint x: 311, endPoint y: 130, distance: 125.8
click at [311, 130] on div at bounding box center [395, 189] width 417 height 244
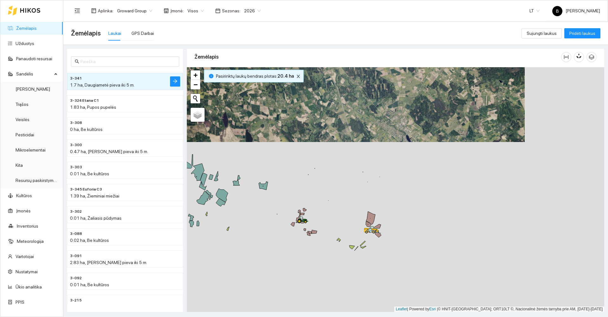
drag, startPoint x: 354, startPoint y: 250, endPoint x: 361, endPoint y: 177, distance: 73.2
click at [357, 185] on div at bounding box center [395, 189] width 417 height 244
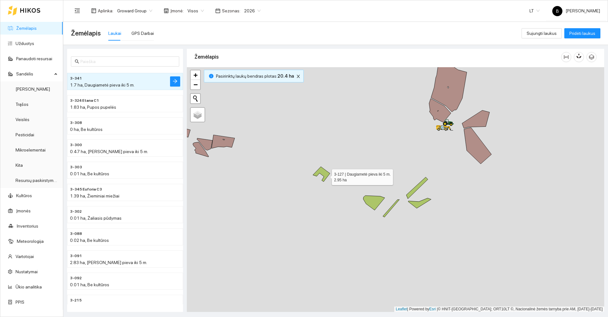
click at [326, 175] on icon at bounding box center [321, 174] width 17 height 15
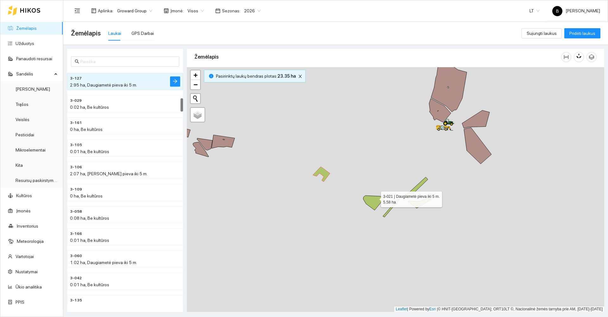
click at [375, 198] on icon at bounding box center [374, 202] width 22 height 15
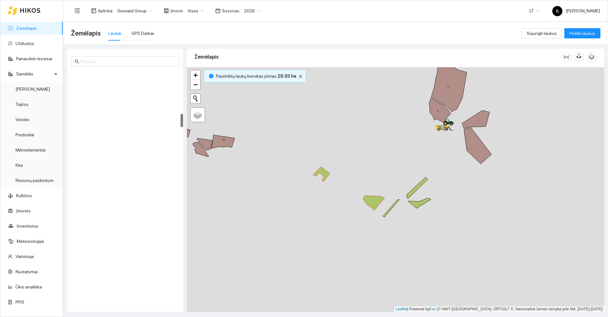
scroll to position [753, 0]
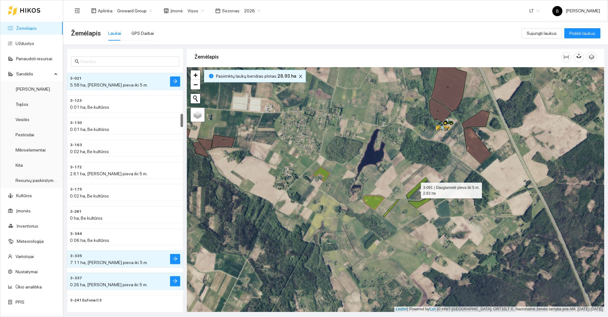
click at [415, 189] on icon at bounding box center [417, 188] width 22 height 22
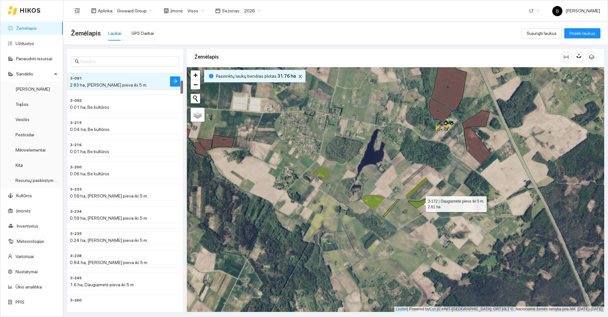
click at [420, 202] on icon at bounding box center [419, 203] width 23 height 10
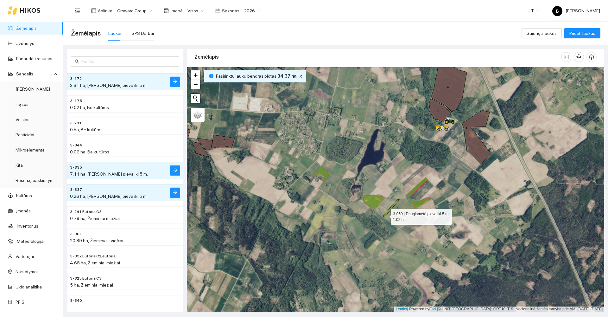
click at [385, 215] on icon at bounding box center [391, 208] width 16 height 17
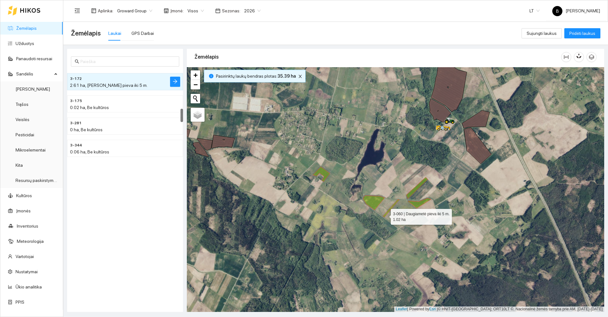
scroll to position [665, 0]
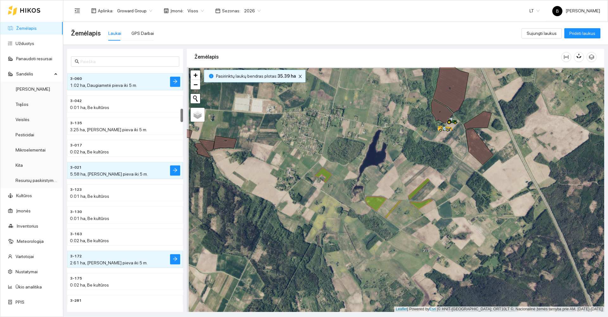
drag, startPoint x: 266, startPoint y: 198, endPoint x: 391, endPoint y: 244, distance: 133.8
click at [391, 245] on div at bounding box center [395, 189] width 417 height 244
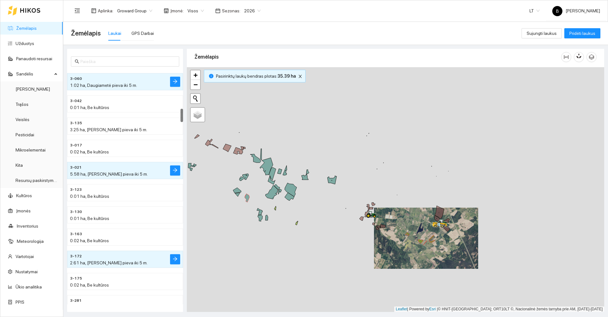
drag, startPoint x: 320, startPoint y: 206, endPoint x: 437, endPoint y: 177, distance: 119.7
click at [437, 176] on div at bounding box center [395, 189] width 417 height 244
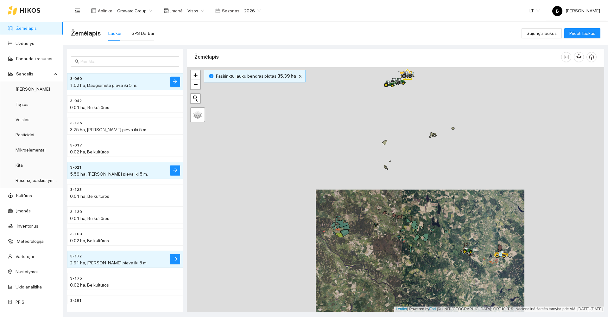
drag, startPoint x: 284, startPoint y: 176, endPoint x: 358, endPoint y: 243, distance: 98.9
click at [363, 245] on div at bounding box center [395, 189] width 417 height 244
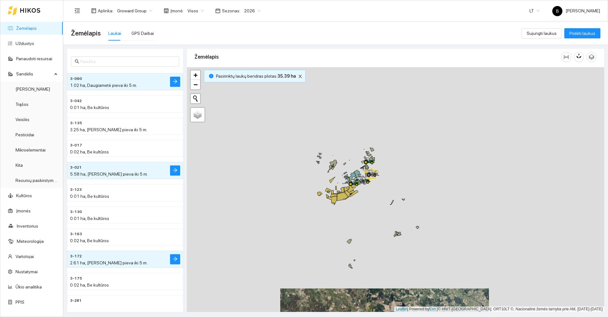
drag, startPoint x: 327, startPoint y: 165, endPoint x: 252, endPoint y: 289, distance: 145.4
click at [252, 289] on div at bounding box center [395, 189] width 417 height 244
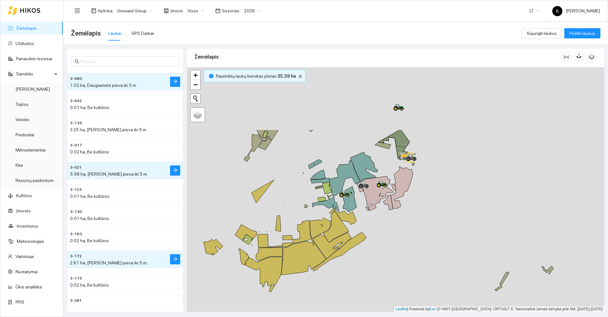
drag, startPoint x: 313, startPoint y: 217, endPoint x: 283, endPoint y: 286, distance: 75.3
click at [298, 304] on div at bounding box center [395, 189] width 417 height 244
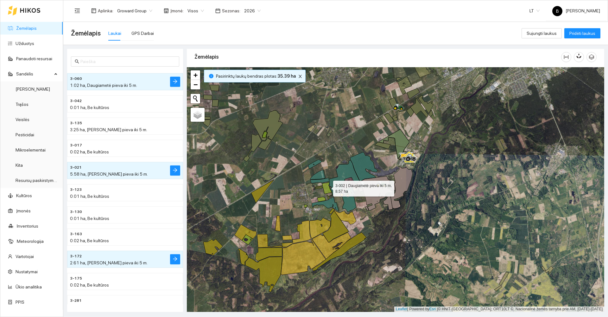
click at [327, 187] on icon at bounding box center [327, 188] width 10 height 12
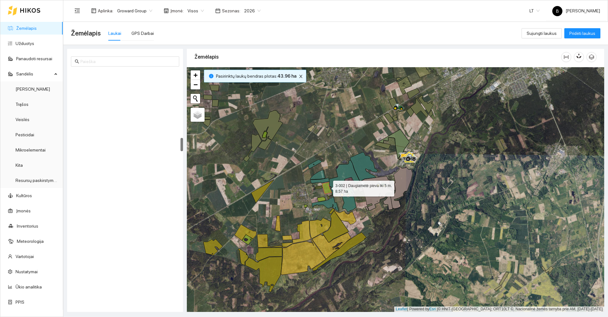
scroll to position [1175, 0]
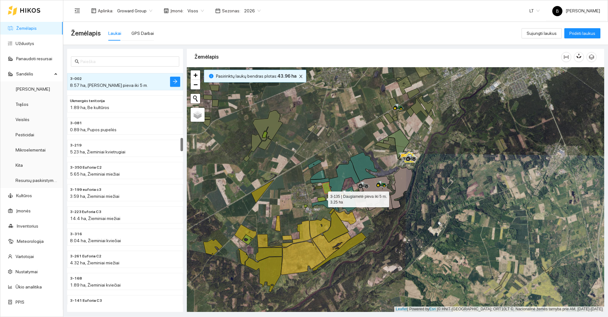
click at [322, 198] on icon at bounding box center [321, 199] width 8 height 5
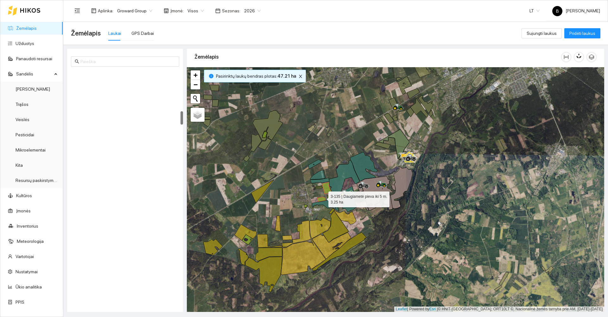
scroll to position [709, 0]
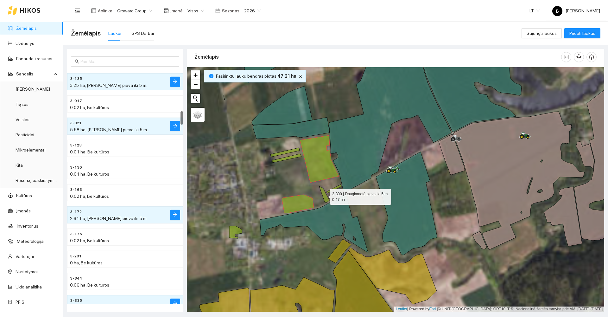
click at [326, 197] on icon at bounding box center [324, 194] width 10 height 16
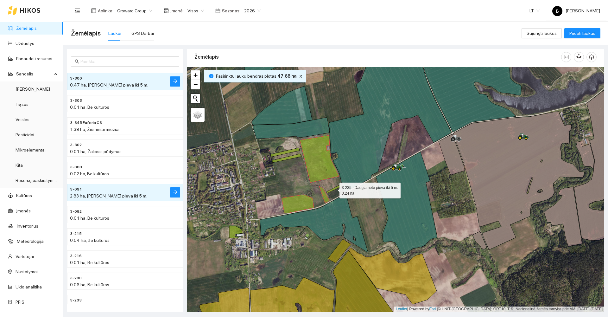
click at [338, 187] on icon at bounding box center [333, 188] width 15 height 9
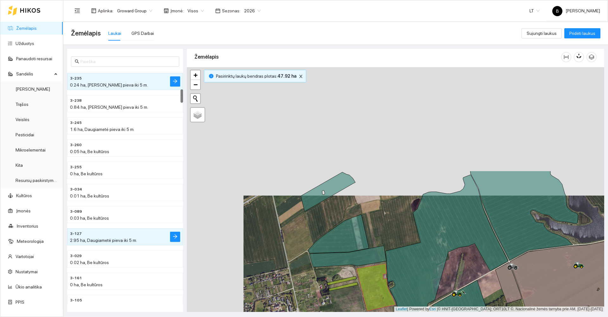
drag, startPoint x: 249, startPoint y: 97, endPoint x: 299, endPoint y: 216, distance: 129.6
click at [304, 224] on div at bounding box center [395, 189] width 417 height 244
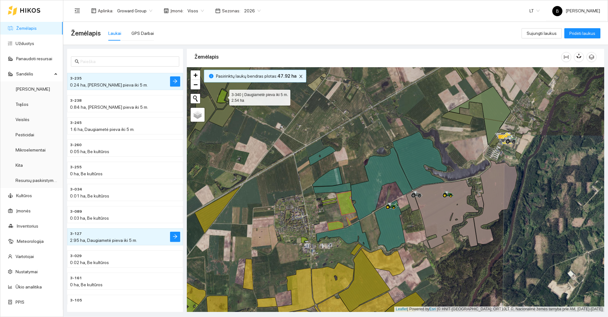
click at [224, 96] on icon at bounding box center [222, 95] width 10 height 13
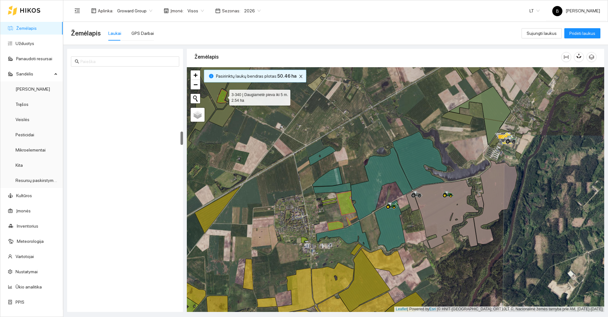
scroll to position [1064, 0]
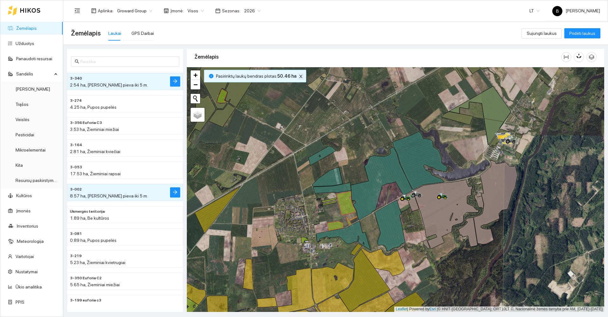
click at [299, 74] on icon "close" at bounding box center [301, 76] width 4 height 4
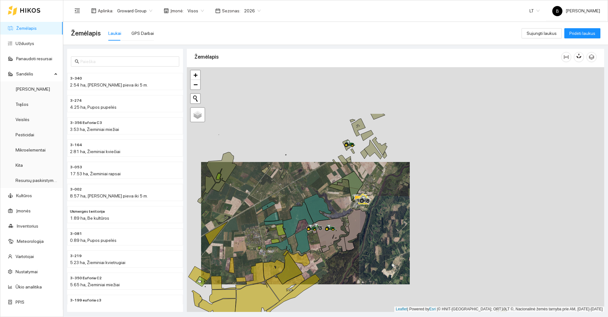
drag, startPoint x: 290, startPoint y: 107, endPoint x: 238, endPoint y: 177, distance: 88.0
click at [237, 180] on div at bounding box center [395, 189] width 417 height 244
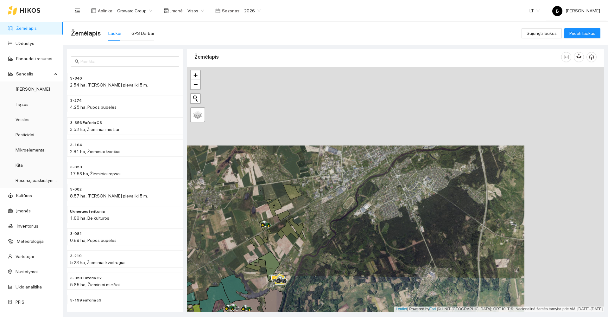
drag, startPoint x: 297, startPoint y: 170, endPoint x: 269, endPoint y: 184, distance: 31.3
click at [271, 187] on div at bounding box center [395, 189] width 417 height 244
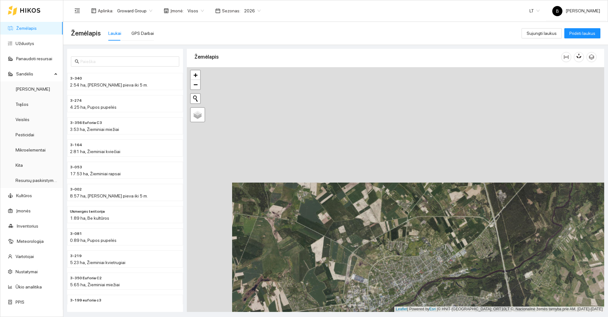
drag, startPoint x: 271, startPoint y: 184, endPoint x: 291, endPoint y: 243, distance: 61.5
click at [300, 261] on div at bounding box center [395, 189] width 417 height 244
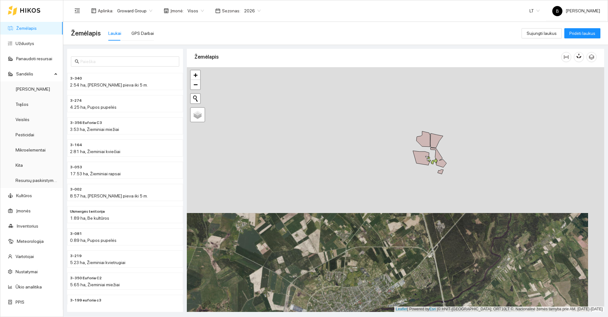
drag, startPoint x: 338, startPoint y: 186, endPoint x: 301, endPoint y: 256, distance: 79.2
click at [301, 256] on div at bounding box center [395, 189] width 417 height 244
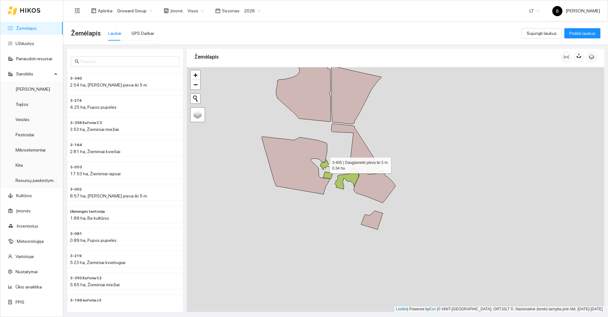
click at [324, 164] on icon at bounding box center [325, 165] width 10 height 10
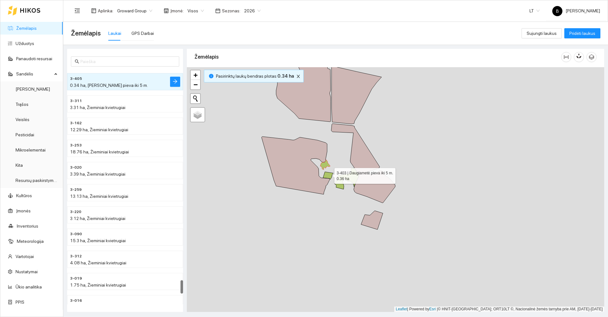
click at [329, 174] on icon at bounding box center [328, 176] width 10 height 8
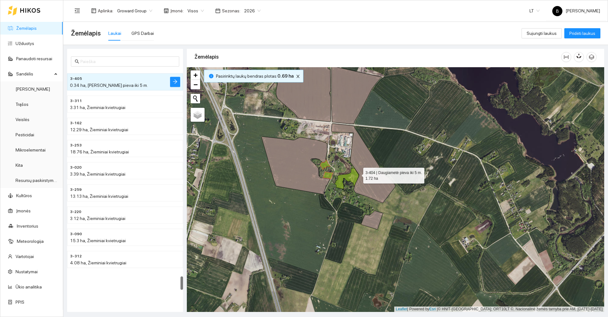
scroll to position [3586, 0]
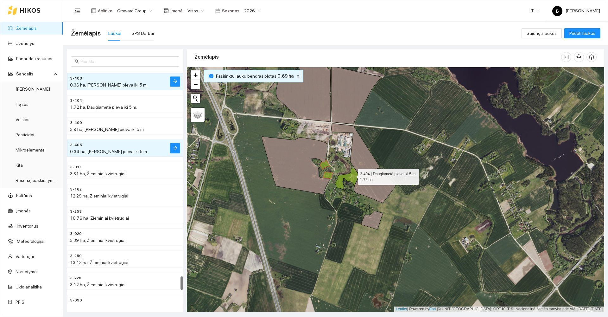
click at [353, 175] on icon at bounding box center [347, 178] width 24 height 21
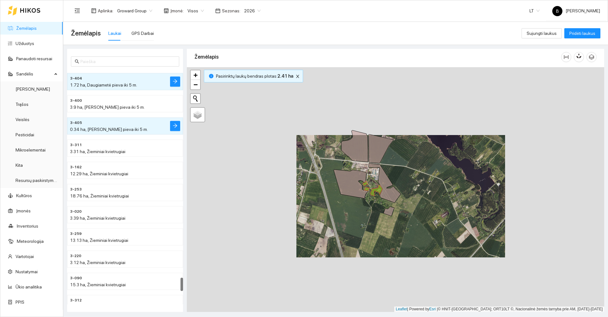
drag, startPoint x: 414, startPoint y: 147, endPoint x: 377, endPoint y: 213, distance: 75.1
click at [377, 213] on div at bounding box center [395, 189] width 417 height 244
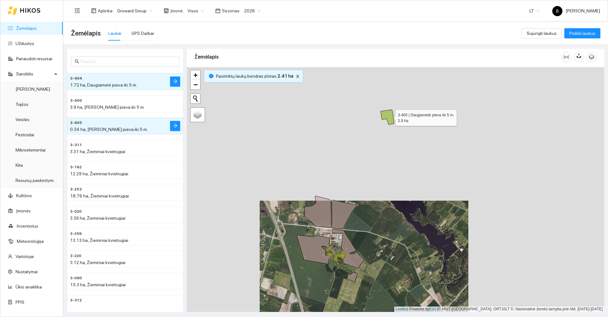
click at [390, 116] on icon at bounding box center [387, 117] width 13 height 15
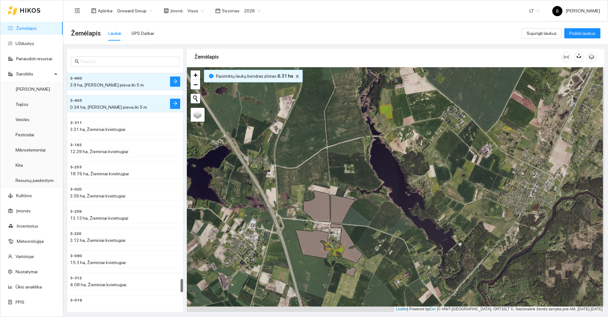
drag, startPoint x: 420, startPoint y: 222, endPoint x: 399, endPoint y: 114, distance: 110.0
click at [399, 115] on div at bounding box center [395, 189] width 417 height 244
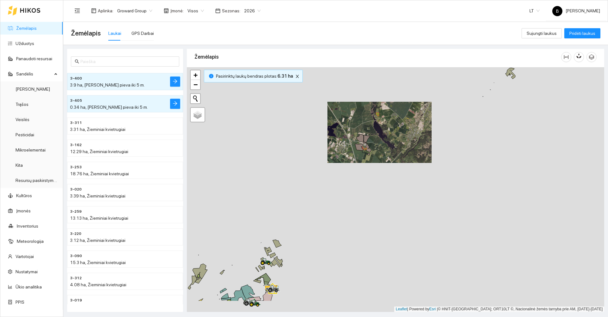
drag, startPoint x: 383, startPoint y: 188, endPoint x: 340, endPoint y: 125, distance: 76.4
click at [345, 134] on div at bounding box center [395, 189] width 417 height 244
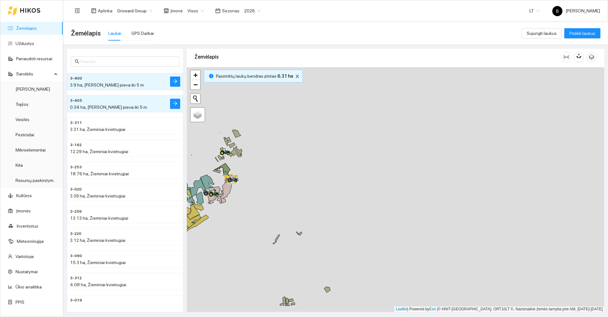
drag, startPoint x: 311, startPoint y: 191, endPoint x: 308, endPoint y: 145, distance: 45.7
click at [305, 154] on div at bounding box center [395, 189] width 417 height 244
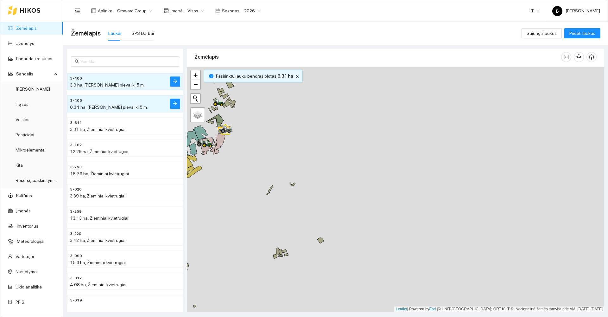
drag, startPoint x: 336, startPoint y: 200, endPoint x: 337, endPoint y: 147, distance: 53.2
click at [338, 148] on div at bounding box center [395, 189] width 417 height 244
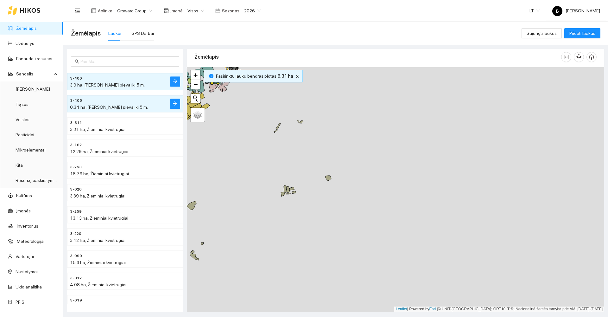
drag, startPoint x: 299, startPoint y: 239, endPoint x: 395, endPoint y: 154, distance: 128.1
click at [395, 154] on div at bounding box center [395, 189] width 417 height 244
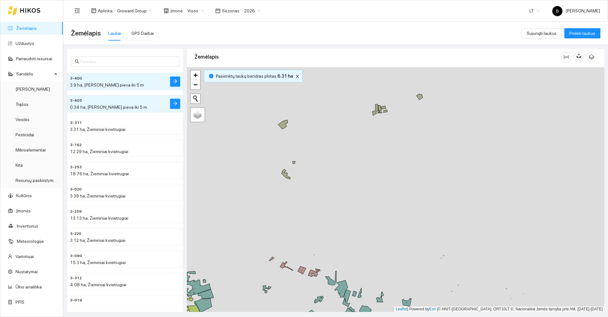
drag, startPoint x: 362, startPoint y: 205, endPoint x: 377, endPoint y: 139, distance: 67.8
click at [377, 141] on div at bounding box center [395, 189] width 417 height 244
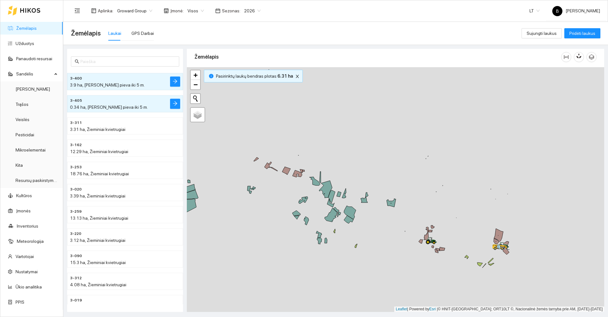
drag, startPoint x: 420, startPoint y: 228, endPoint x: 317, endPoint y: 141, distance: 134.4
click at [318, 141] on div at bounding box center [395, 189] width 417 height 244
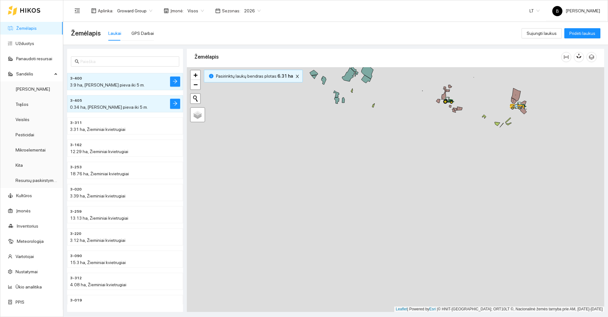
drag, startPoint x: 403, startPoint y: 162, endPoint x: 443, endPoint y: 123, distance: 56.0
click at [443, 124] on div at bounding box center [395, 189] width 417 height 244
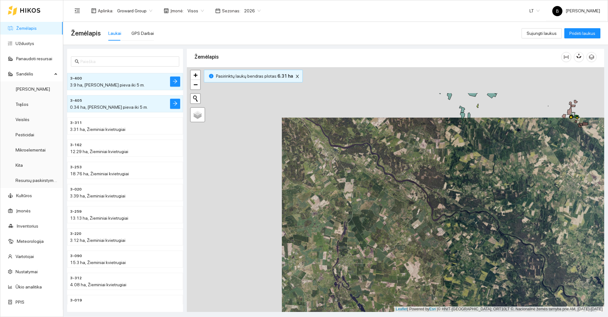
drag, startPoint x: 289, startPoint y: 140, endPoint x: 353, endPoint y: 183, distance: 77.1
click at [378, 192] on div at bounding box center [395, 189] width 417 height 244
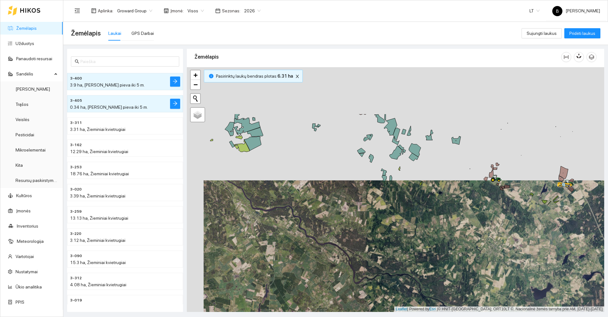
drag, startPoint x: 294, startPoint y: 175, endPoint x: 241, endPoint y: 219, distance: 68.6
click at [241, 219] on div at bounding box center [395, 189] width 417 height 244
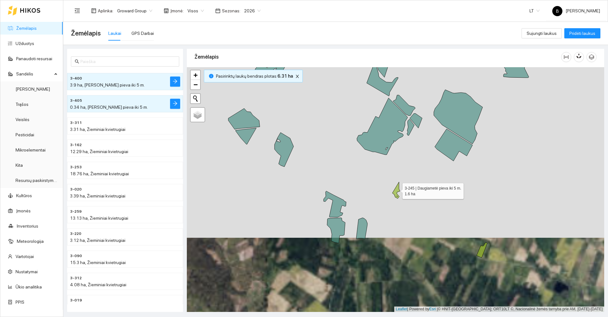
click at [397, 189] on icon at bounding box center [396, 190] width 8 height 16
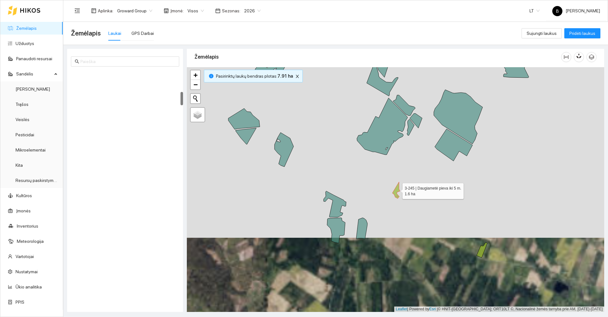
scroll to position [377, 0]
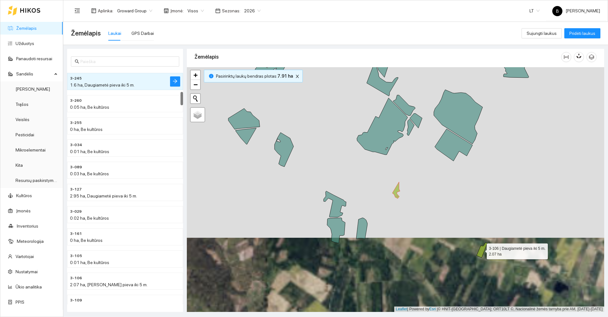
click at [481, 250] on icon at bounding box center [482, 249] width 11 height 15
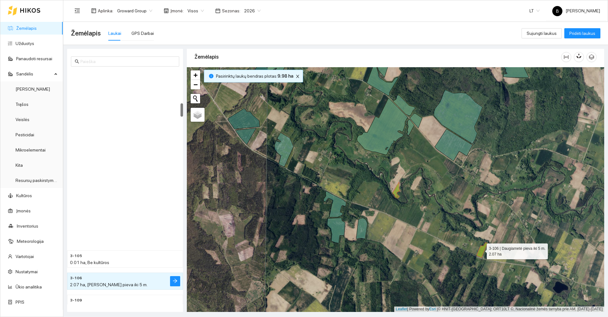
scroll to position [576, 0]
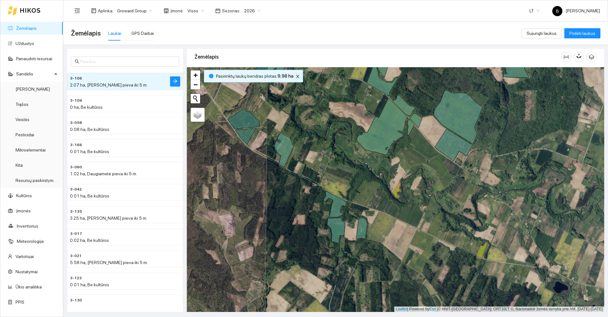
click at [296, 77] on icon "close" at bounding box center [297, 76] width 3 height 3
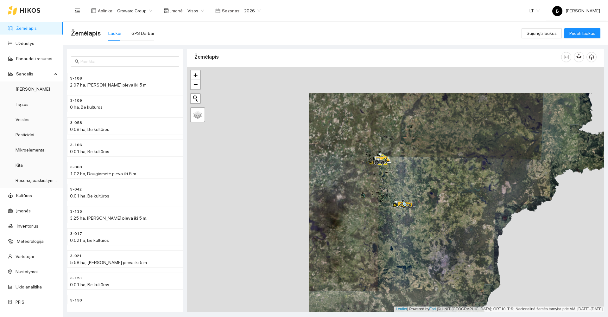
drag, startPoint x: 303, startPoint y: 147, endPoint x: 427, endPoint y: 175, distance: 127.0
click at [427, 175] on div at bounding box center [395, 189] width 417 height 244
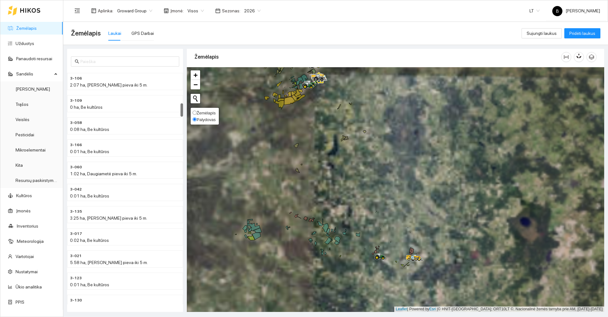
click at [200, 114] on span "Žemėlapis" at bounding box center [206, 113] width 19 height 5
click at [197, 114] on input "Žemėlapis" at bounding box center [195, 113] width 4 height 4
radio input "true"
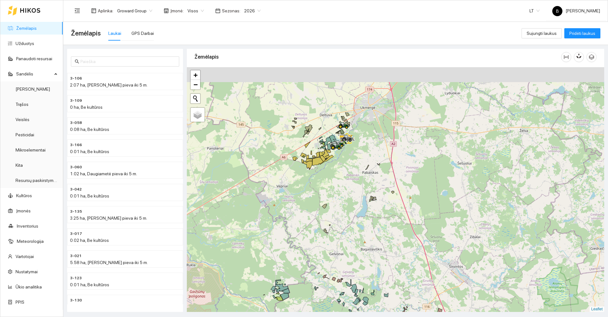
drag, startPoint x: 316, startPoint y: 147, endPoint x: 344, endPoint y: 208, distance: 66.7
click at [344, 208] on div at bounding box center [395, 189] width 417 height 244
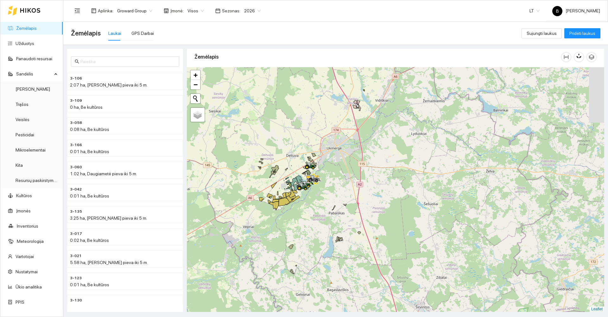
drag, startPoint x: 353, startPoint y: 157, endPoint x: 320, endPoint y: 197, distance: 52.6
click at [320, 197] on div at bounding box center [395, 189] width 417 height 244
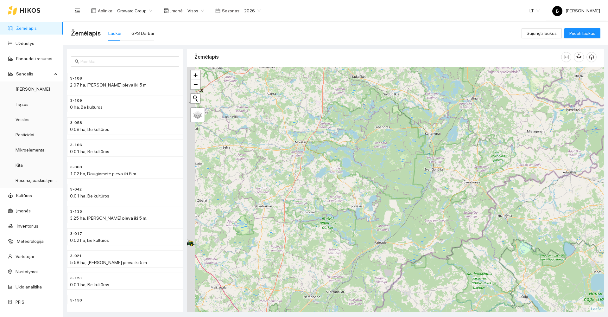
drag, startPoint x: 322, startPoint y: 191, endPoint x: 376, endPoint y: 173, distance: 57.0
click at [376, 173] on div at bounding box center [395, 189] width 417 height 244
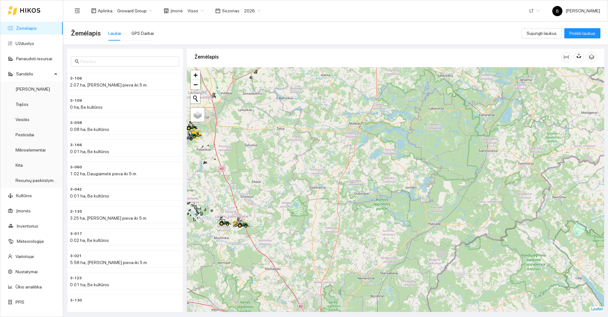
drag, startPoint x: 283, startPoint y: 192, endPoint x: 357, endPoint y: 160, distance: 80.5
click at [363, 155] on div at bounding box center [395, 189] width 417 height 244
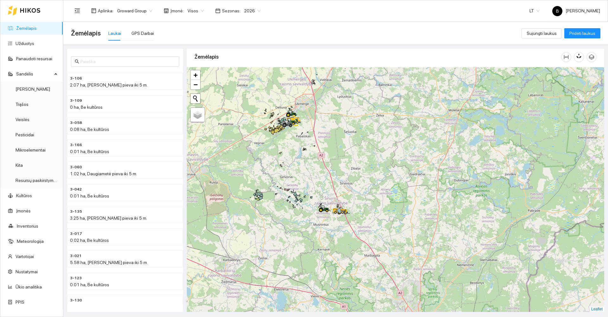
drag, startPoint x: 284, startPoint y: 231, endPoint x: 286, endPoint y: 235, distance: 5.1
click at [286, 235] on div at bounding box center [395, 189] width 417 height 244
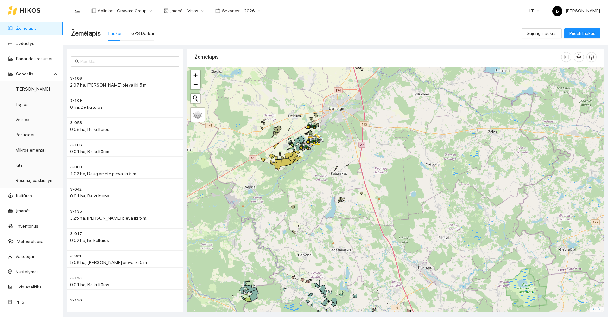
drag, startPoint x: 288, startPoint y: 136, endPoint x: 300, endPoint y: 125, distance: 16.1
click at [300, 125] on div at bounding box center [395, 189] width 417 height 244
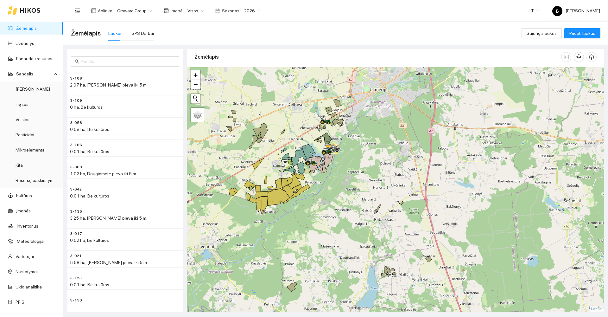
drag, startPoint x: 300, startPoint y: 116, endPoint x: 324, endPoint y: 110, distance: 25.1
click at [324, 110] on div at bounding box center [395, 189] width 417 height 244
